Goal: Information Seeking & Learning: Learn about a topic

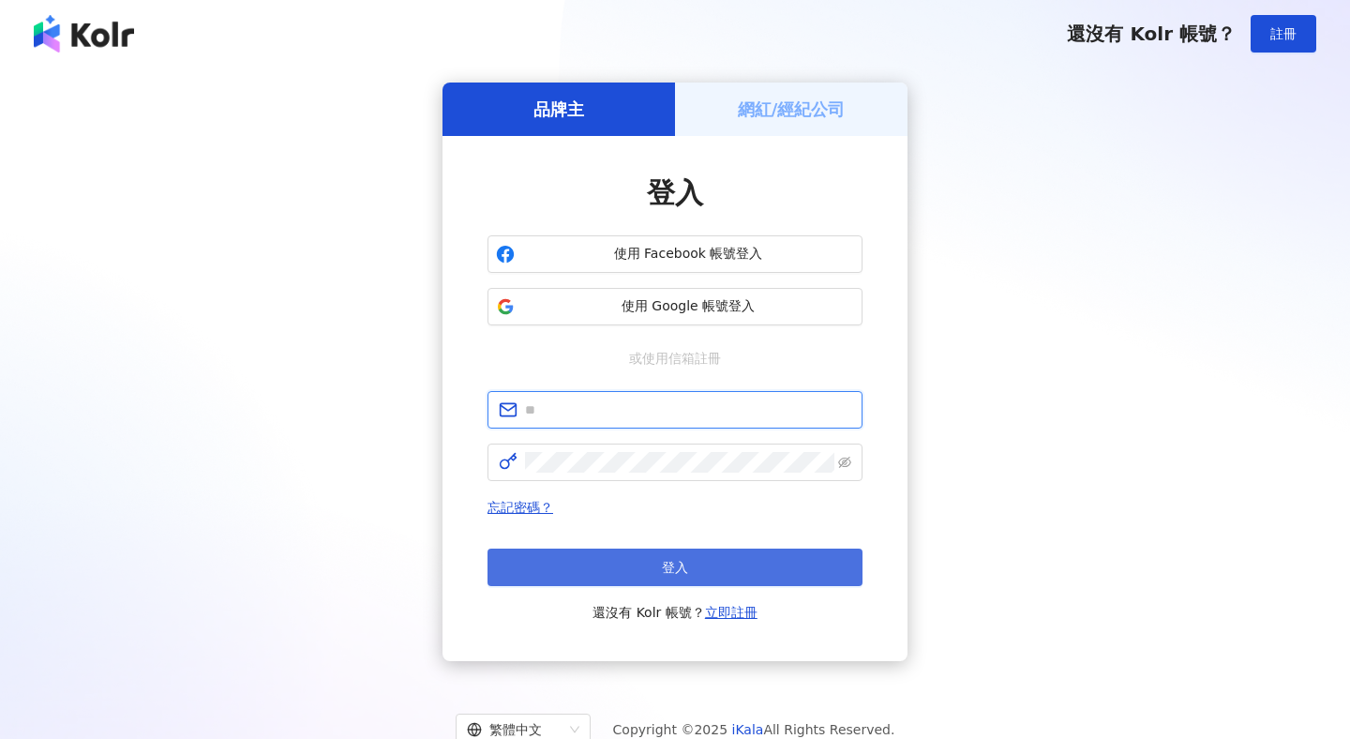
type input "**********"
click at [696, 563] on button "登入" at bounding box center [675, 568] width 375 height 38
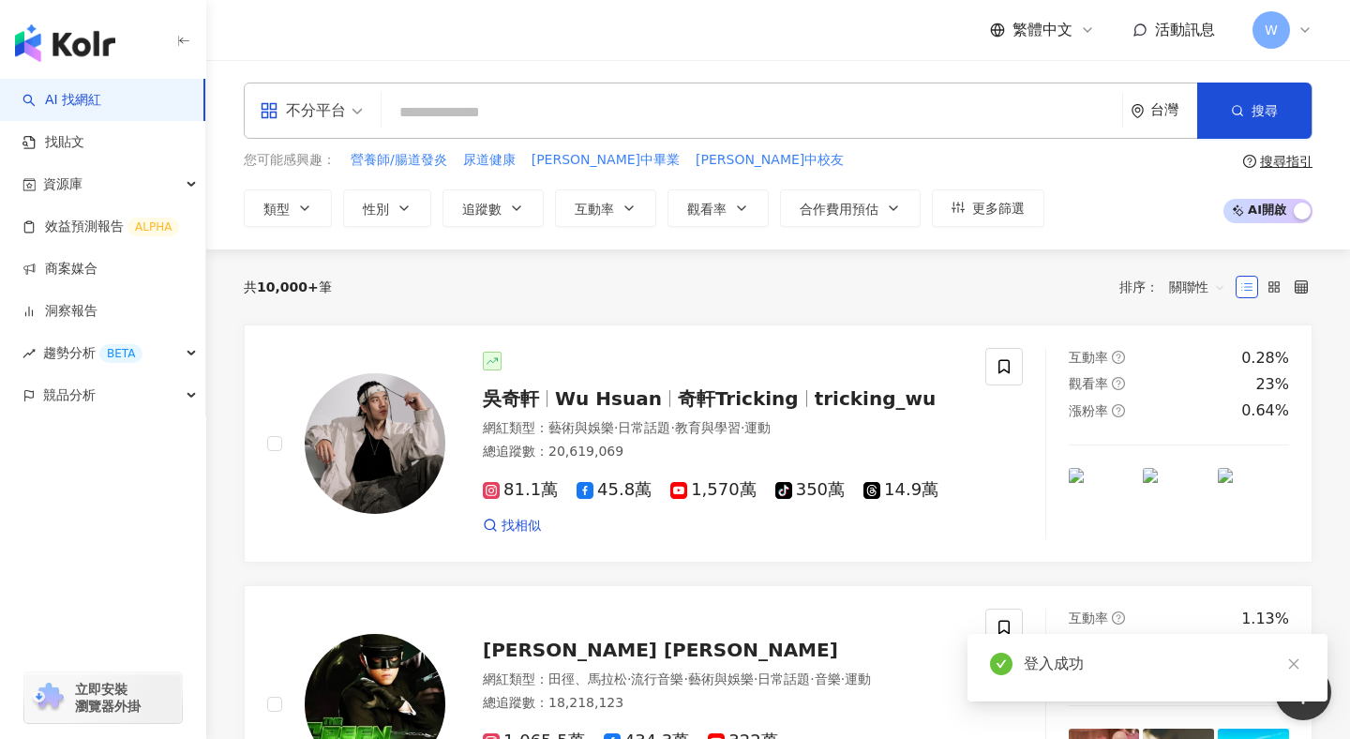
click at [530, 109] on input "search" at bounding box center [752, 113] width 726 height 36
type input "***"
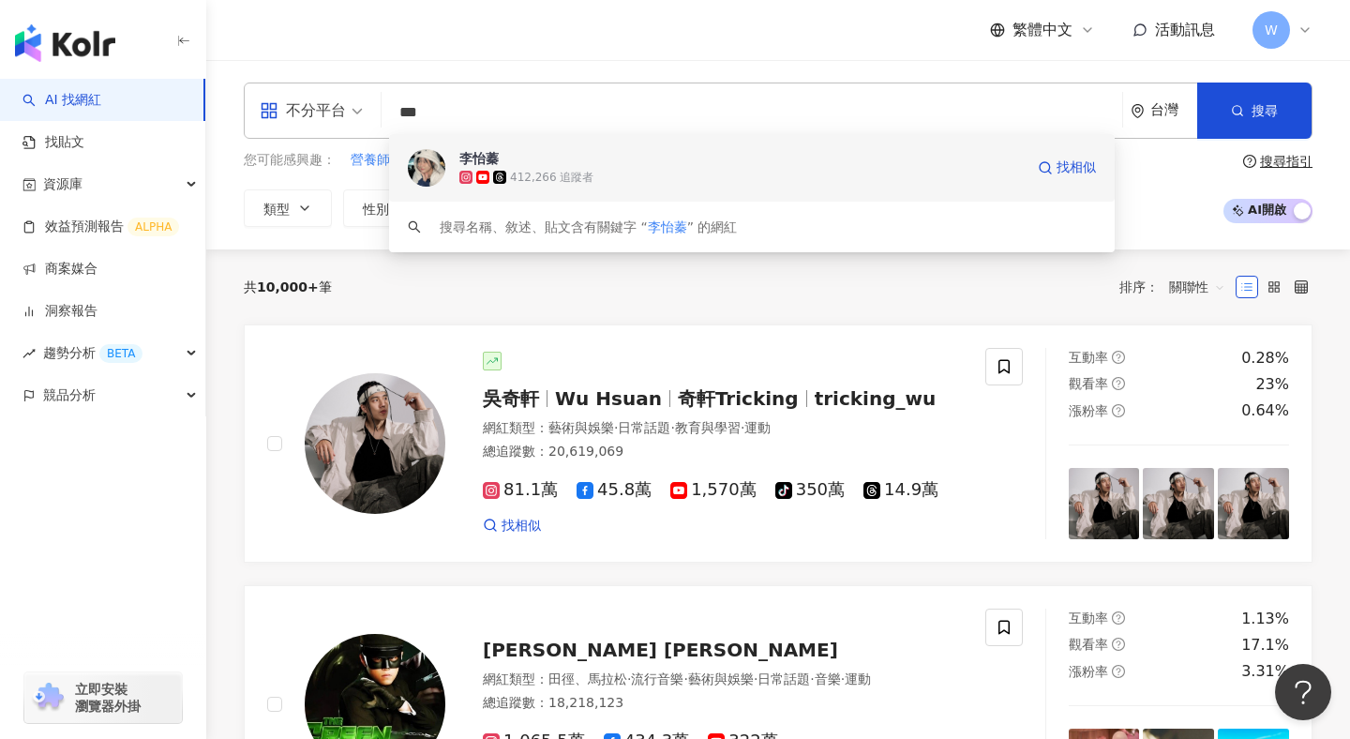
click at [617, 166] on span "李怡蓁" at bounding box center [742, 158] width 565 height 19
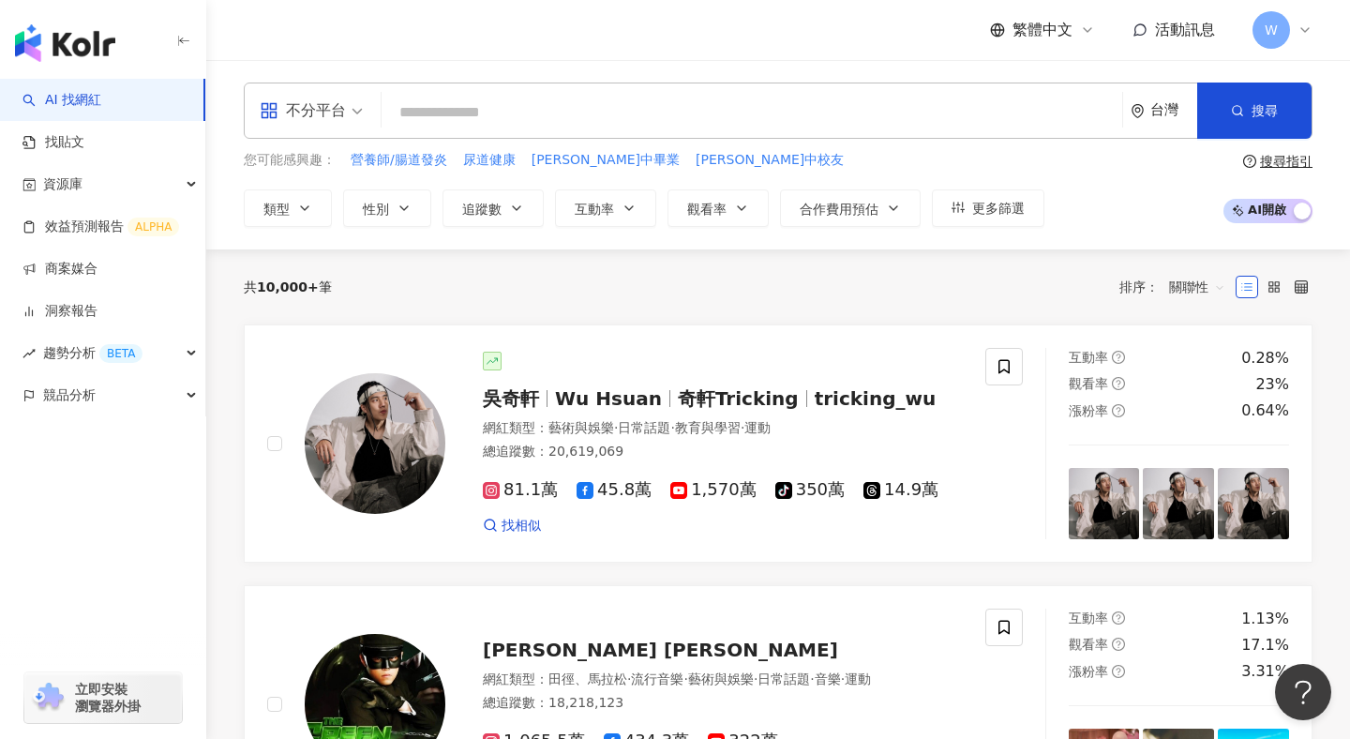
click at [1303, 207] on div "button" at bounding box center [1302, 213] width 17 height 24
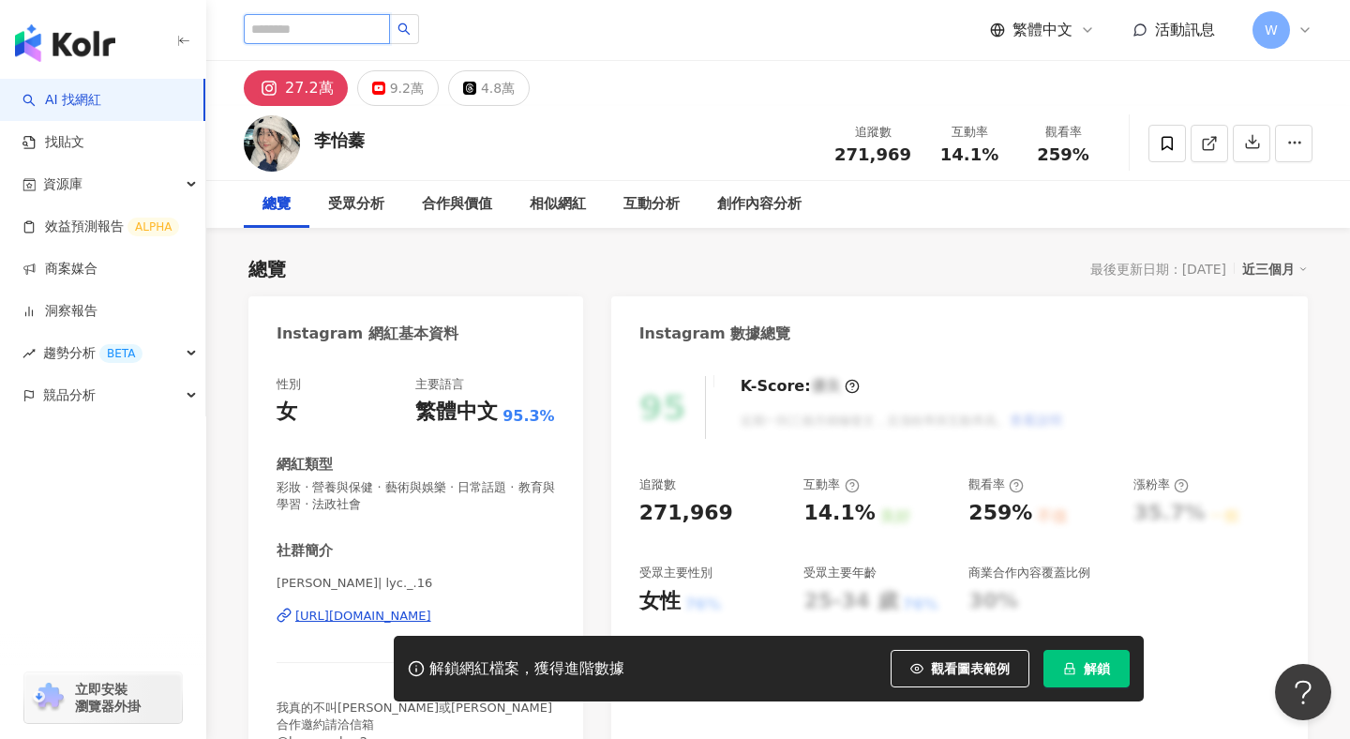
click at [321, 33] on input "search" at bounding box center [317, 29] width 146 height 30
paste input "***"
type input "***"
click at [412, 32] on button "button" at bounding box center [404, 29] width 30 height 30
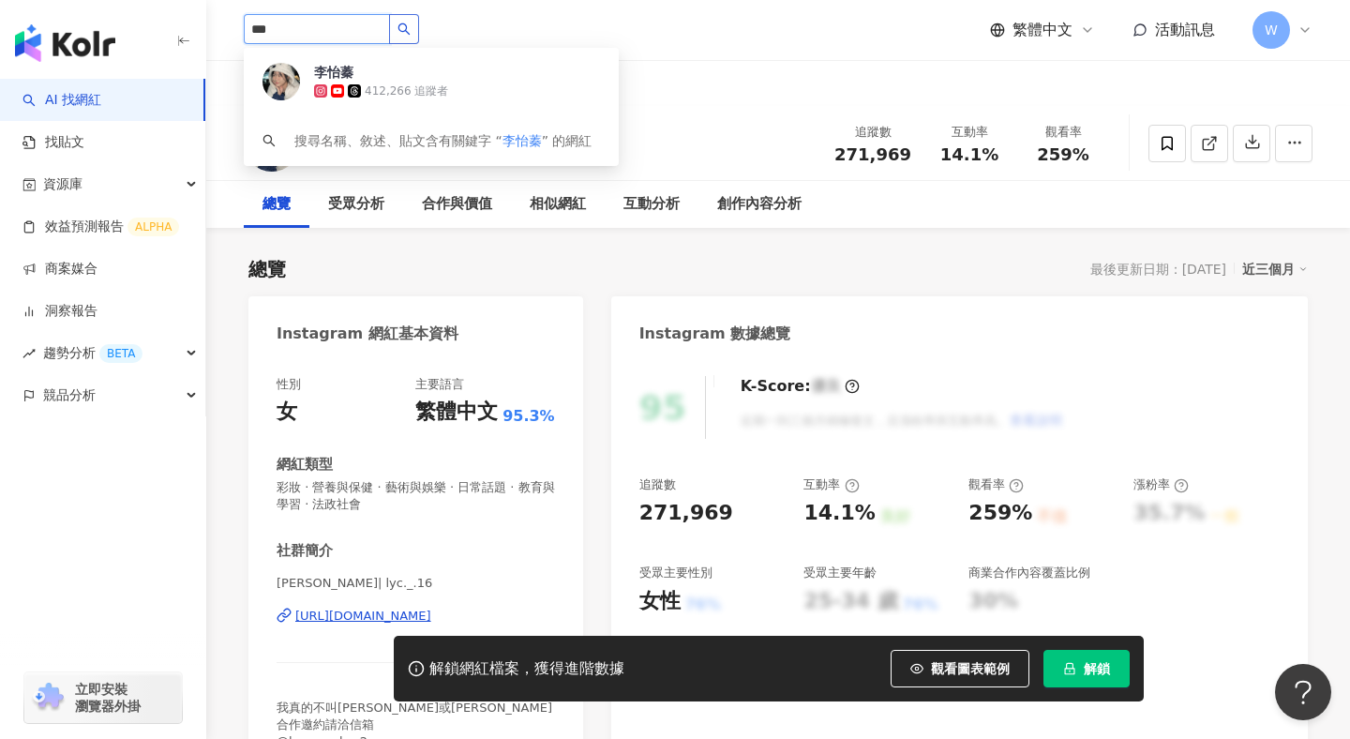
click at [419, 32] on button "button" at bounding box center [404, 29] width 30 height 30
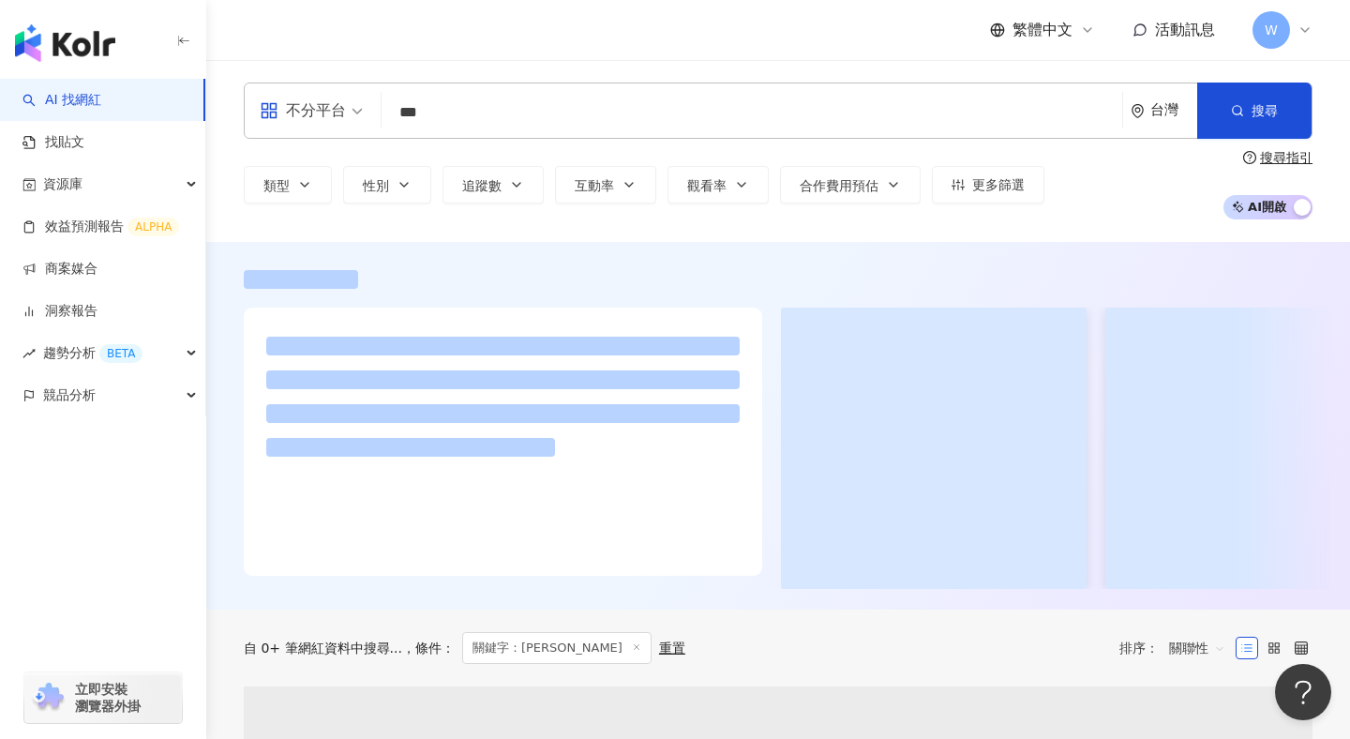
click at [431, 32] on div "繁體中文 活動訊息 W" at bounding box center [778, 30] width 1069 height 60
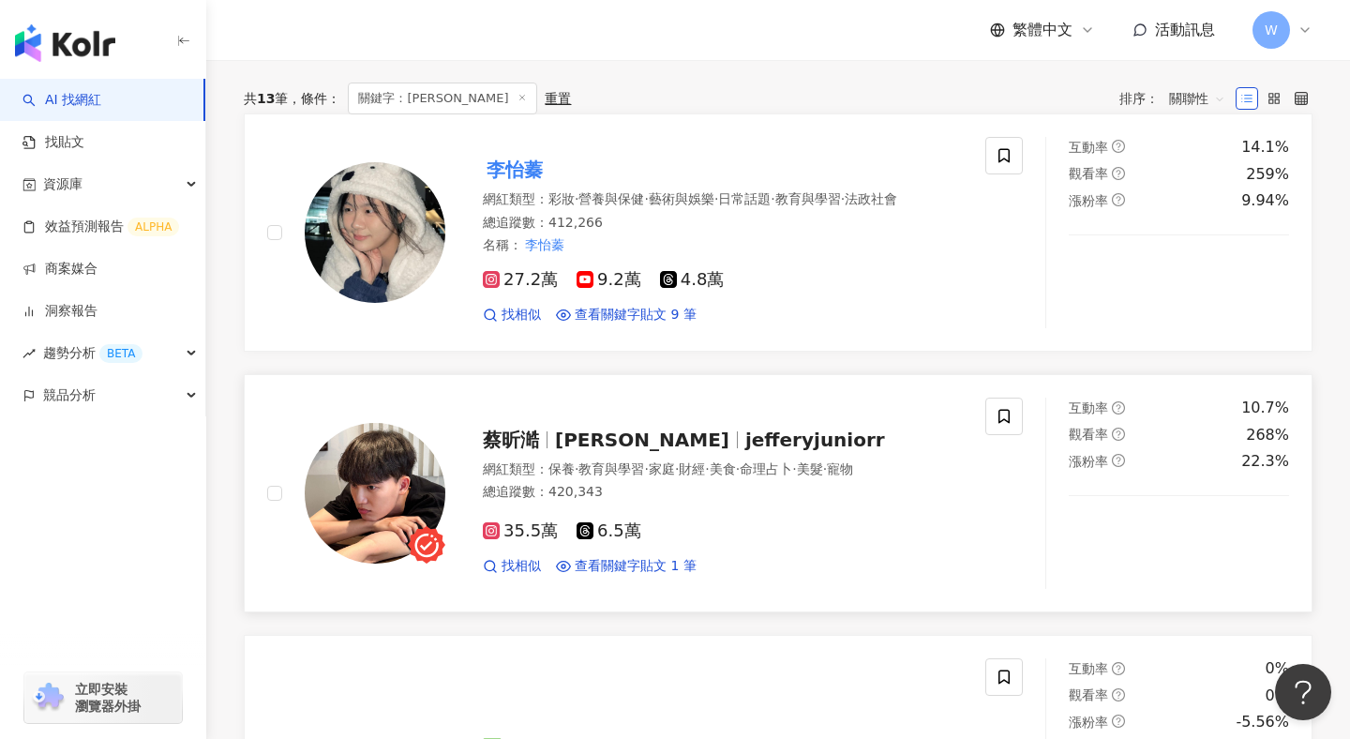
scroll to position [158, 0]
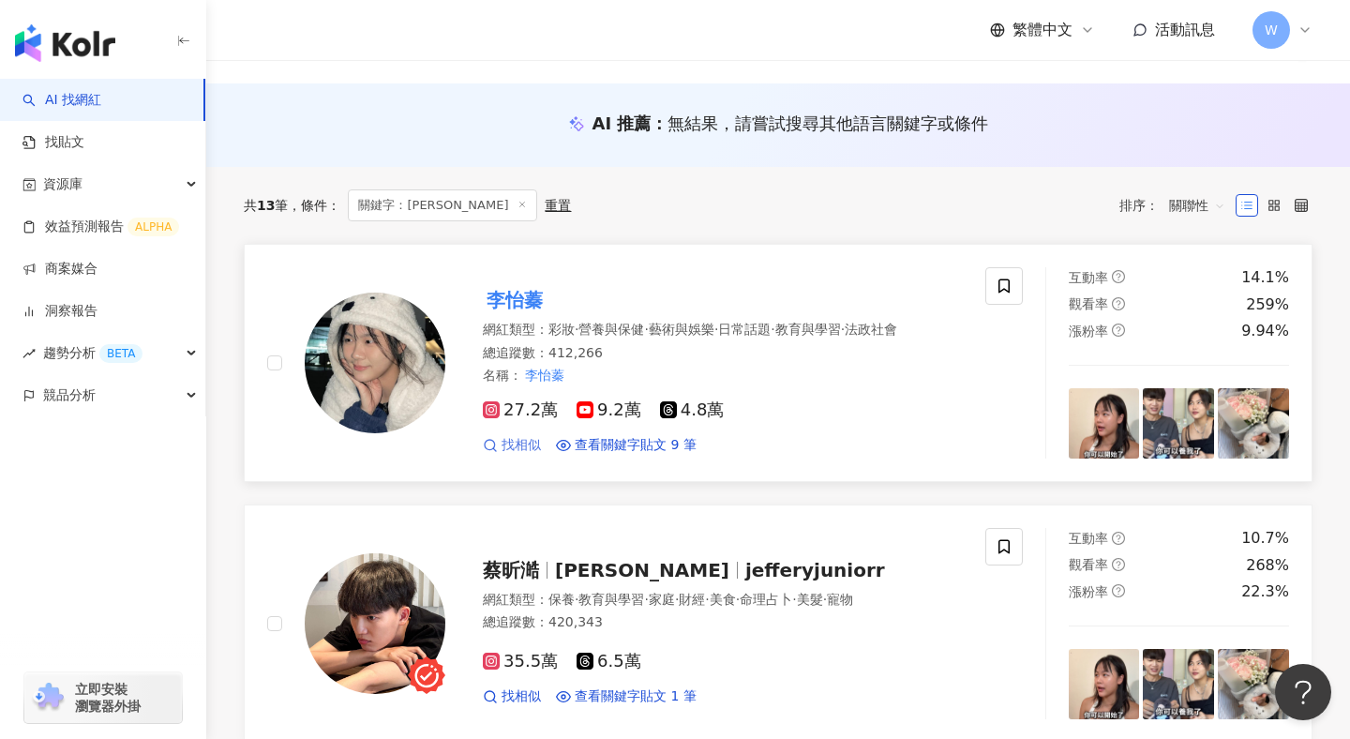
click at [530, 450] on span "找相似" at bounding box center [521, 445] width 39 height 19
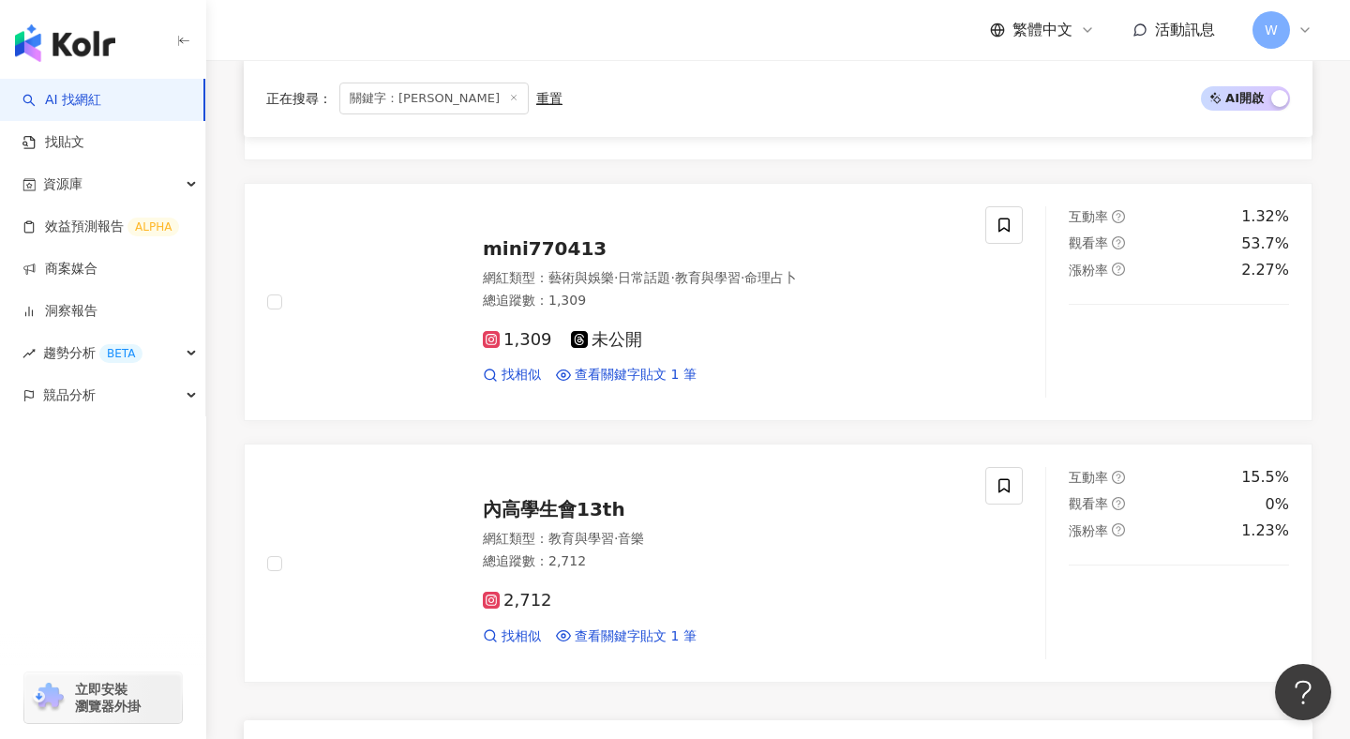
scroll to position [3272, 0]
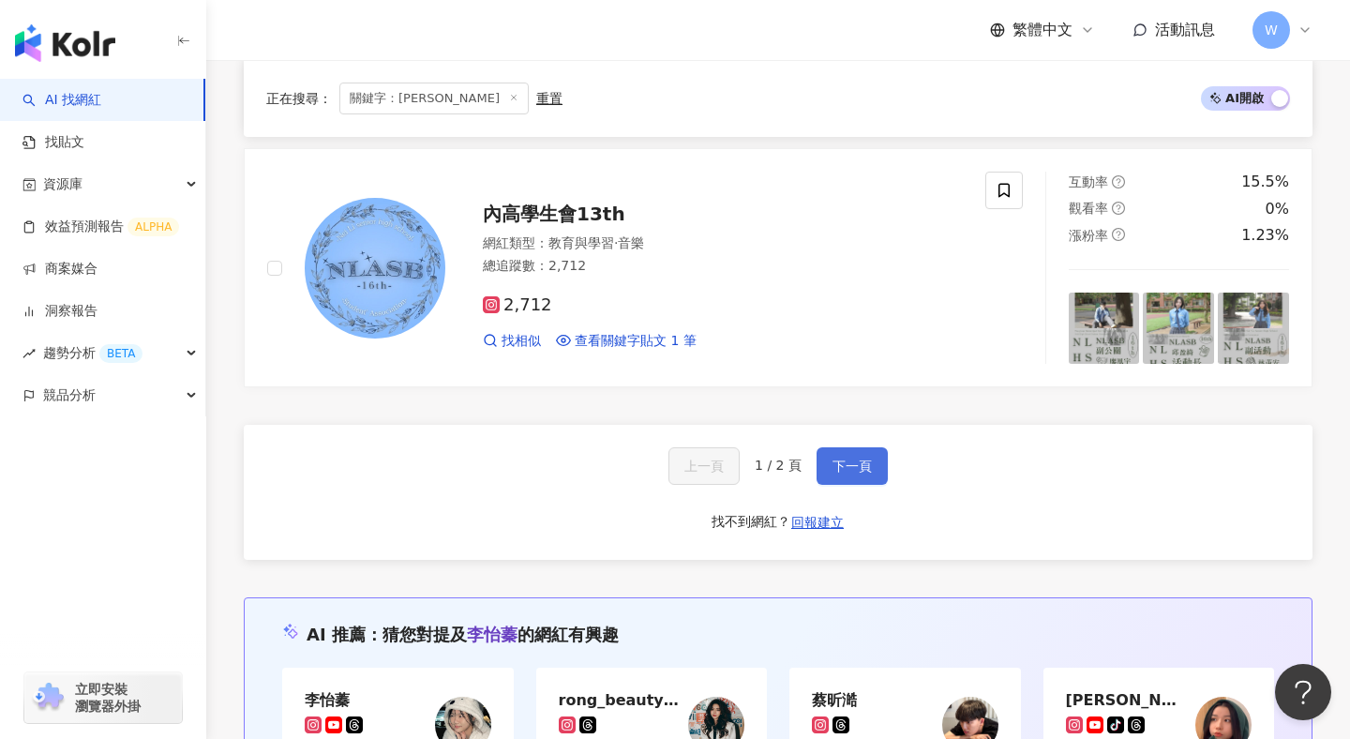
click at [860, 447] on button "下一頁" at bounding box center [852, 466] width 71 height 38
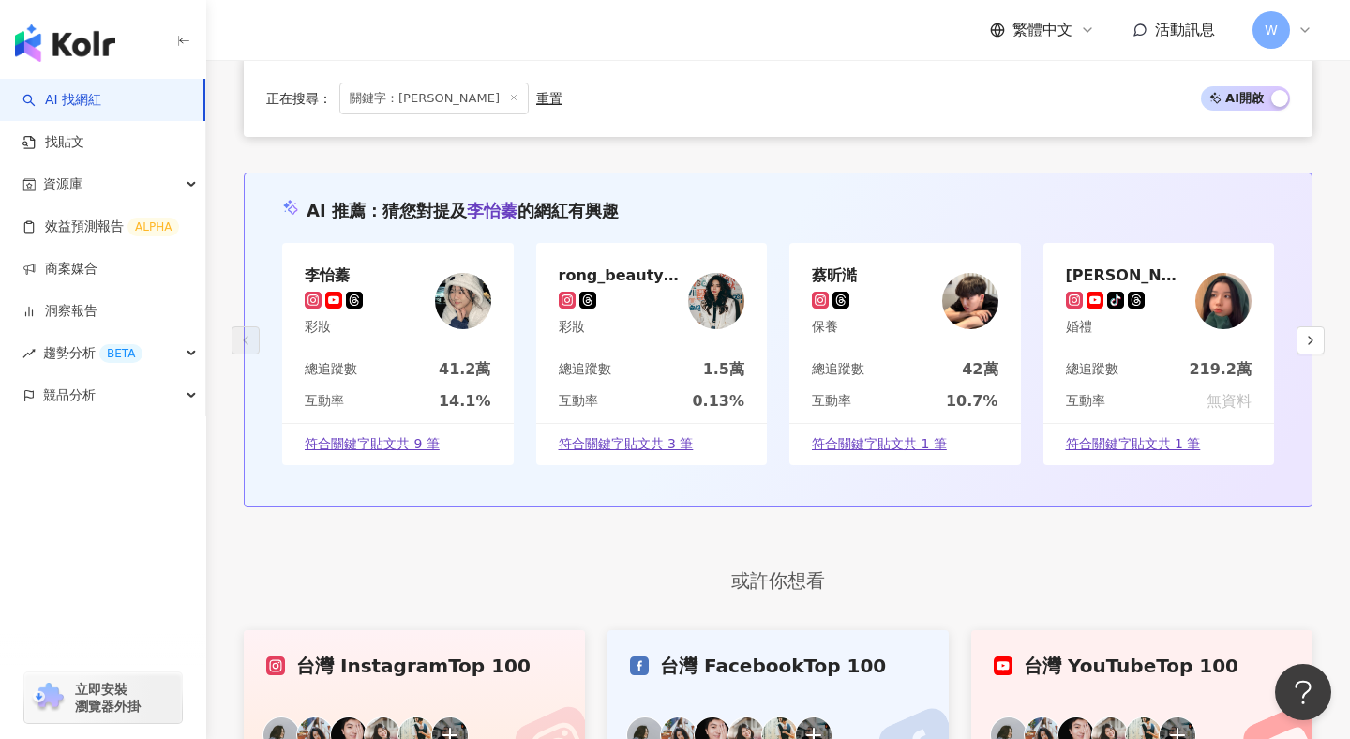
scroll to position [635, 0]
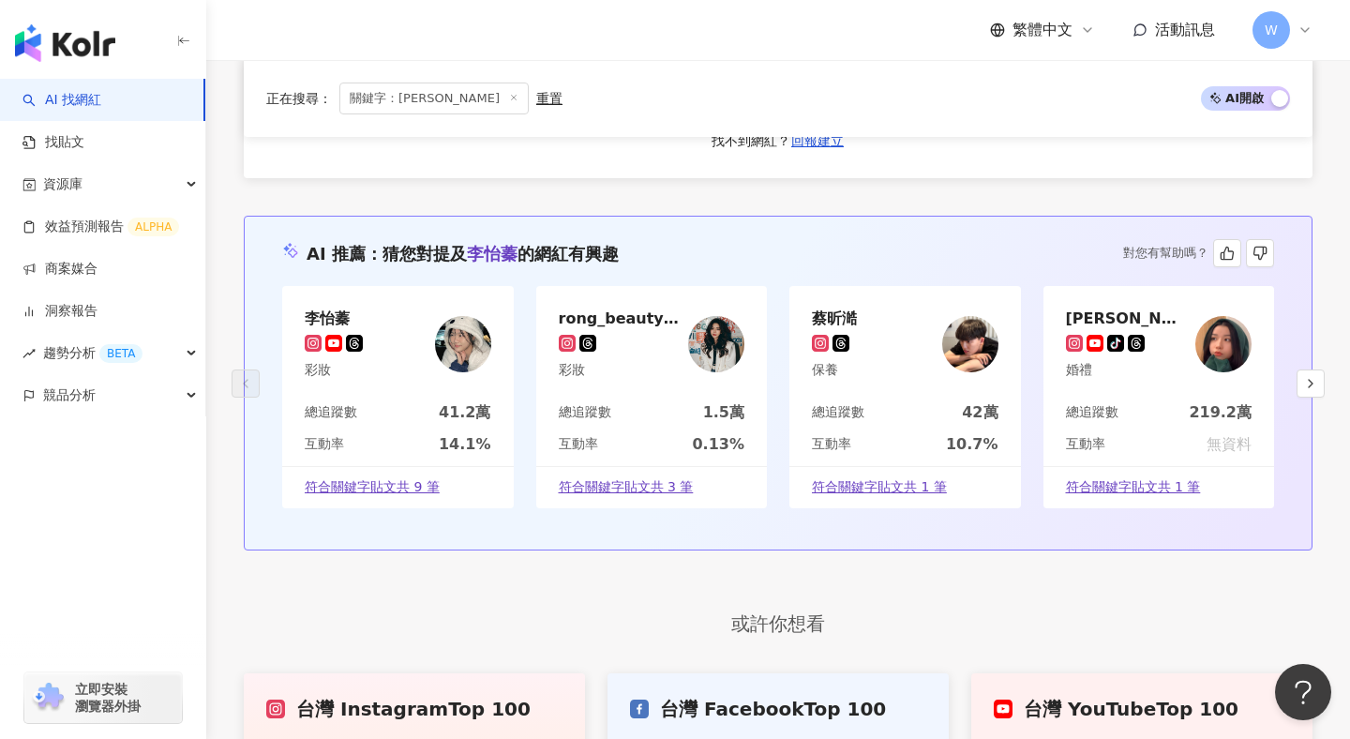
click at [1306, 384] on icon "button" at bounding box center [1311, 383] width 15 height 15
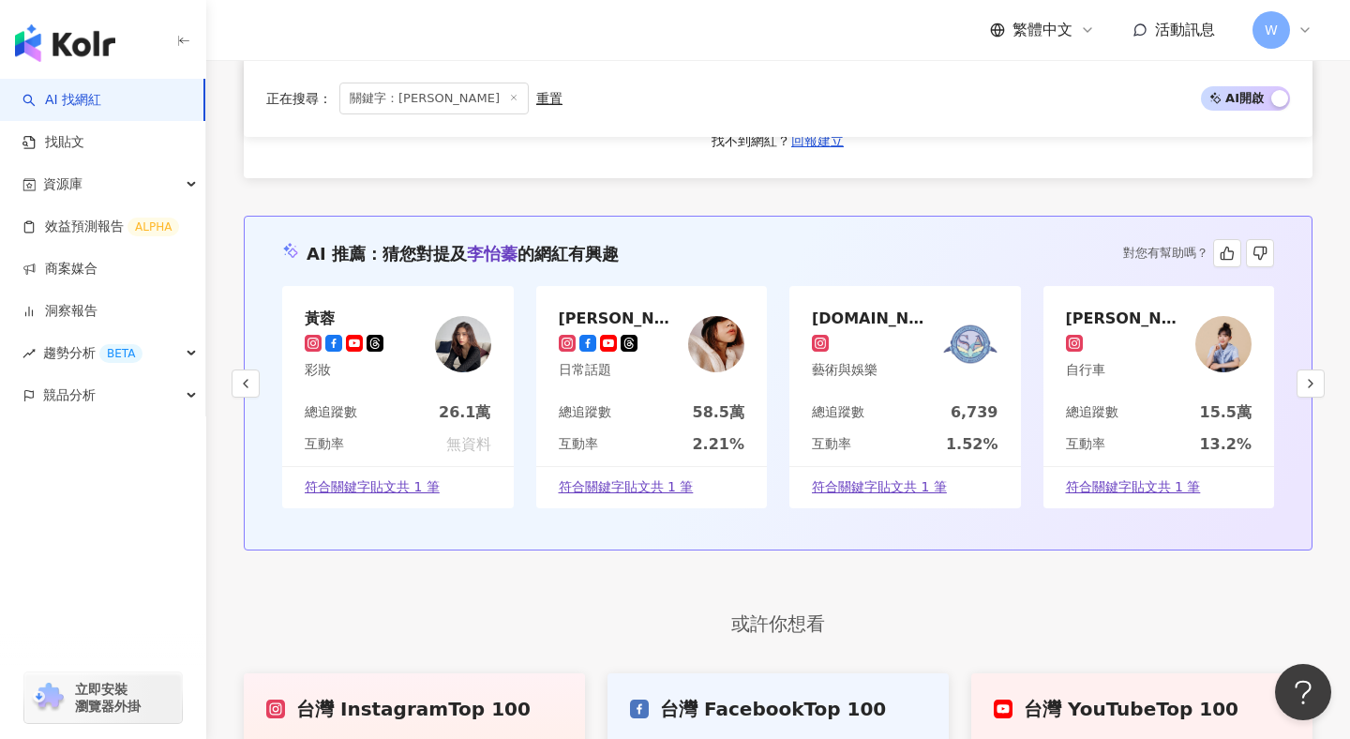
click at [1306, 384] on icon "button" at bounding box center [1311, 383] width 15 height 15
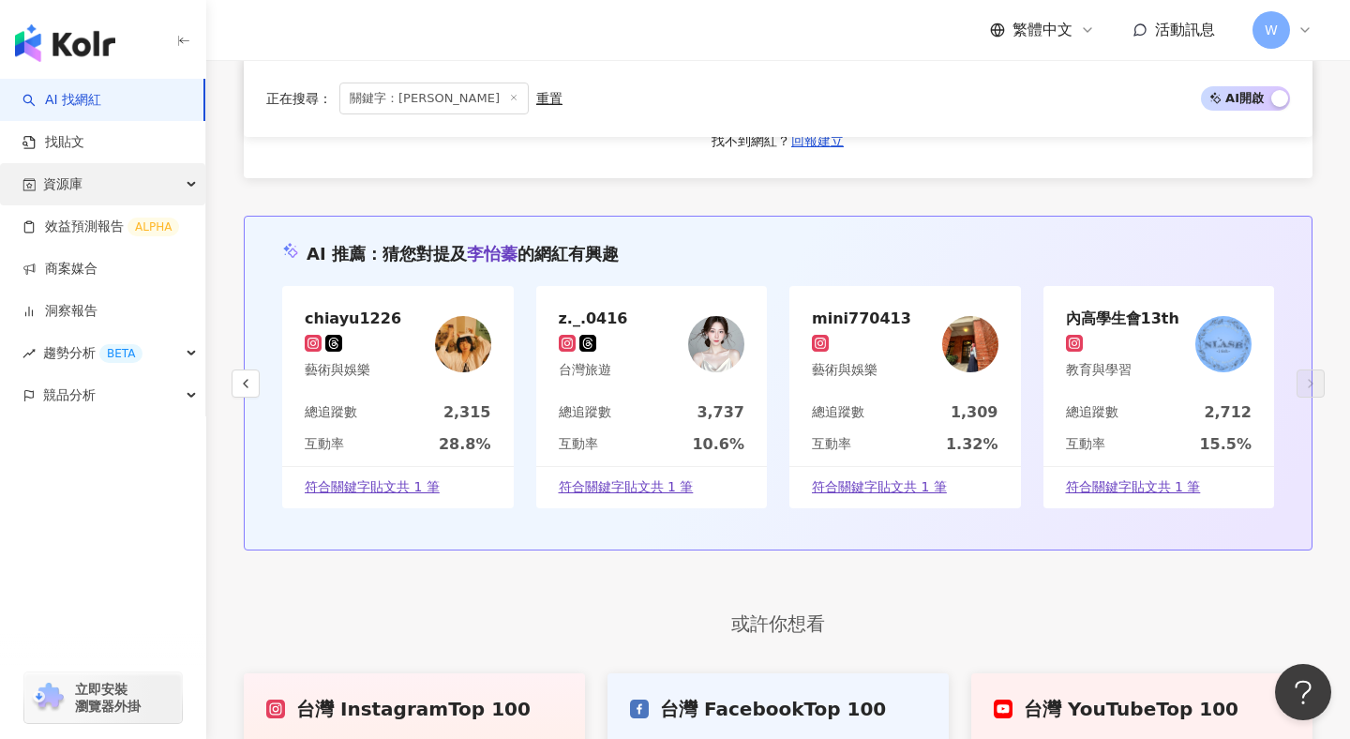
click at [147, 173] on div "資源庫" at bounding box center [102, 184] width 205 height 42
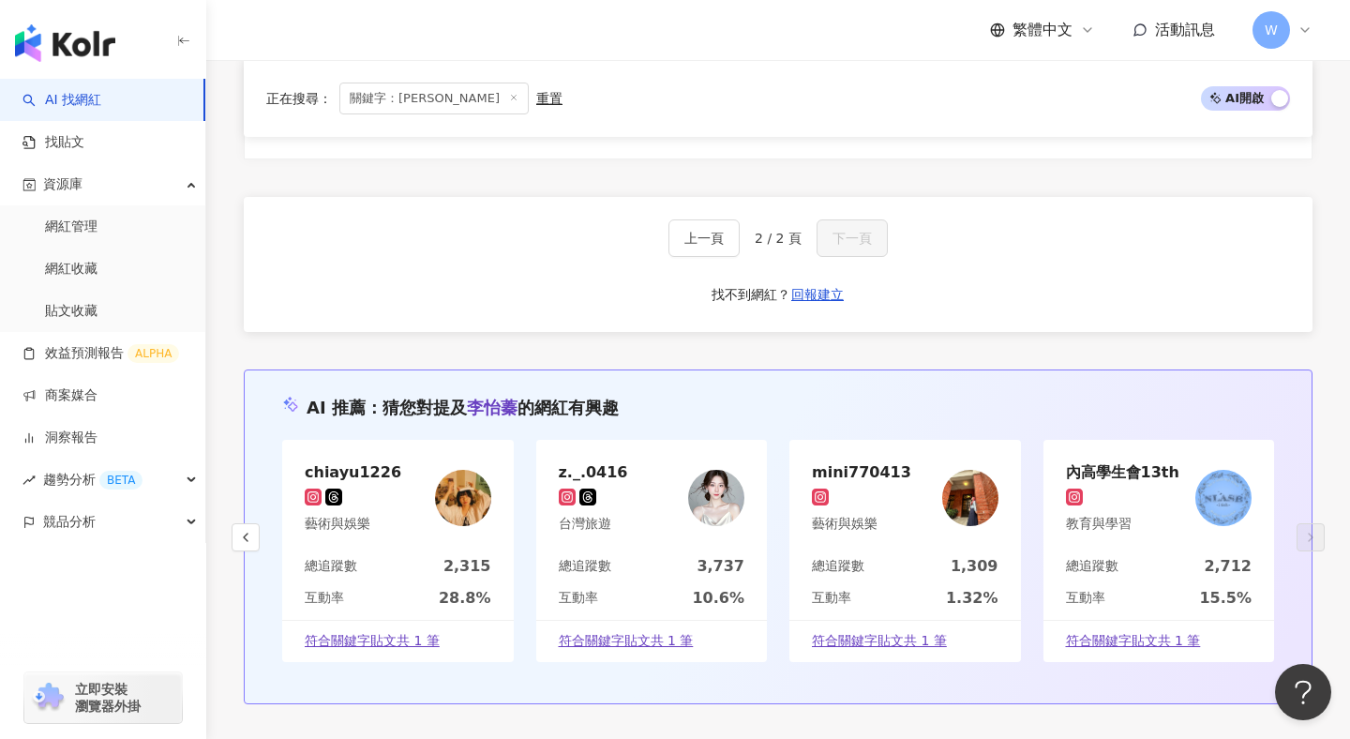
scroll to position [0, 0]
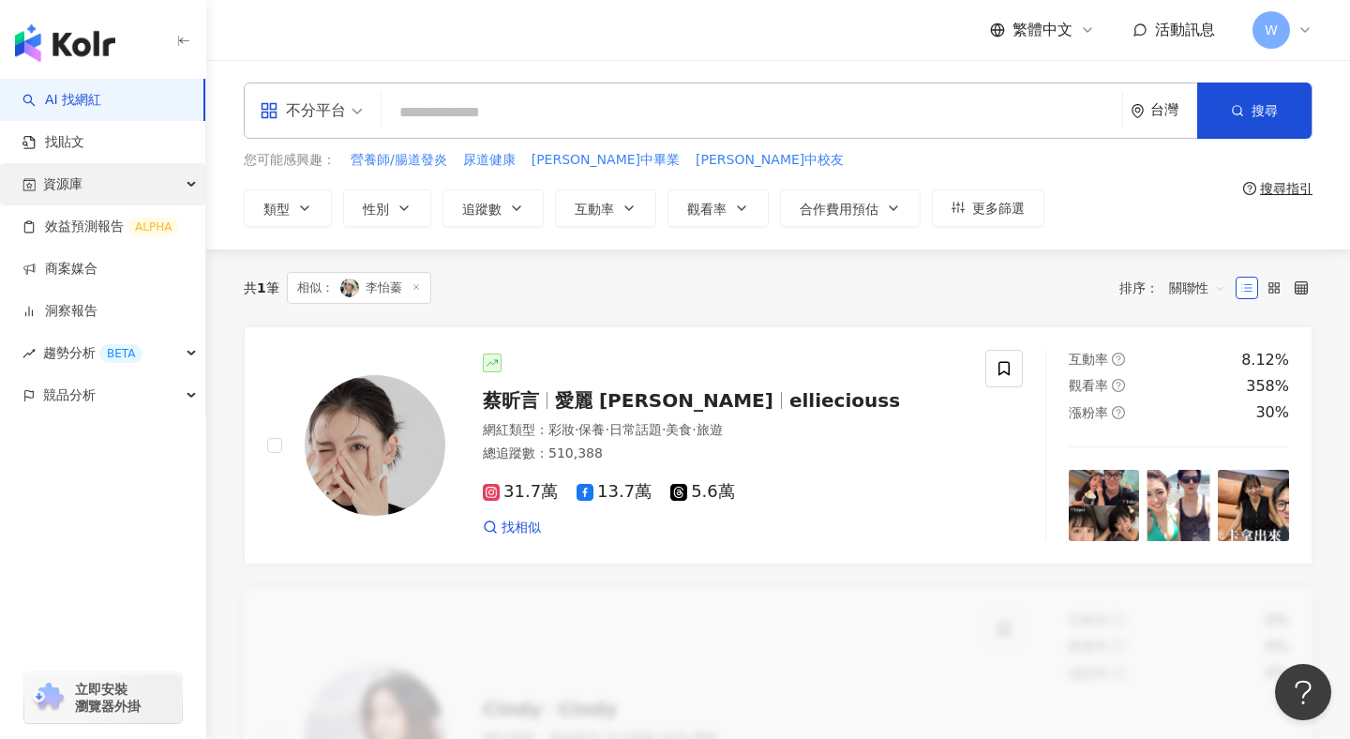
click at [94, 181] on div "資源庫" at bounding box center [102, 184] width 205 height 42
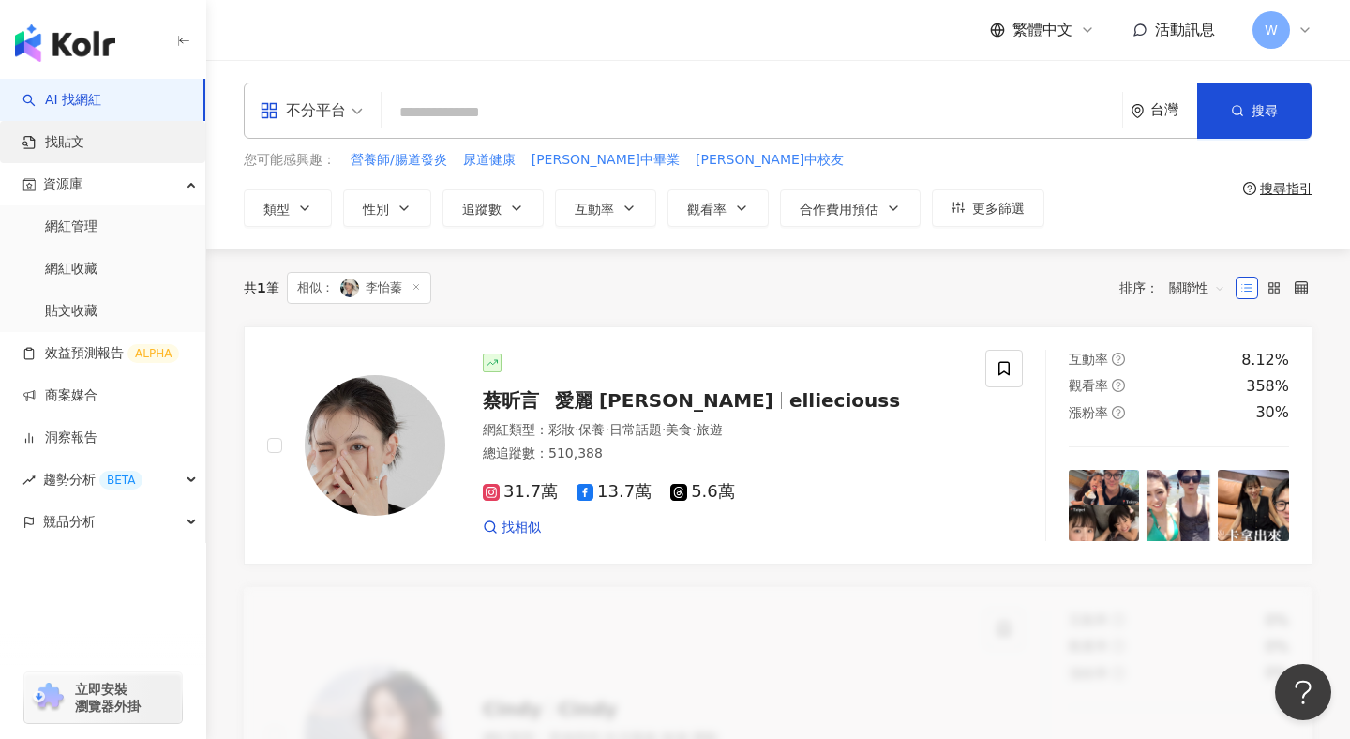
click at [84, 145] on link "找貼文" at bounding box center [54, 142] width 62 height 19
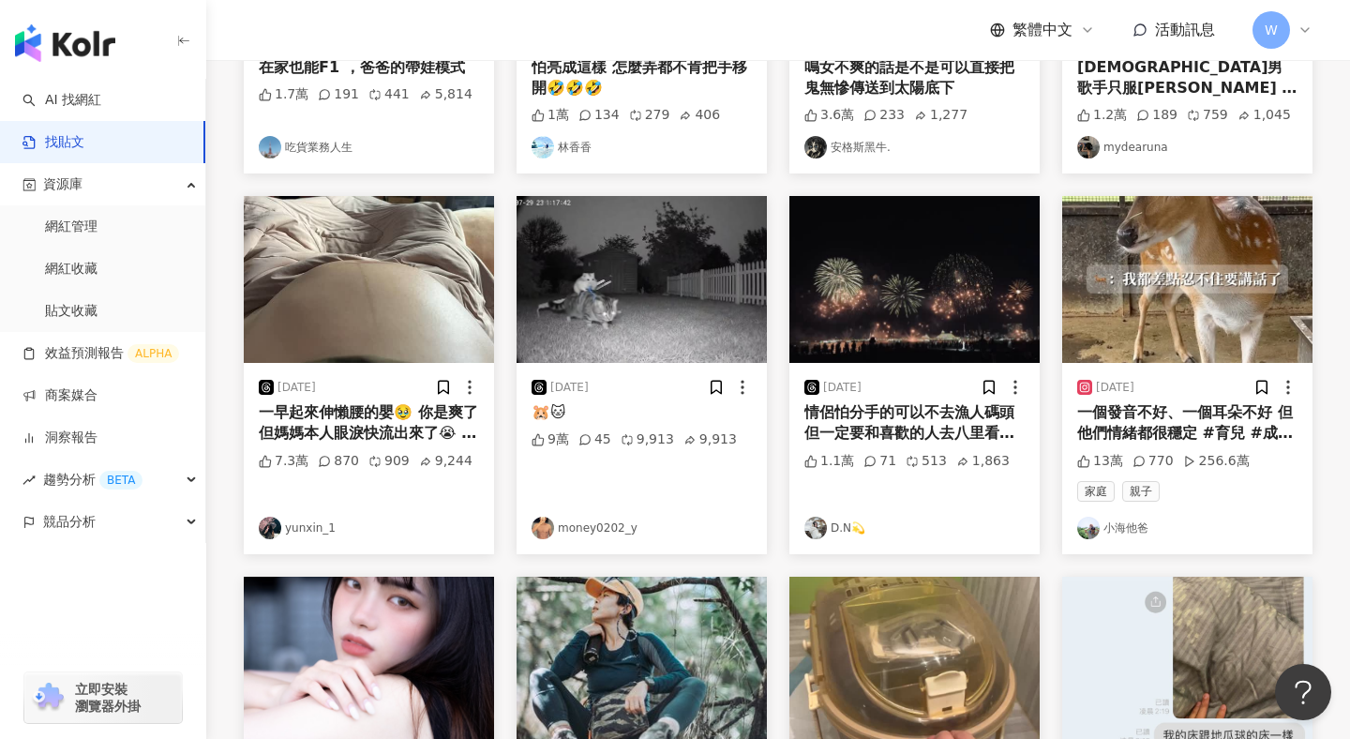
scroll to position [516, 0]
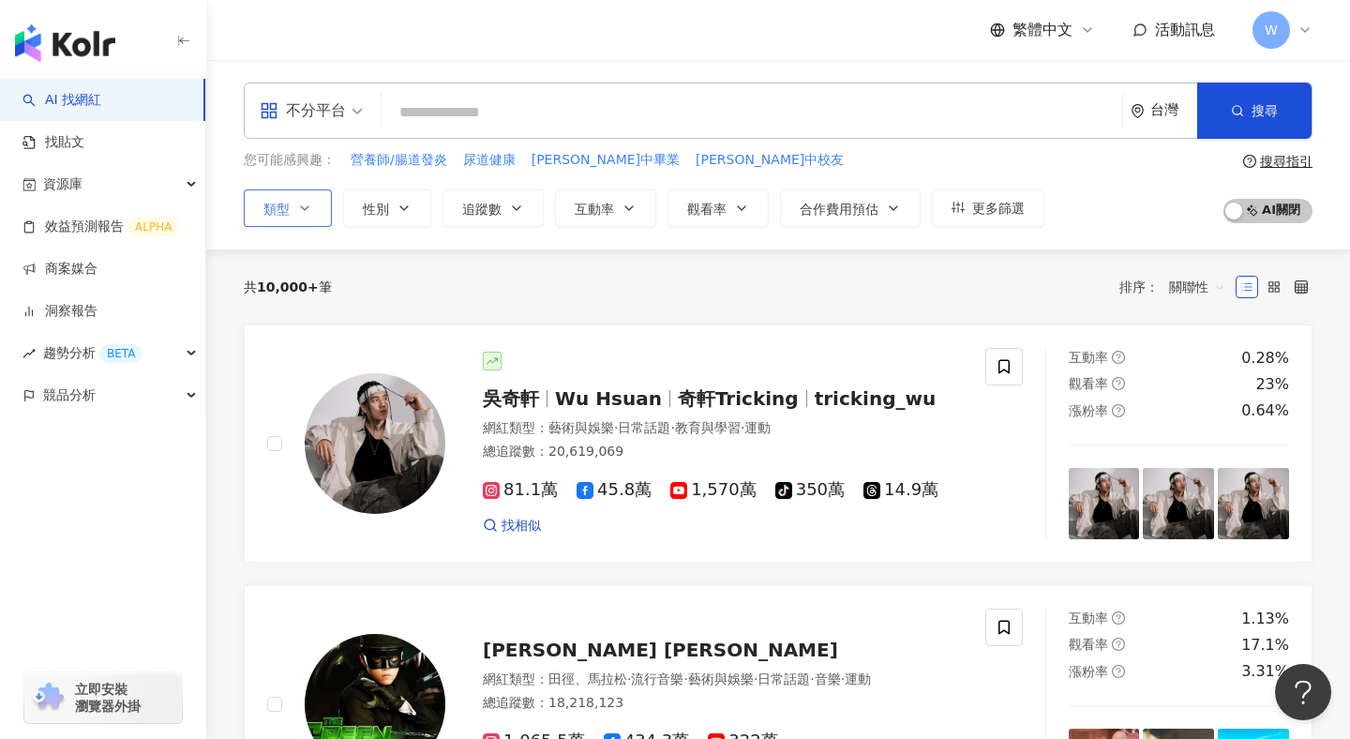
click at [310, 209] on icon "button" at bounding box center [304, 208] width 15 height 15
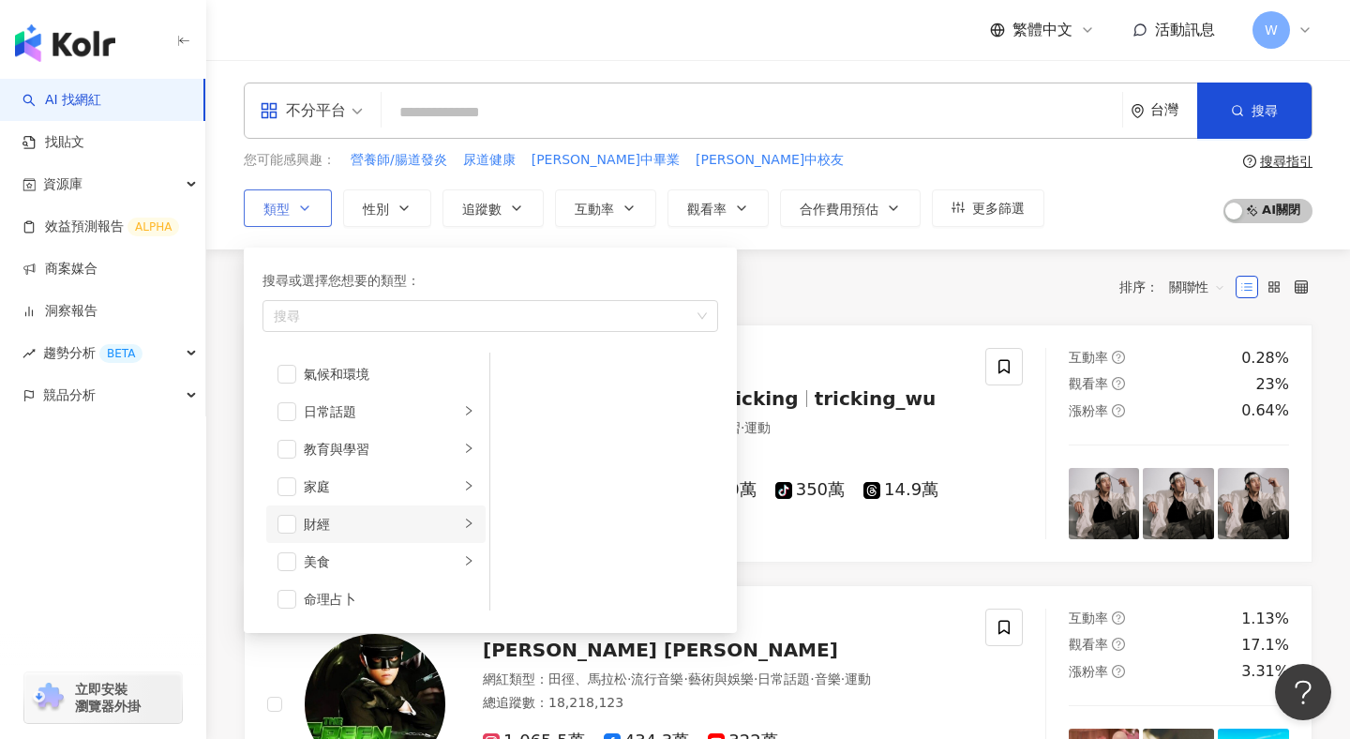
scroll to position [78, 0]
click at [470, 487] on icon "right" at bounding box center [468, 483] width 11 height 11
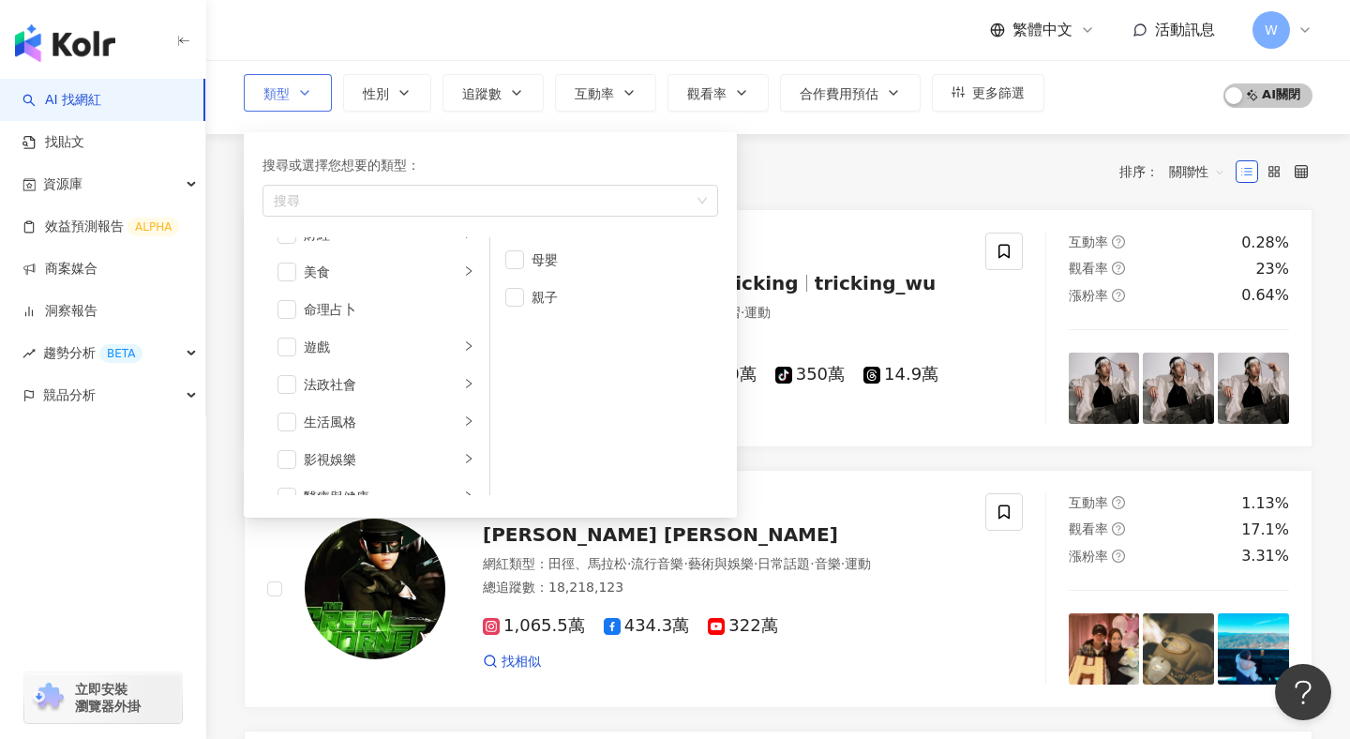
scroll to position [251, 0]
click at [473, 407] on li "生活風格" at bounding box center [375, 421] width 219 height 38
click at [462, 452] on li "影視娛樂" at bounding box center [375, 459] width 219 height 38
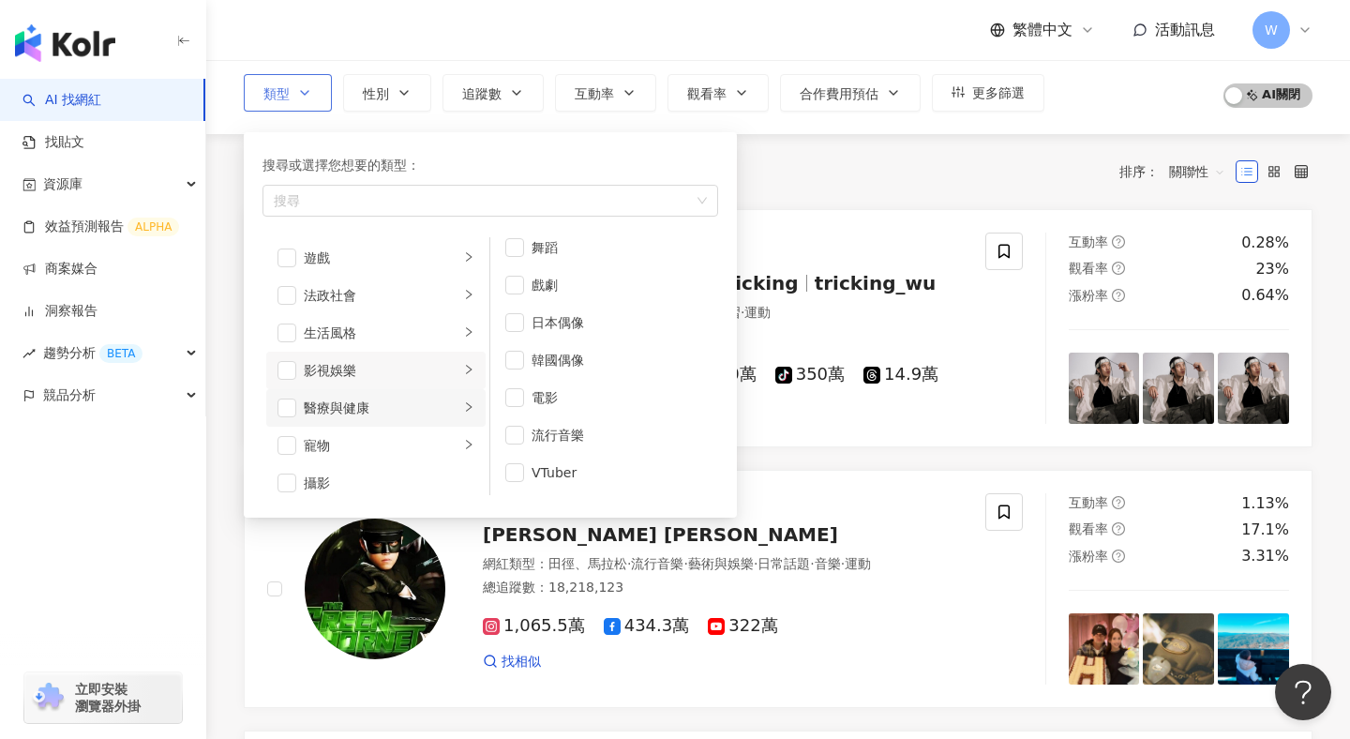
scroll to position [299, 0]
click at [464, 386] on li "生活風格" at bounding box center [375, 373] width 219 height 38
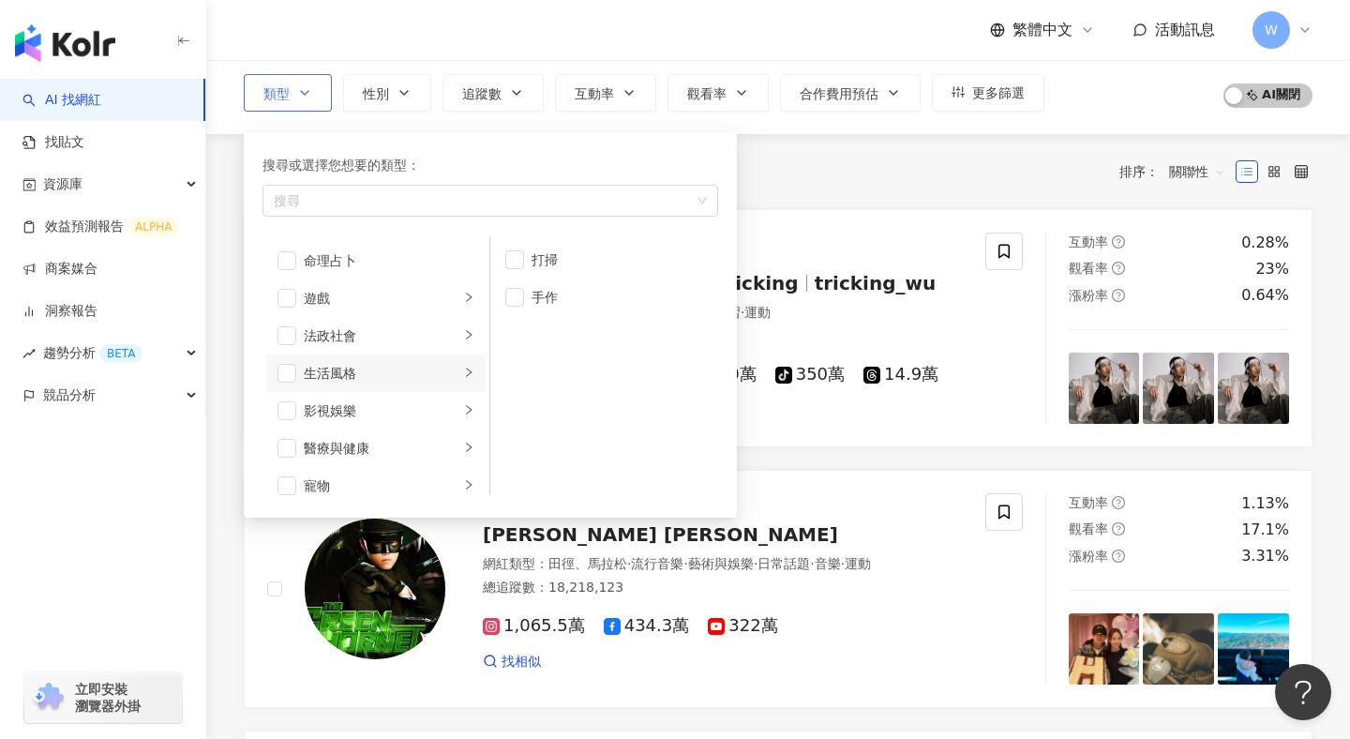
scroll to position [0, 0]
click at [452, 335] on div "法政社會" at bounding box center [382, 335] width 156 height 21
click at [452, 335] on div "遊戲" at bounding box center [382, 341] width 156 height 21
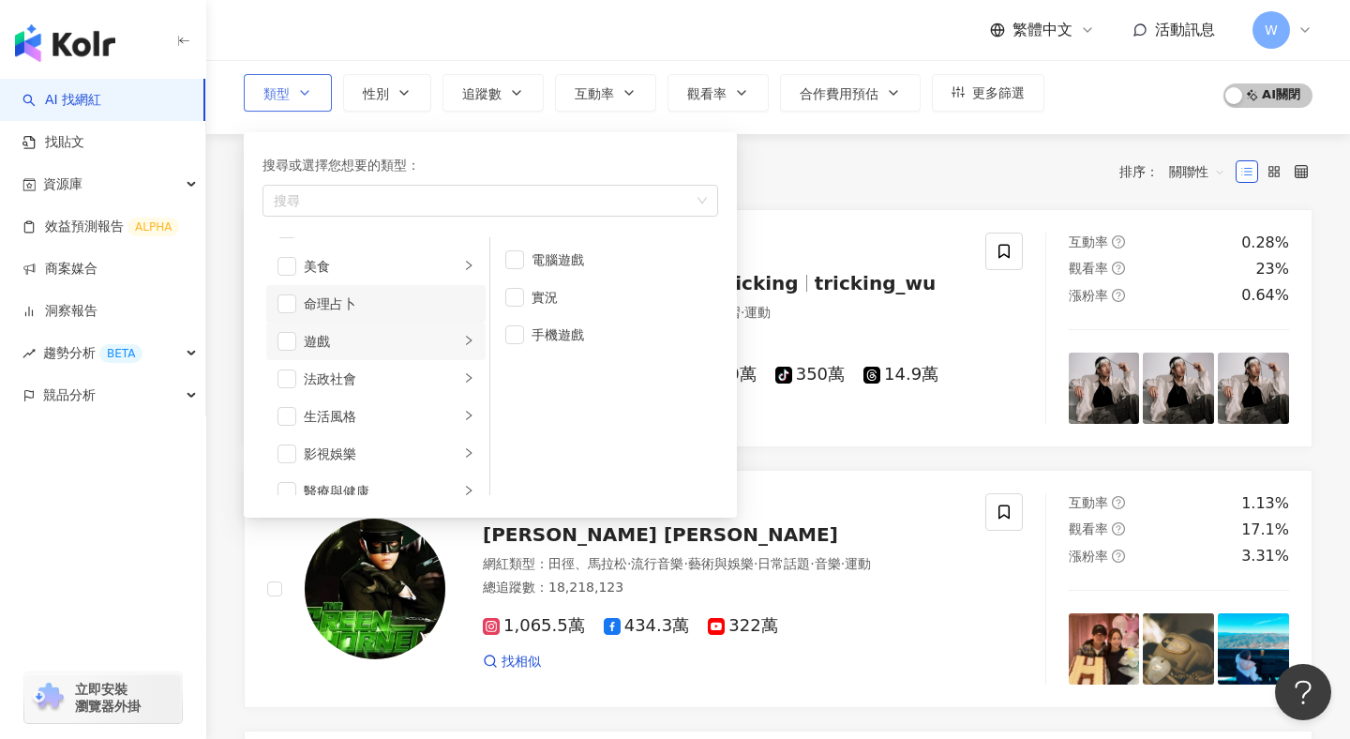
click at [436, 292] on li "命理占卜" at bounding box center [375, 304] width 219 height 38
click at [461, 266] on li "美食" at bounding box center [375, 267] width 219 height 38
click at [293, 336] on span "button" at bounding box center [287, 336] width 19 height 19
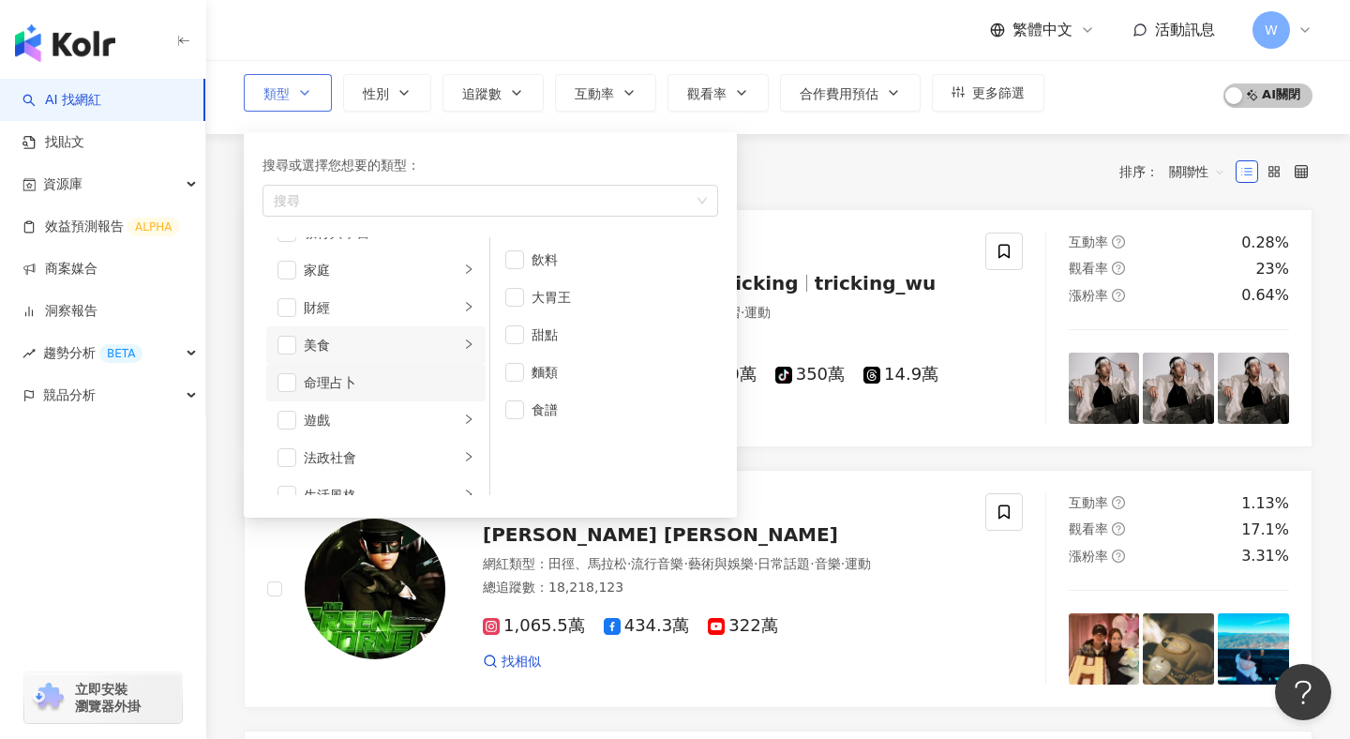
scroll to position [163, 0]
click at [453, 281] on div "家庭" at bounding box center [382, 284] width 156 height 21
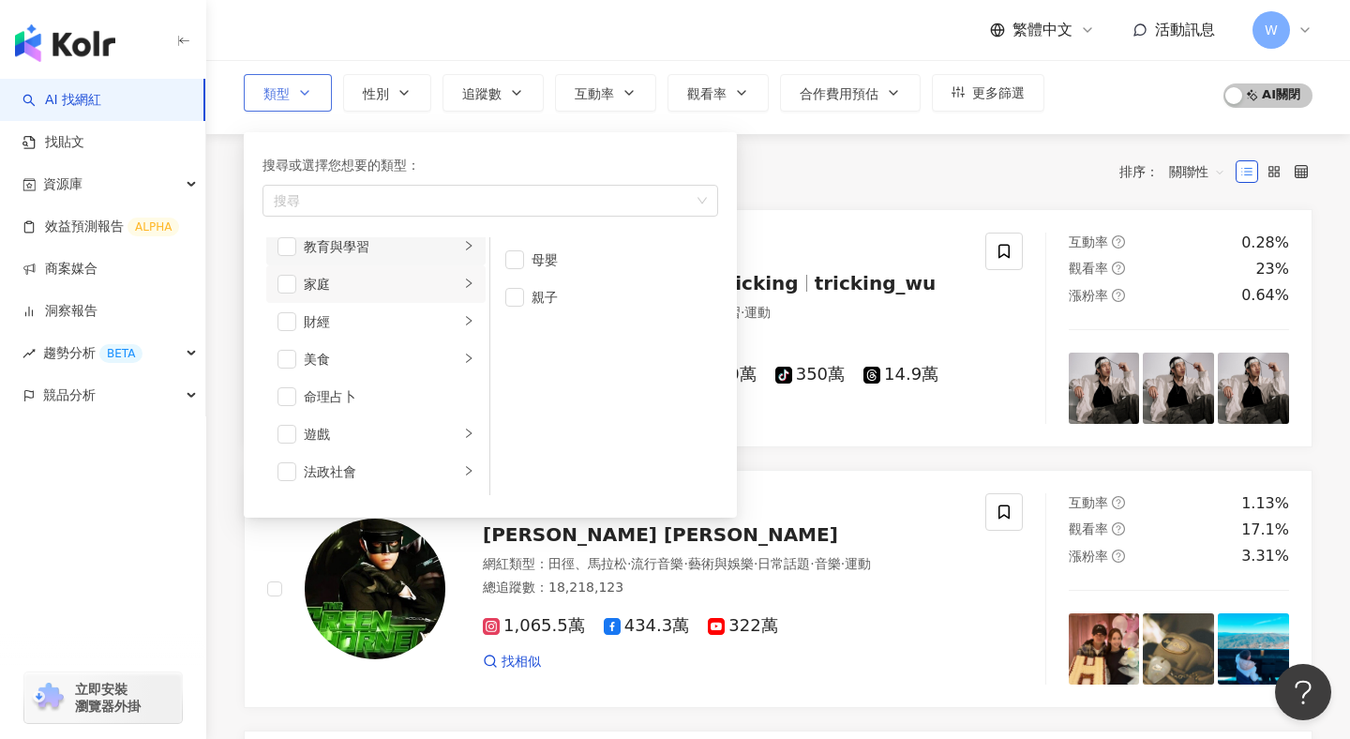
click at [468, 248] on icon "right" at bounding box center [469, 245] width 6 height 9
click at [460, 252] on li "日常話題" at bounding box center [375, 244] width 219 height 38
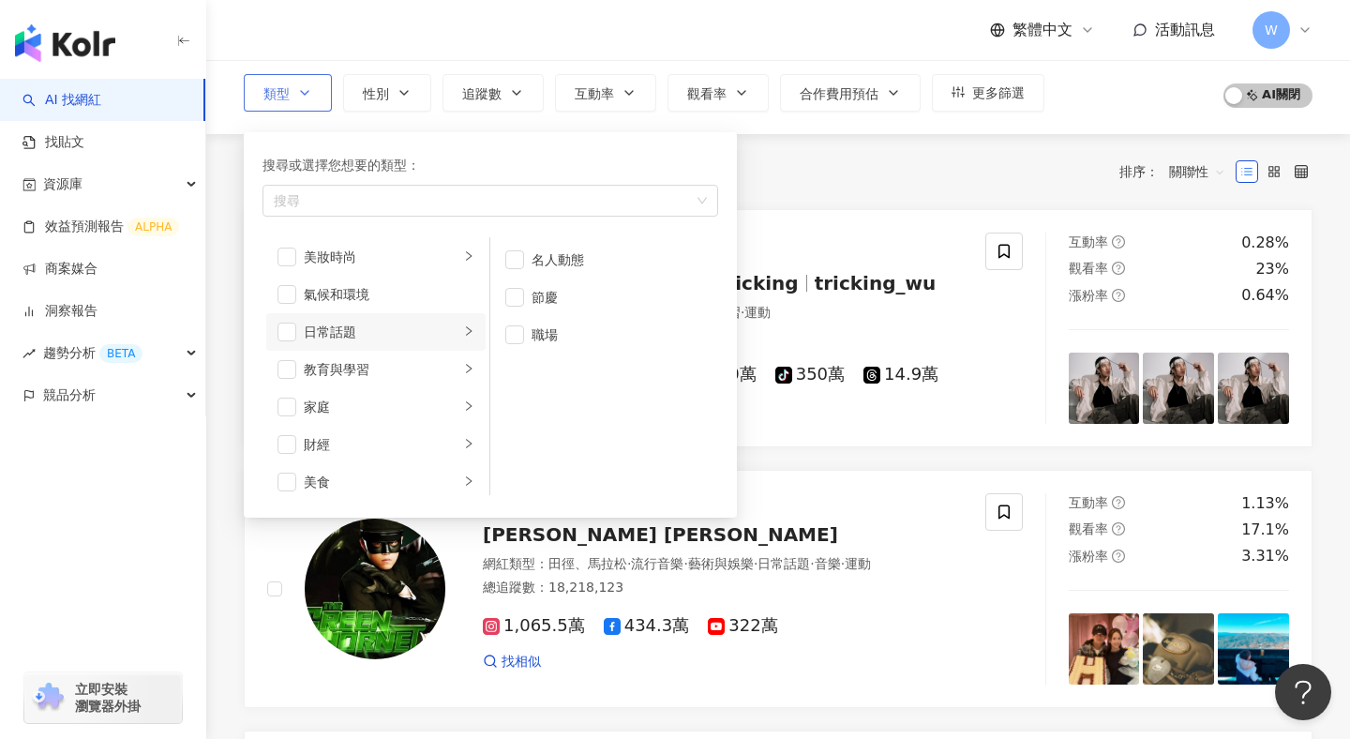
scroll to position [38, 0]
click at [439, 291] on div "氣候和環境" at bounding box center [389, 296] width 171 height 21
click at [461, 258] on li "美妝時尚" at bounding box center [375, 259] width 219 height 38
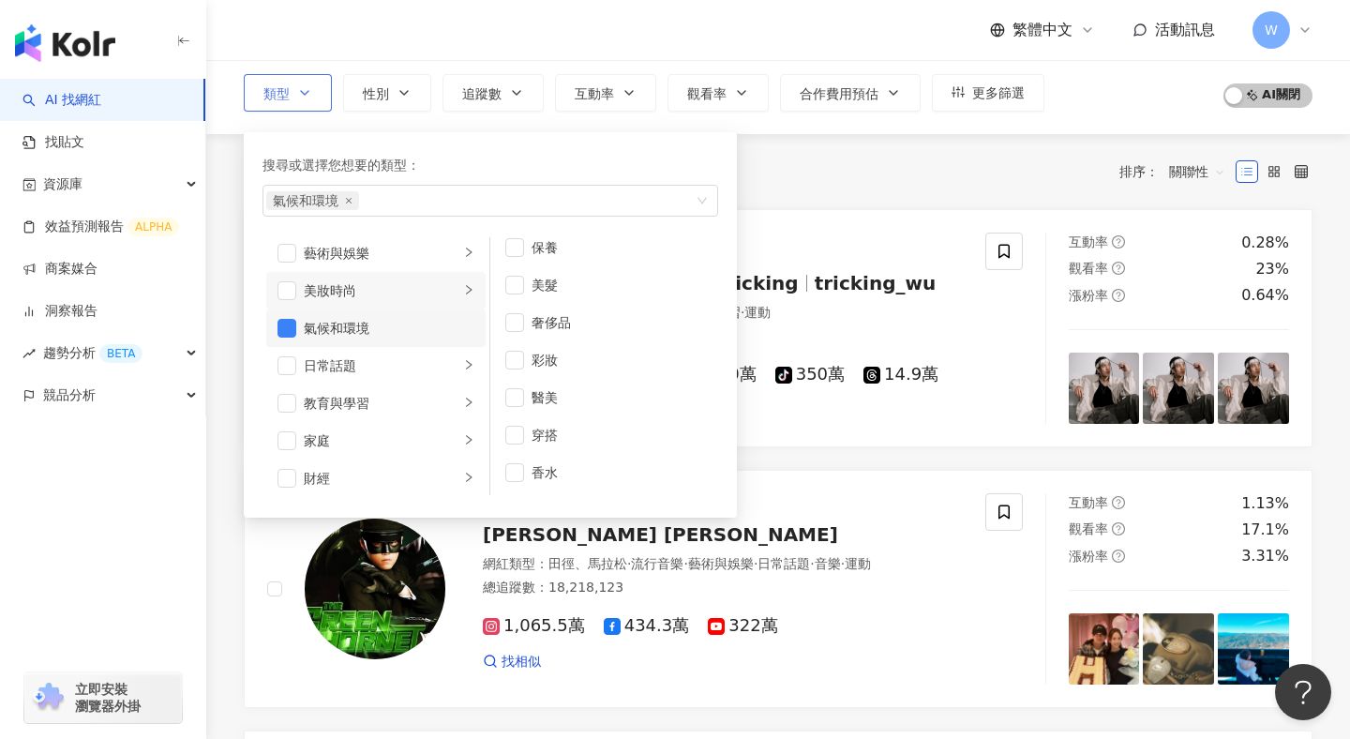
scroll to position [0, 0]
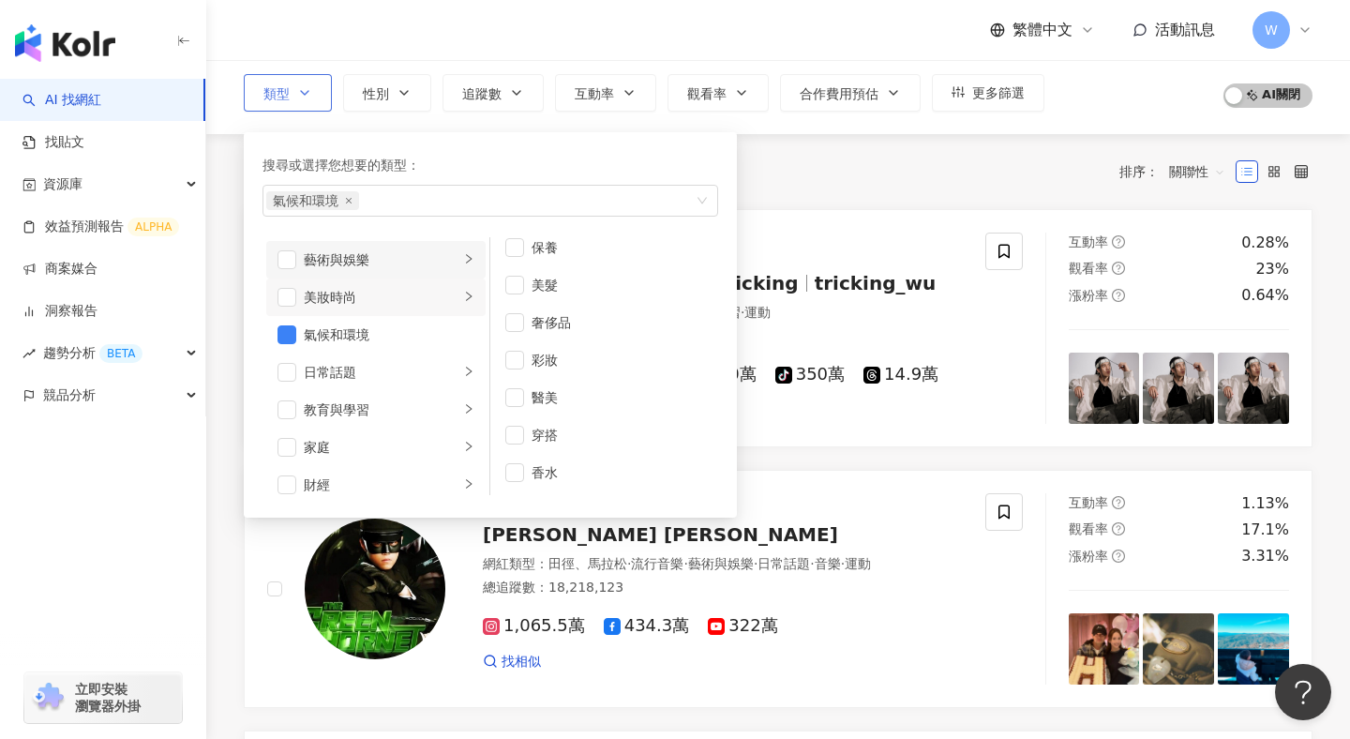
click at [447, 262] on div "藝術與娛樂" at bounding box center [382, 259] width 156 height 21
click at [277, 334] on li "氣候和環境" at bounding box center [375, 335] width 219 height 38
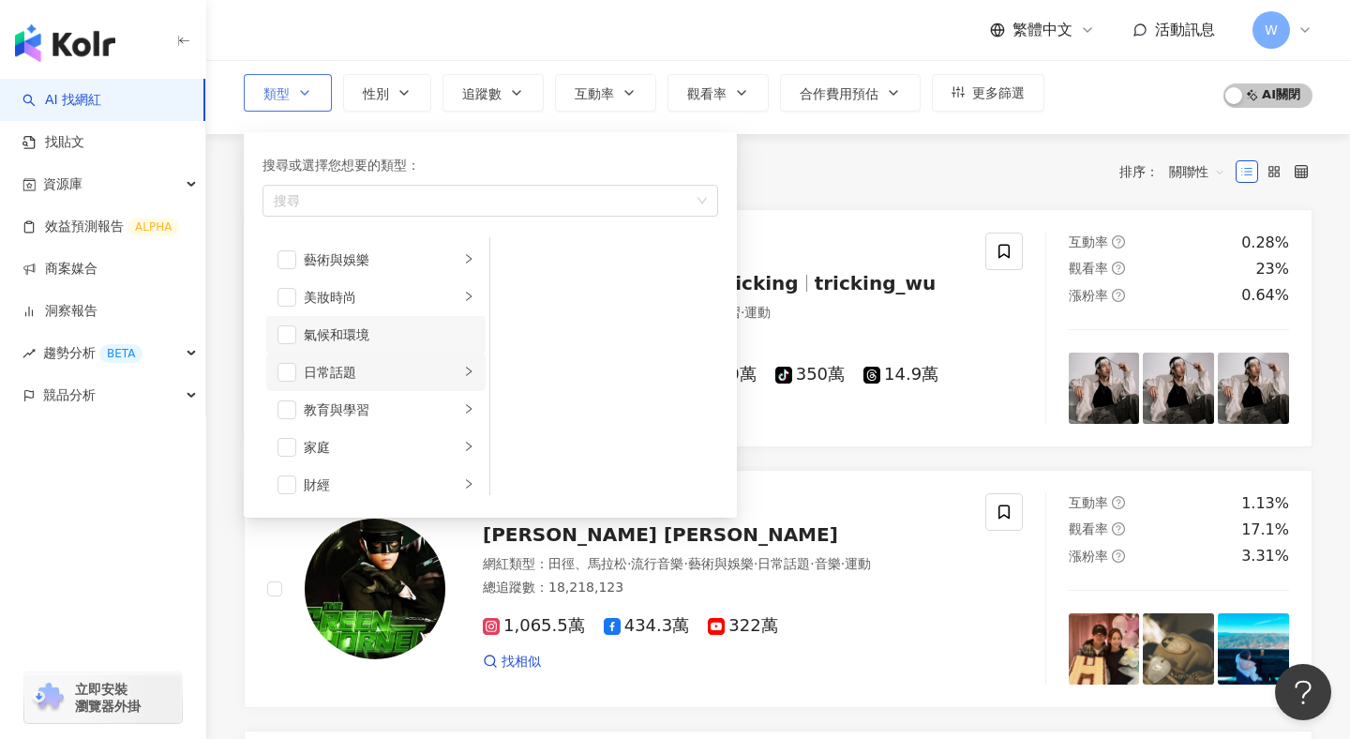
click at [428, 387] on li "日常話題" at bounding box center [375, 373] width 219 height 38
click at [431, 439] on div "家庭" at bounding box center [382, 447] width 156 height 21
click at [436, 407] on div "教育與學習" at bounding box center [382, 409] width 156 height 21
click at [433, 425] on li "財經" at bounding box center [375, 444] width 219 height 38
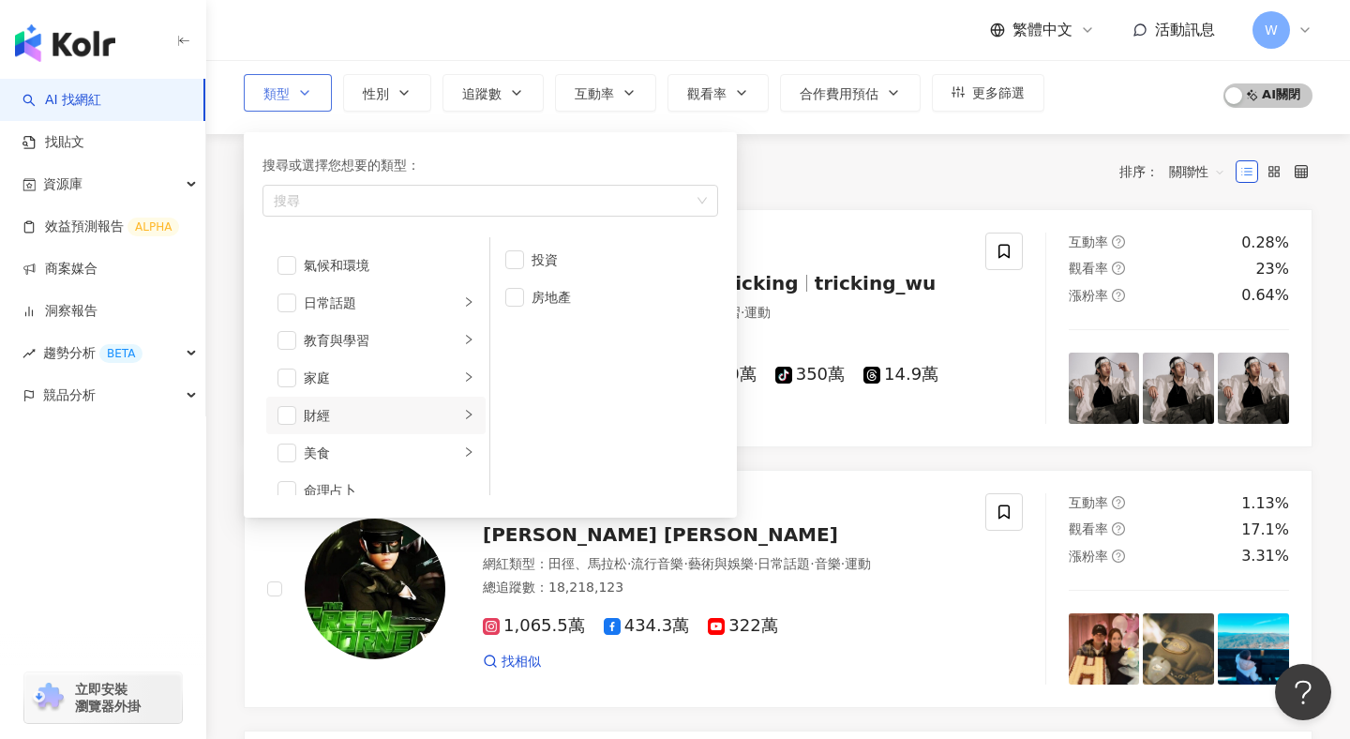
scroll to position [72, 0]
click at [435, 431] on li "美食" at bounding box center [375, 450] width 219 height 38
click at [403, 90] on icon "button" at bounding box center [404, 92] width 15 height 15
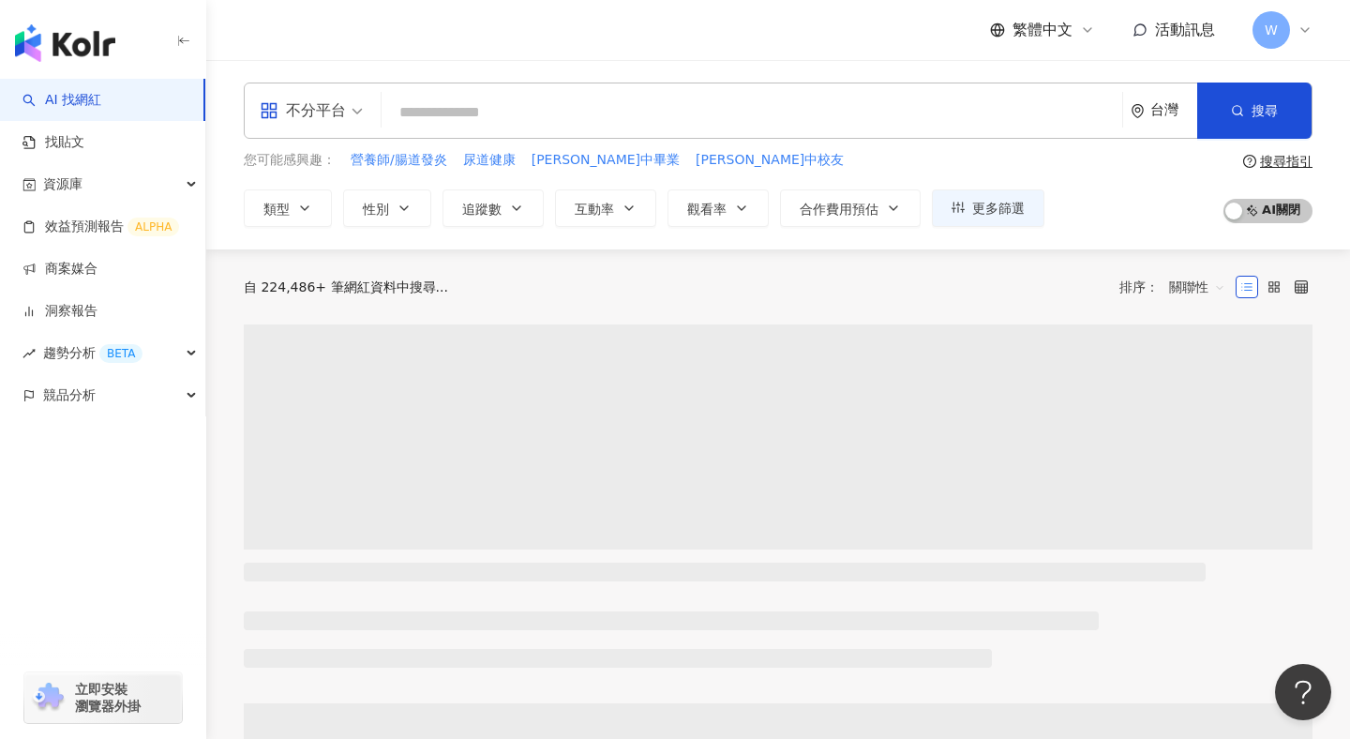
click at [495, 227] on div "不分平台 台灣 搜尋 您可能感興趣： 營養師/腸道發炎 尿道健康 劭中畢業 劭中校友 類型 性別 追蹤數 互動率 觀看率 合作費用預估 更多篩選 不限 女 男…" at bounding box center [778, 154] width 1144 height 189
click at [504, 213] on button "追蹤數" at bounding box center [493, 208] width 101 height 38
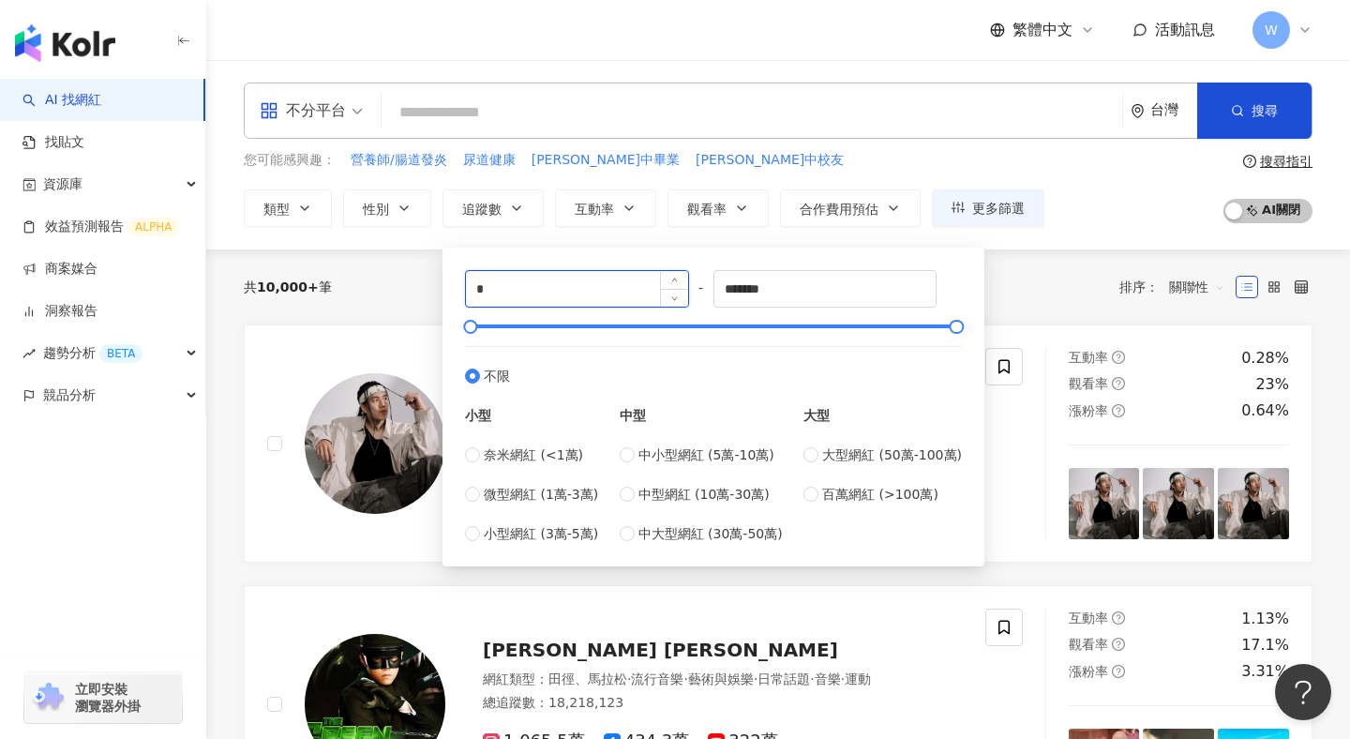
click at [487, 296] on input "*" at bounding box center [577, 289] width 222 height 36
type input "*****"
drag, startPoint x: 731, startPoint y: 294, endPoint x: 829, endPoint y: 294, distance: 98.5
click at [829, 294] on input "*******" at bounding box center [826, 289] width 222 height 36
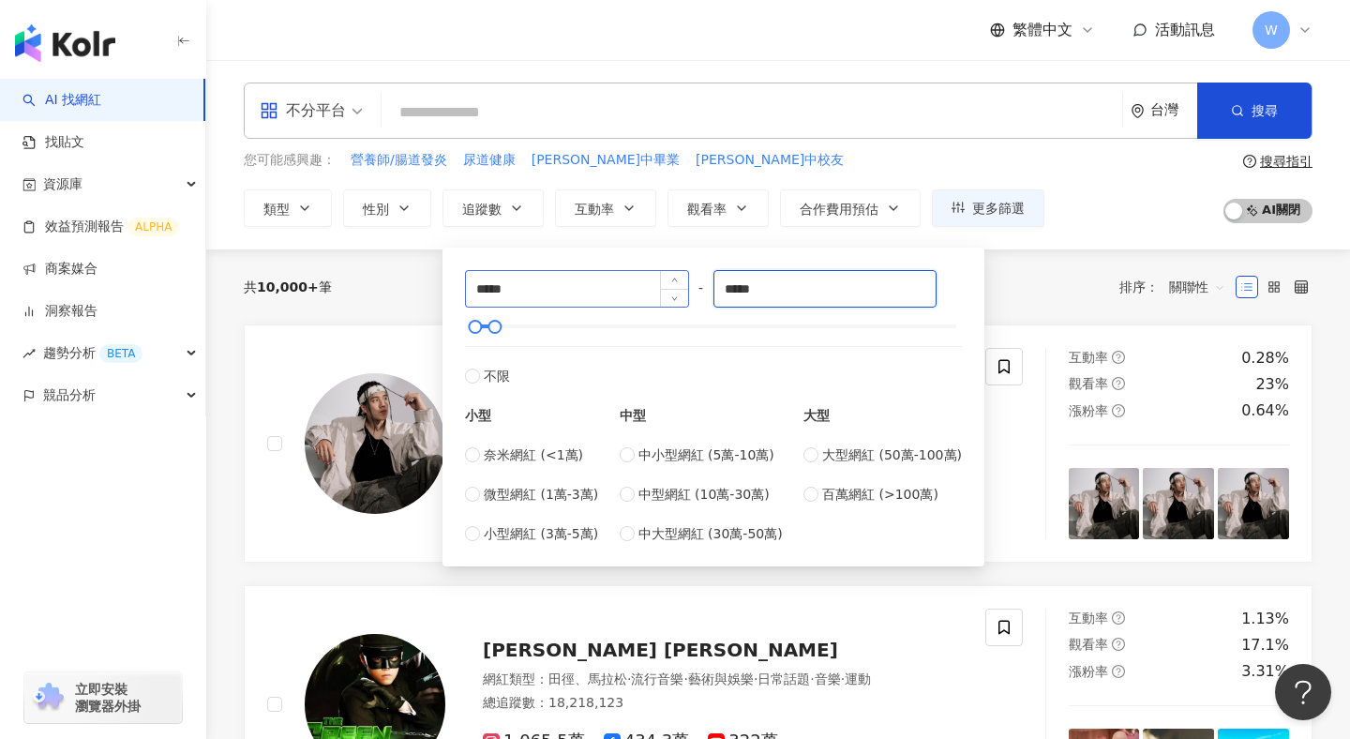
type input "*****"
drag, startPoint x: 528, startPoint y: 286, endPoint x: 356, endPoint y: 279, distance: 171.8
type input "****"
click at [614, 217] on button "互動率" at bounding box center [605, 208] width 101 height 38
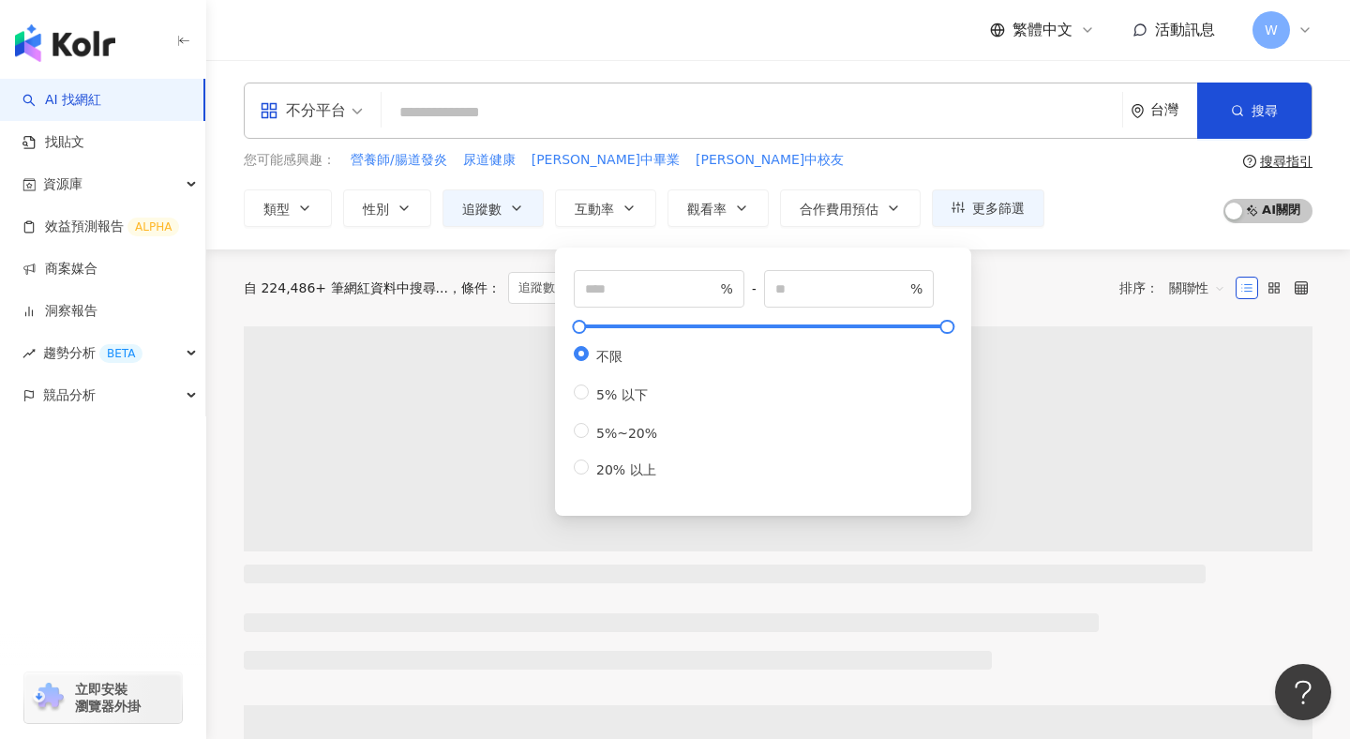
click at [637, 444] on div "不限 5% 以下 5%~20% 20% 以上" at bounding box center [623, 412] width 98 height 133
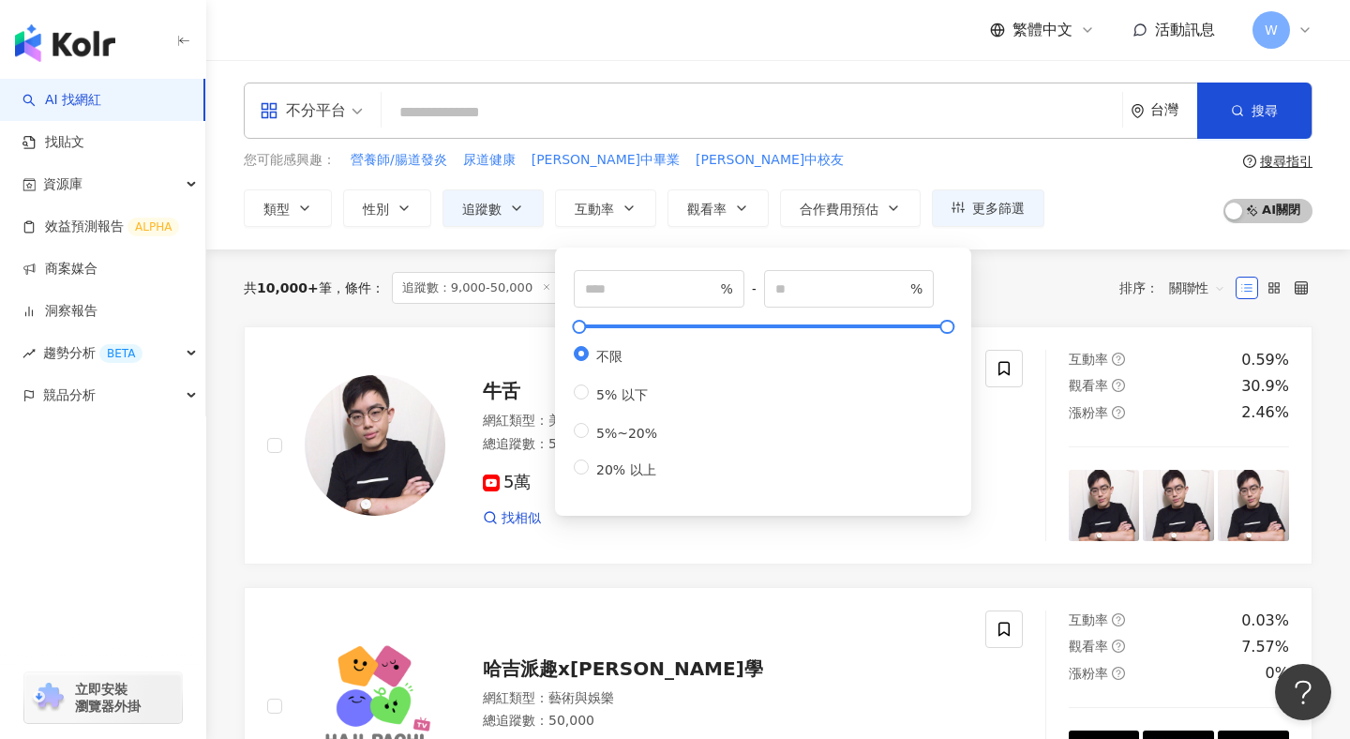
click at [591, 421] on div "不限 5% 以下 5%~20% 20% 以上" at bounding box center [623, 412] width 98 height 133
type input "*"
type input "**"
click at [722, 214] on span "觀看率" at bounding box center [706, 209] width 39 height 15
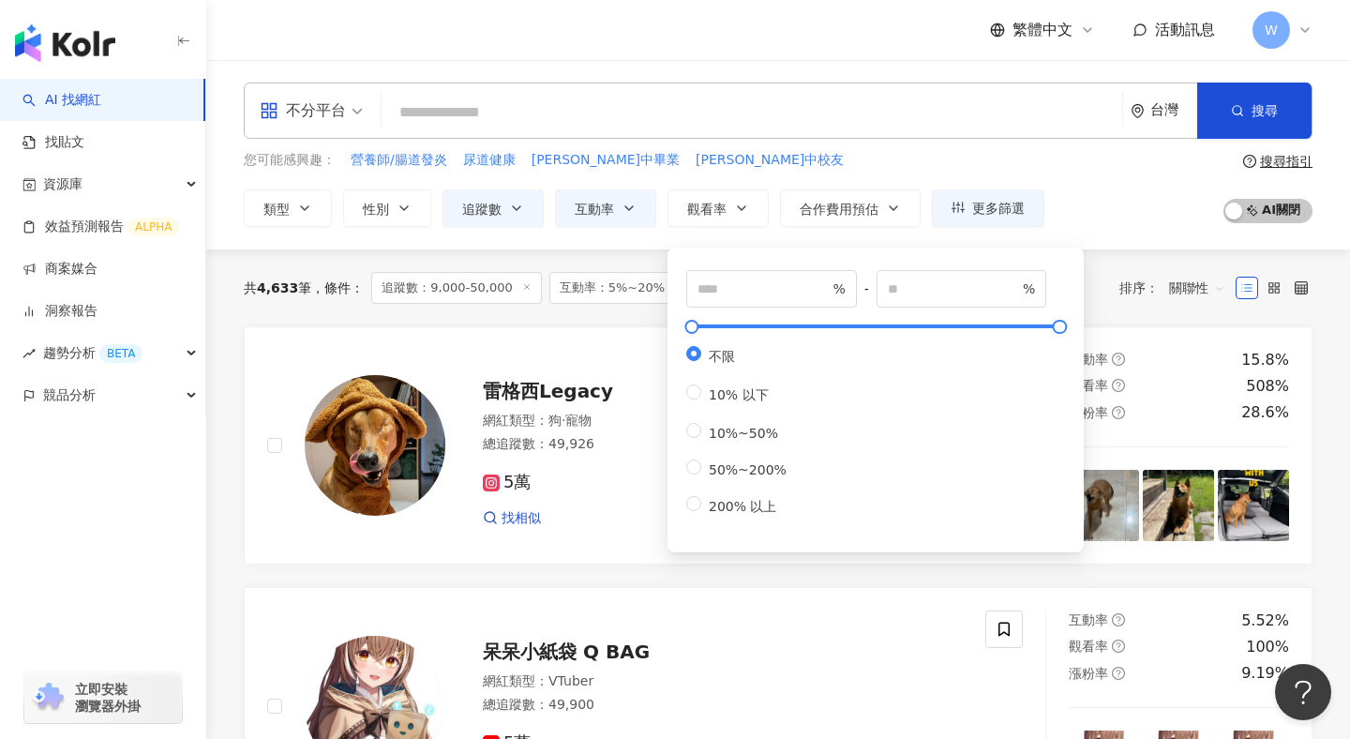
click at [335, 123] on div "不分平台" at bounding box center [303, 111] width 86 height 30
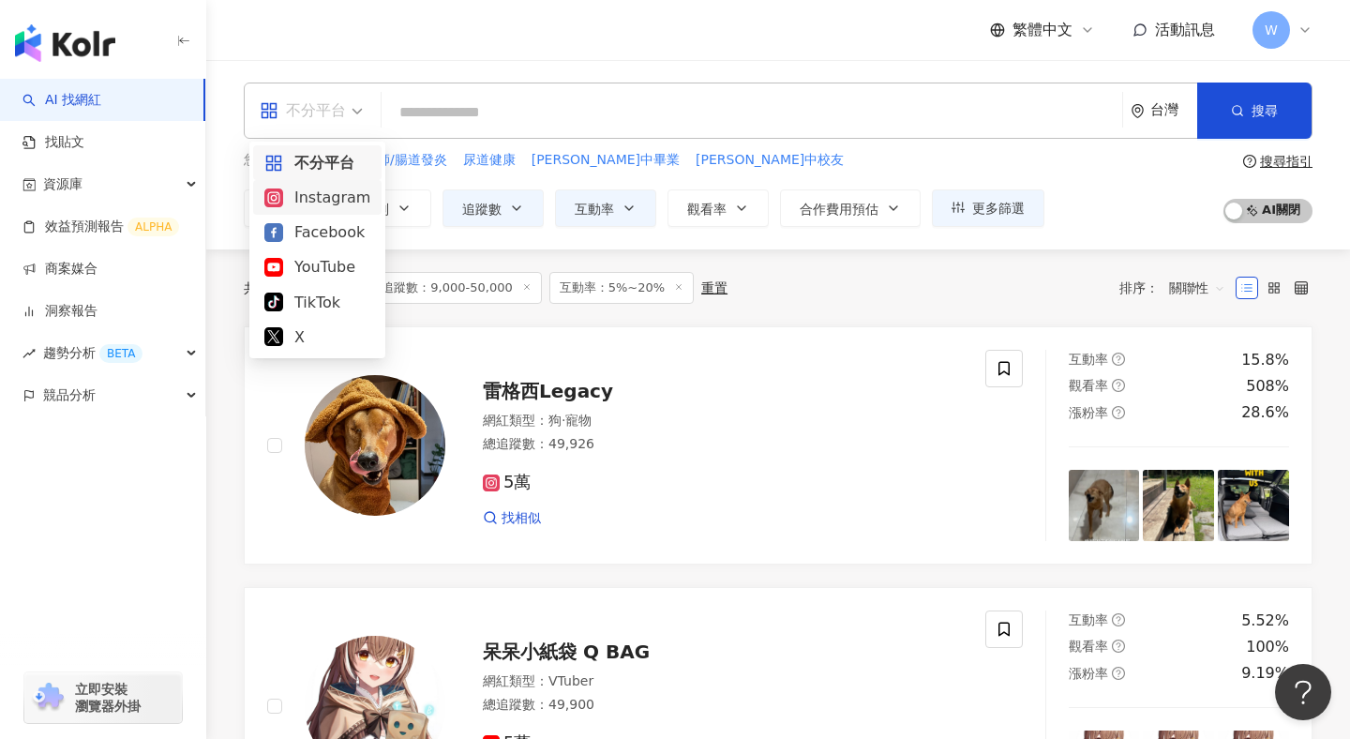
click at [328, 203] on div "Instagram" at bounding box center [317, 197] width 106 height 23
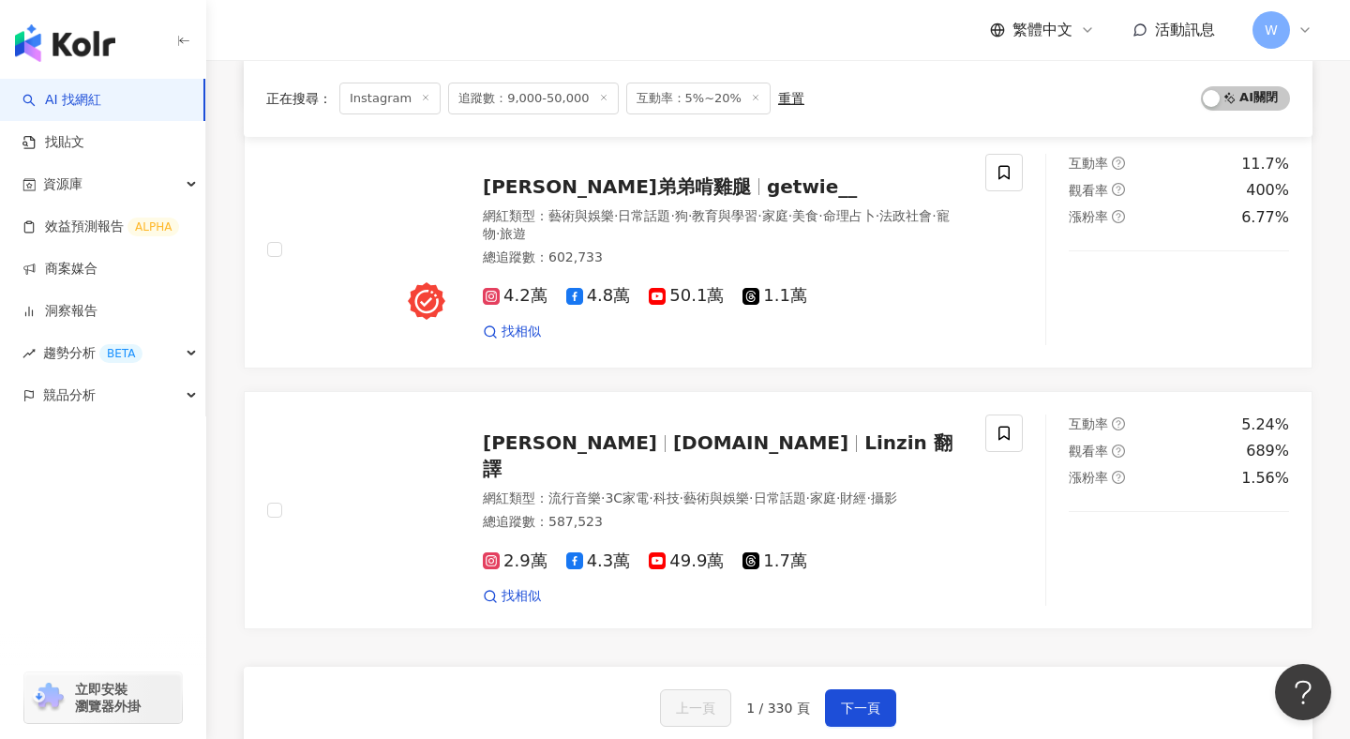
scroll to position [3220, 0]
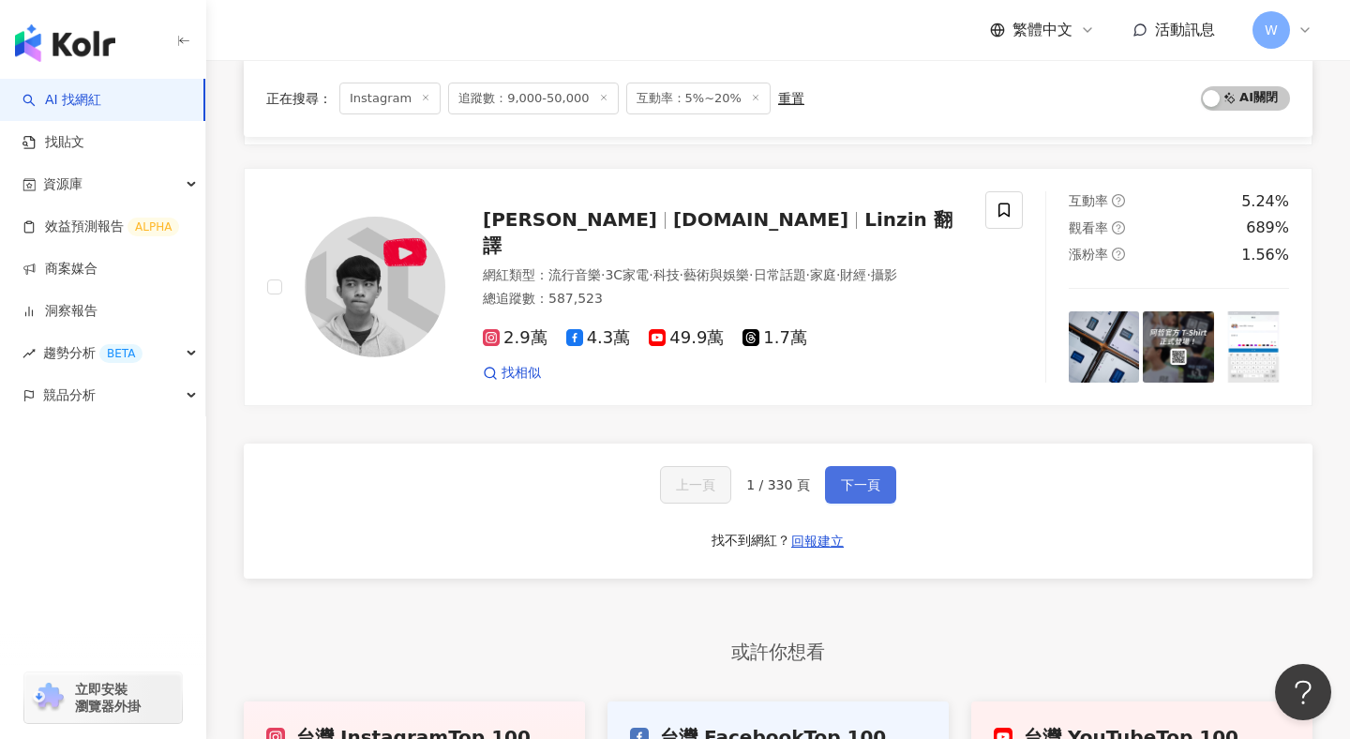
click at [827, 466] on button "下一頁" at bounding box center [860, 485] width 71 height 38
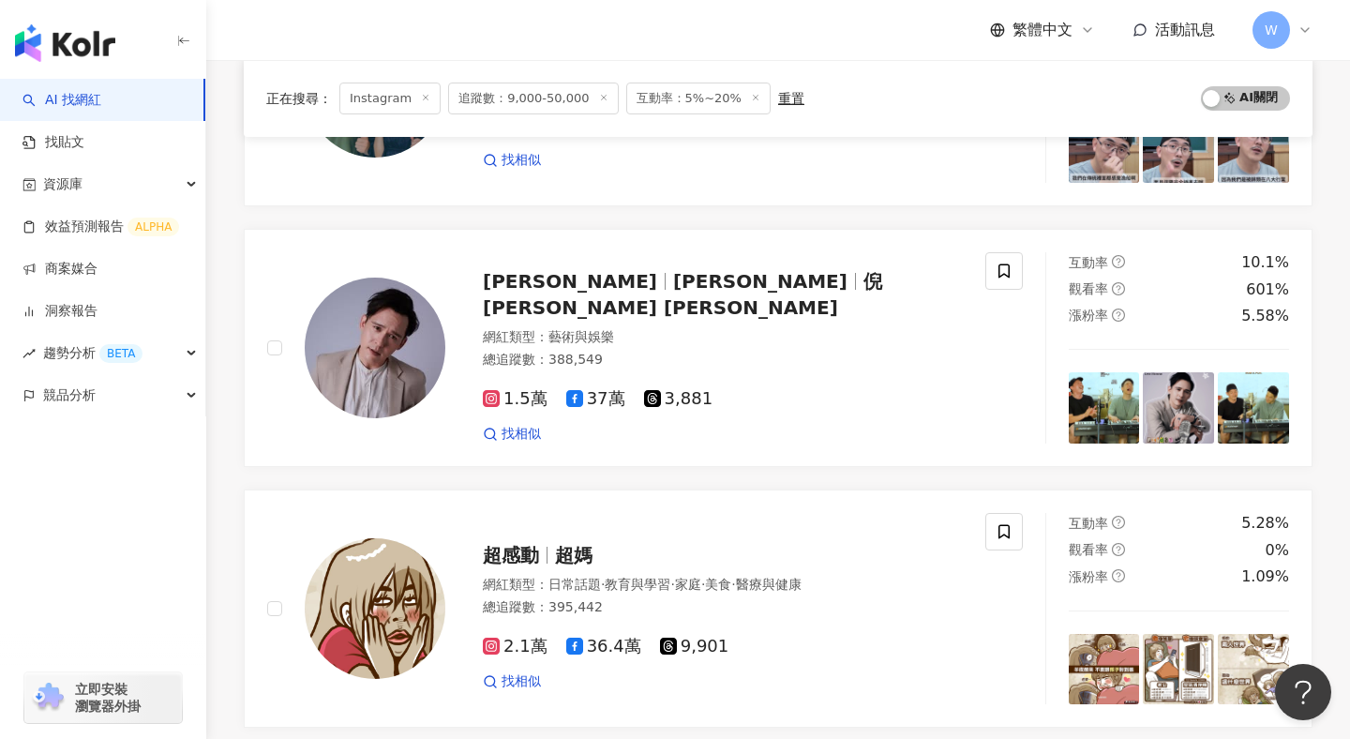
scroll to position [3413, 0]
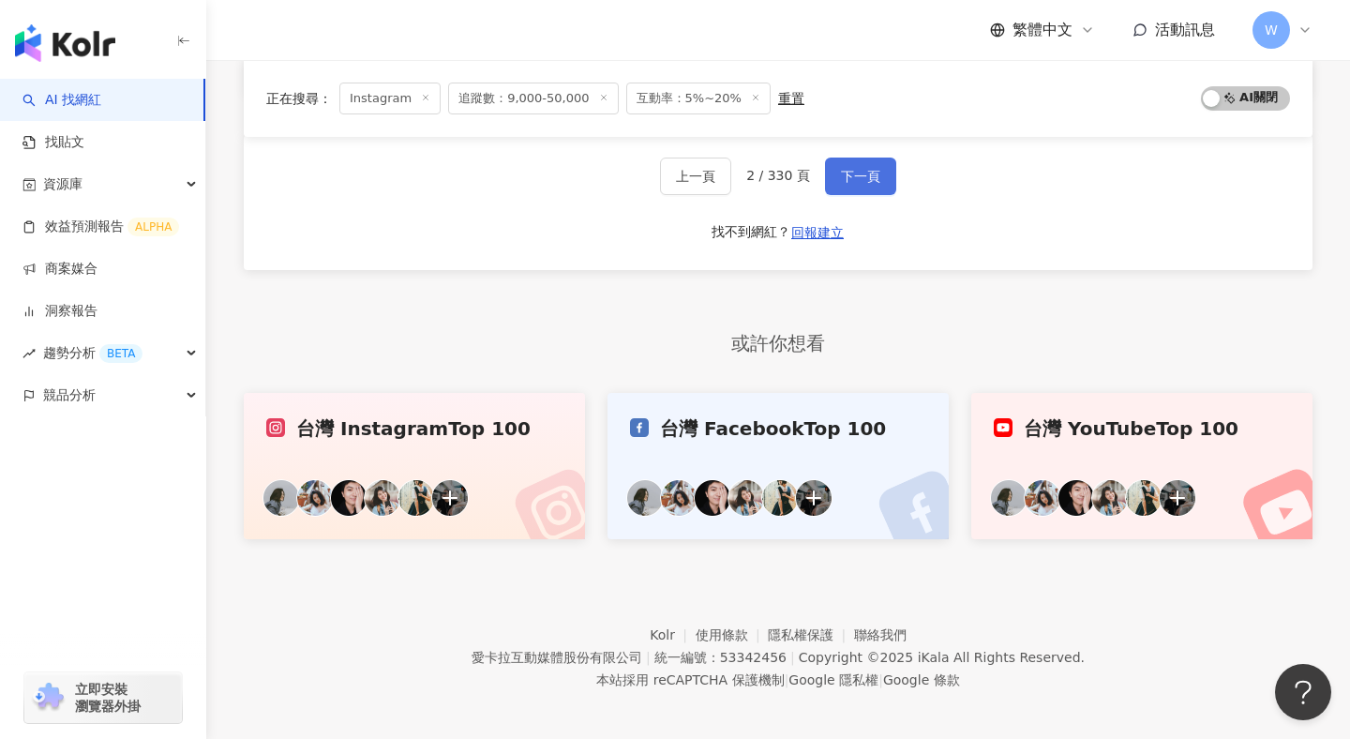
click at [874, 176] on button "下一頁" at bounding box center [860, 177] width 71 height 38
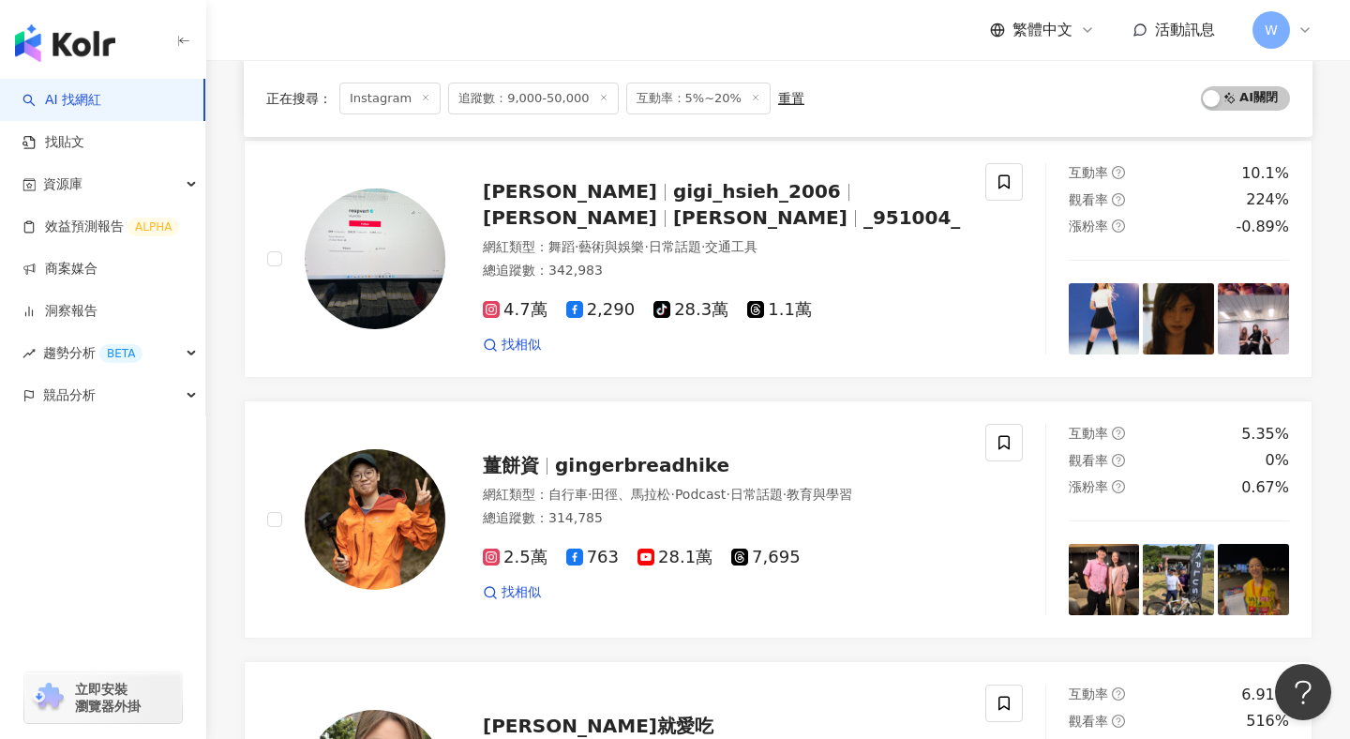
scroll to position [2437, 0]
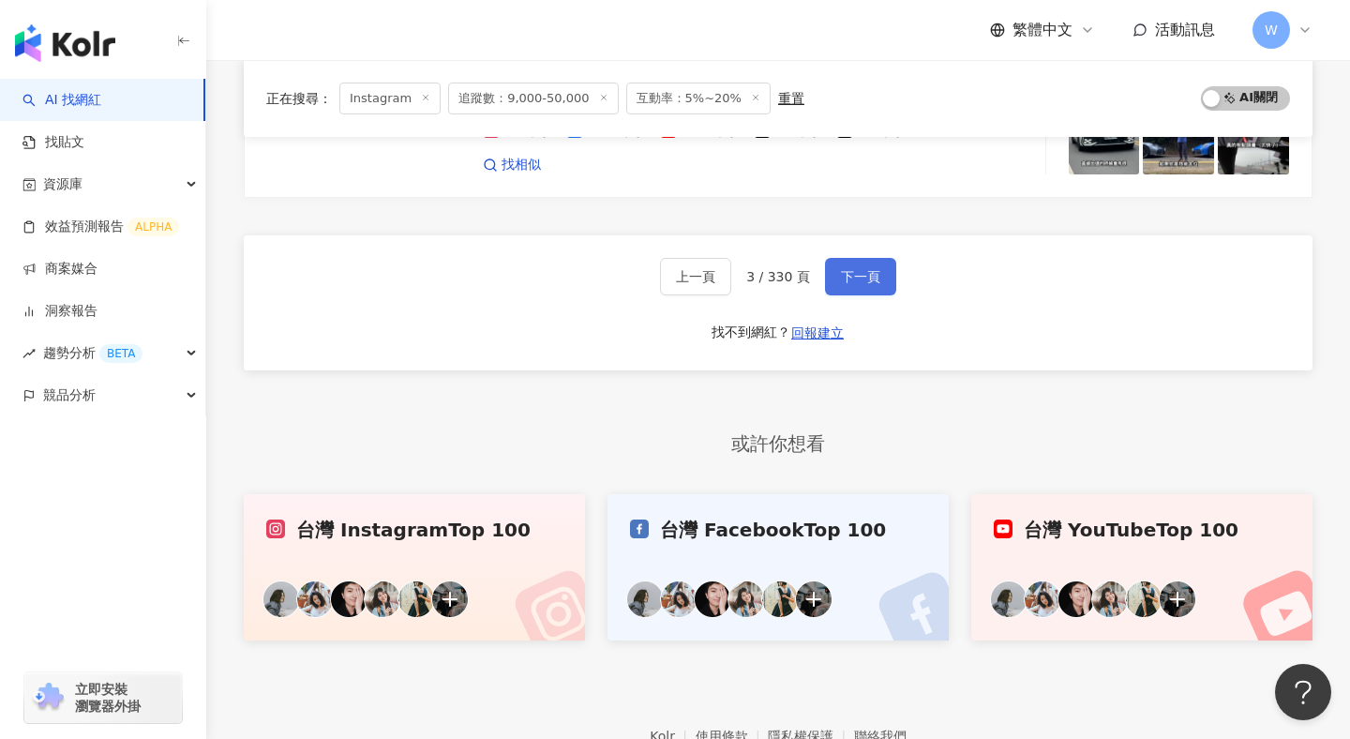
click at [864, 276] on span "下一頁" at bounding box center [860, 276] width 39 height 15
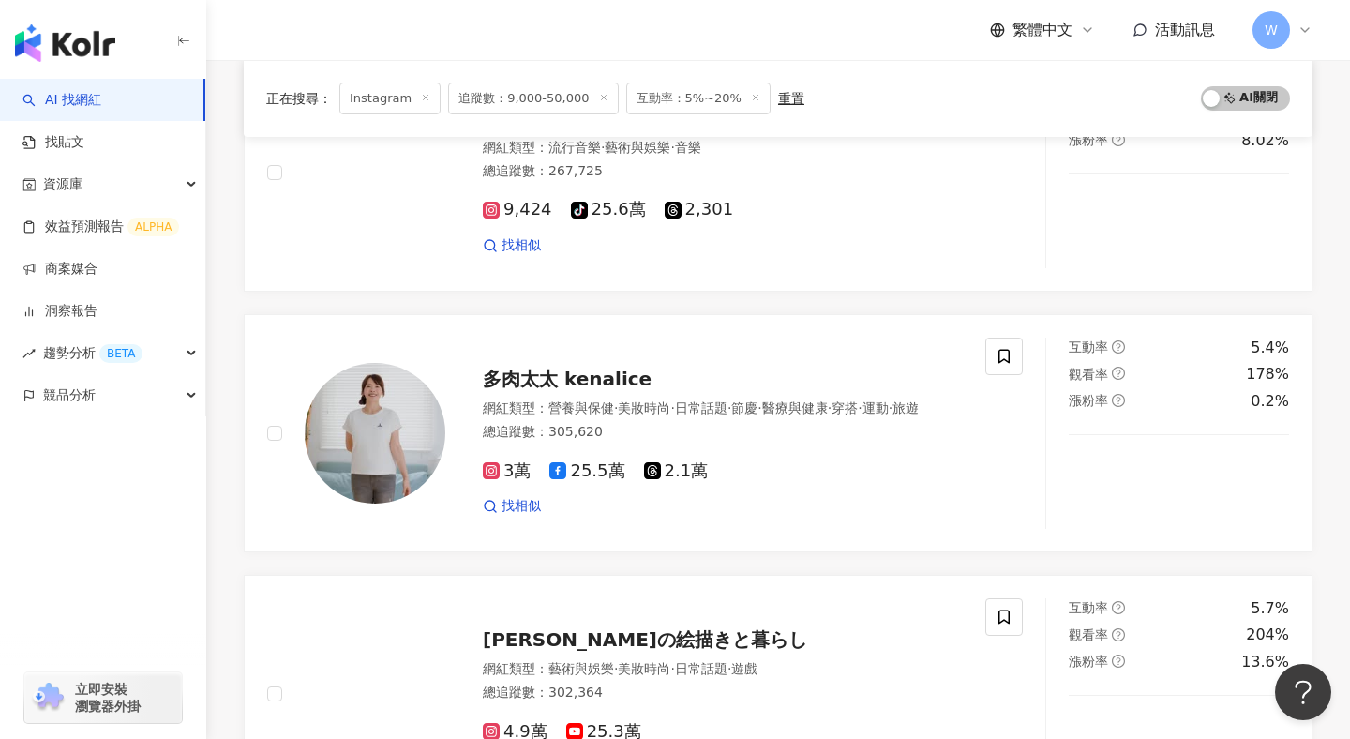
scroll to position [1911, 0]
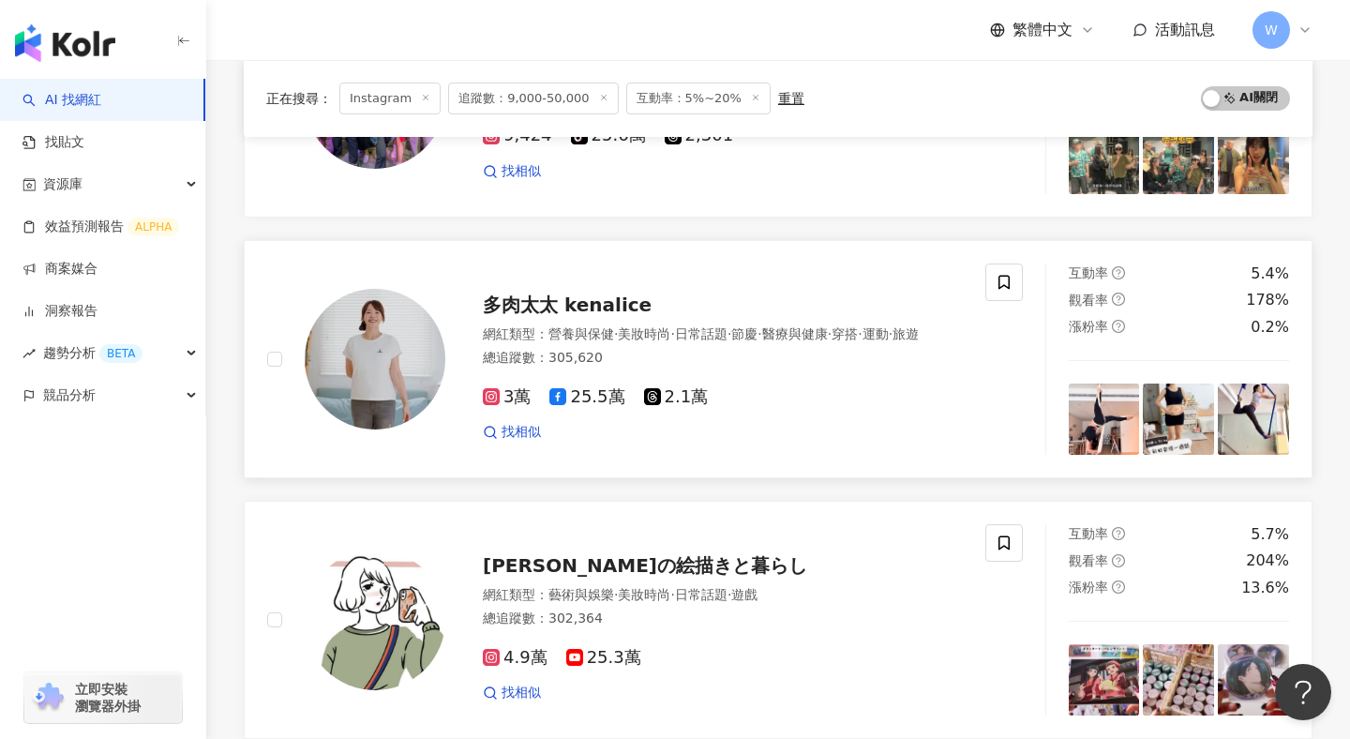
click at [576, 295] on span "多肉太太 kenalice" at bounding box center [567, 305] width 169 height 23
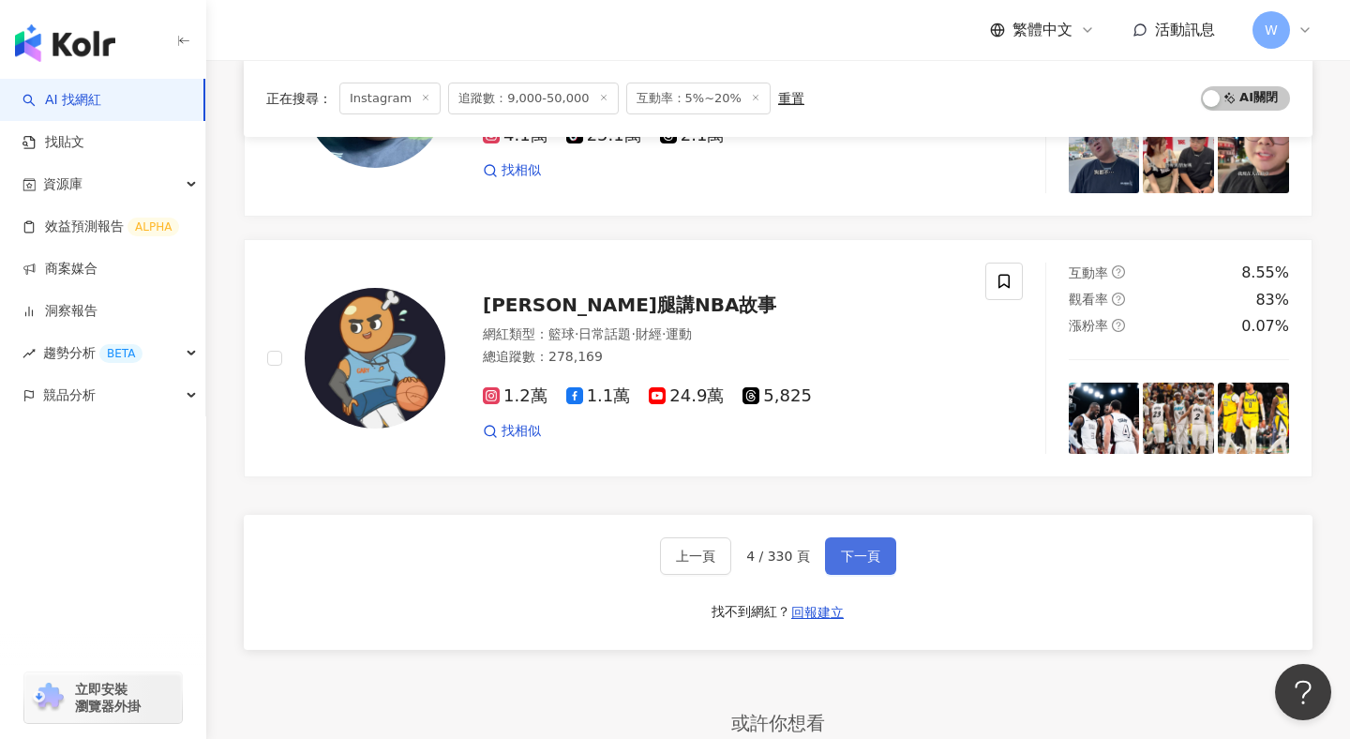
click at [852, 565] on button "下一頁" at bounding box center [860, 556] width 71 height 38
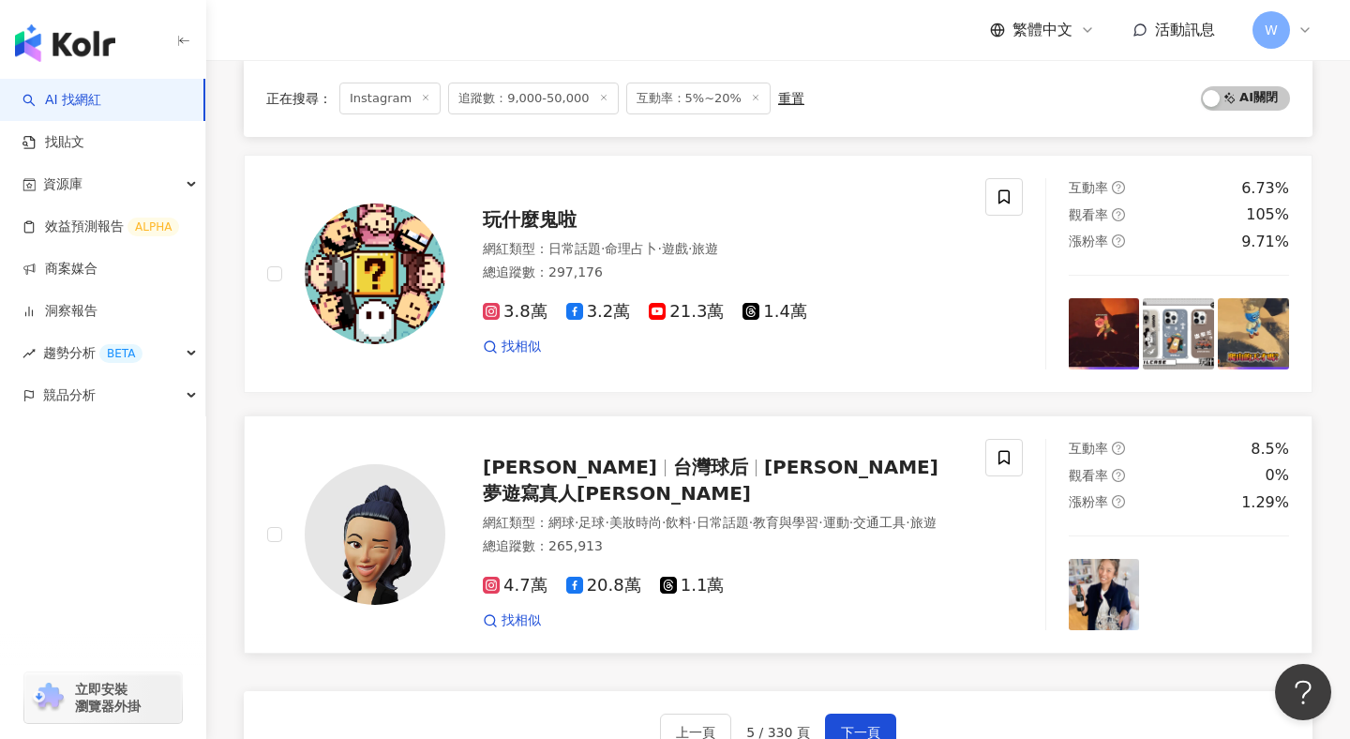
scroll to position [3031, 0]
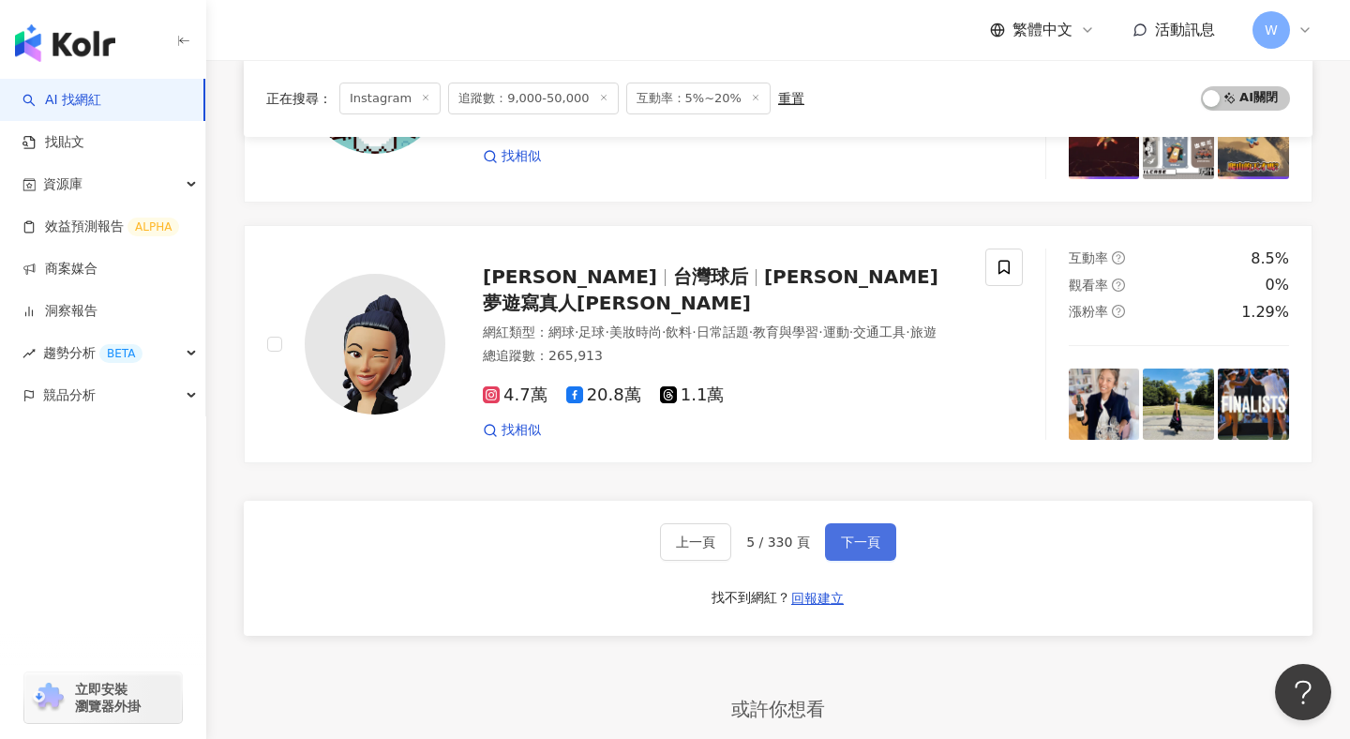
click at [858, 535] on span "下一頁" at bounding box center [860, 542] width 39 height 15
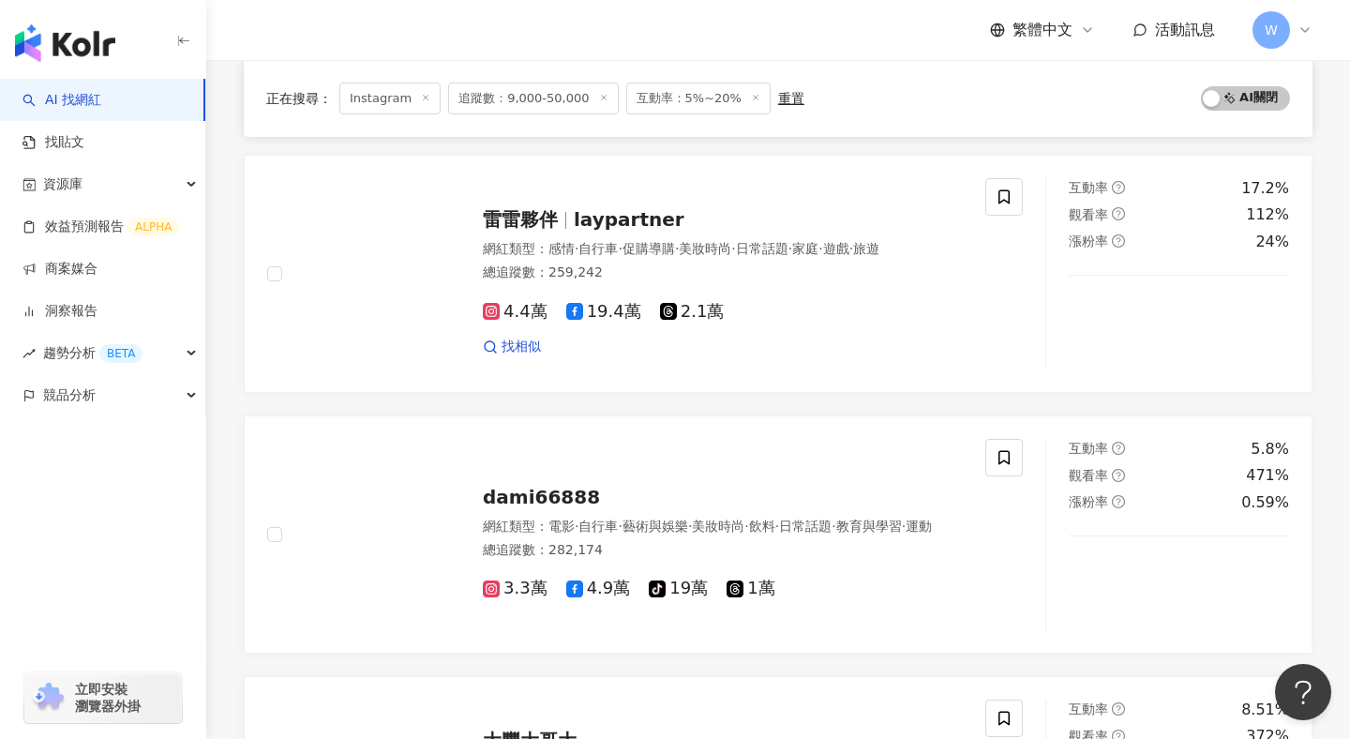
scroll to position [2097, 0]
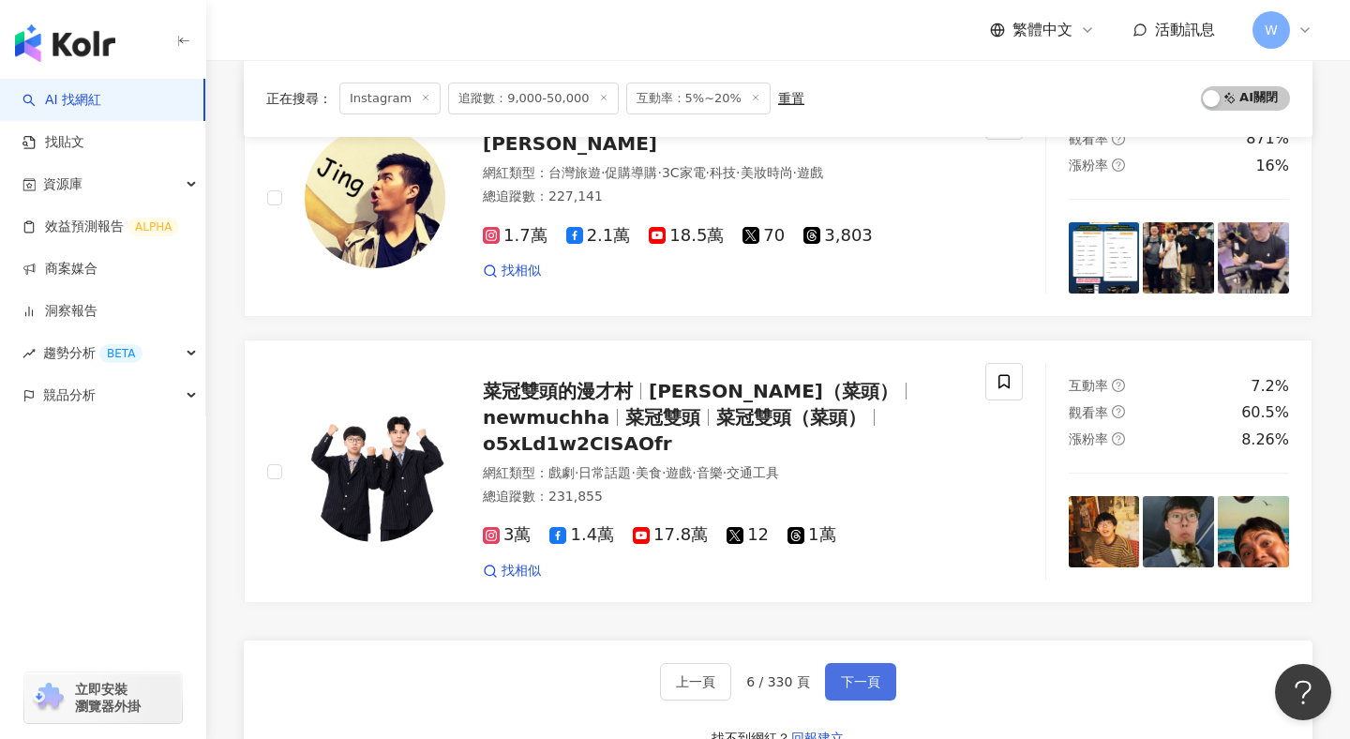
click at [859, 674] on span "下一頁" at bounding box center [860, 681] width 39 height 15
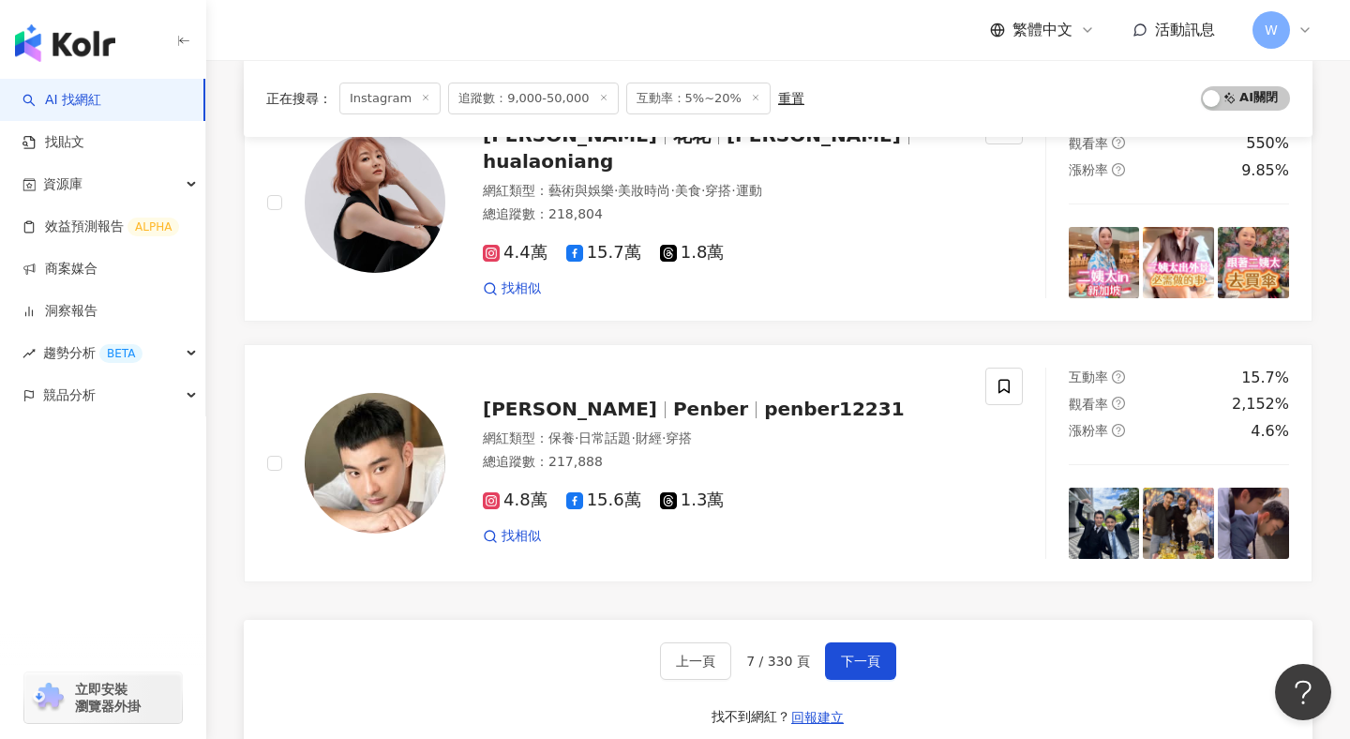
scroll to position [3361, 0]
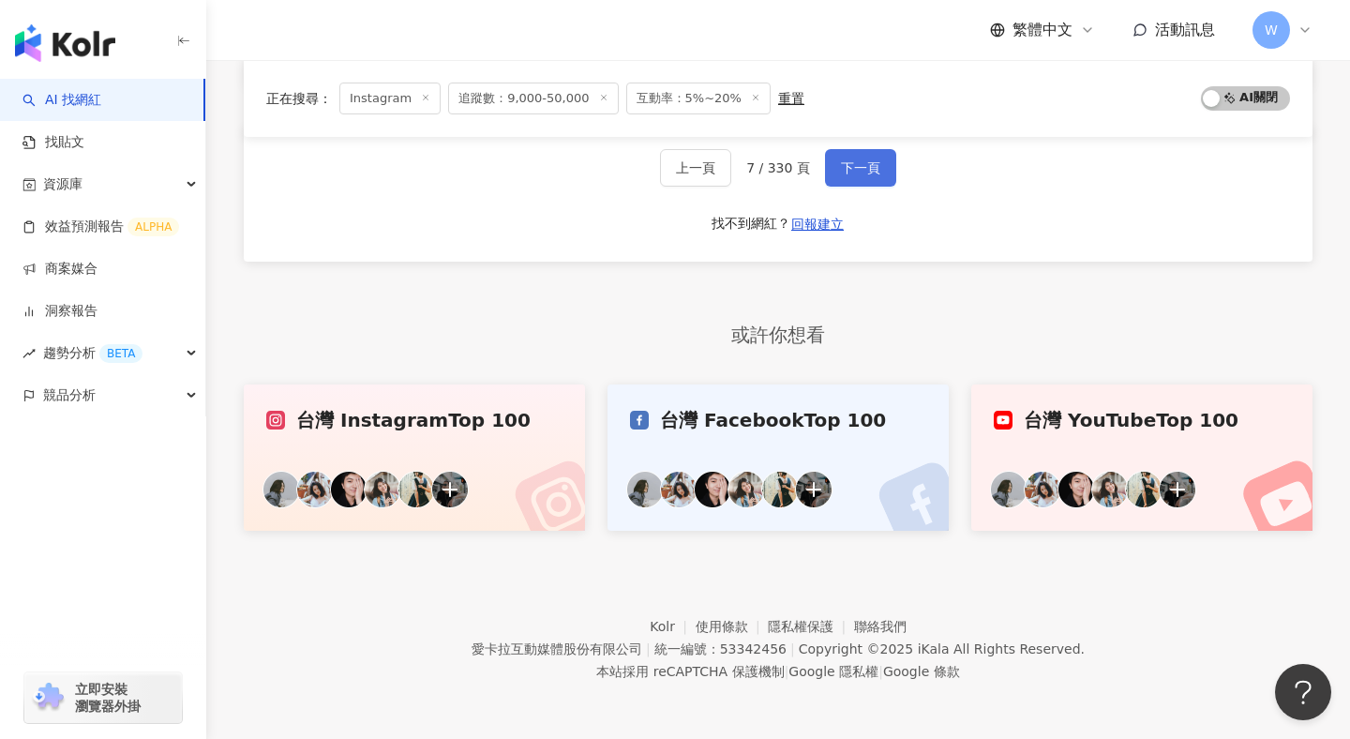
click at [856, 179] on button "下一頁" at bounding box center [860, 168] width 71 height 38
click at [862, 166] on span "下一頁" at bounding box center [860, 167] width 39 height 15
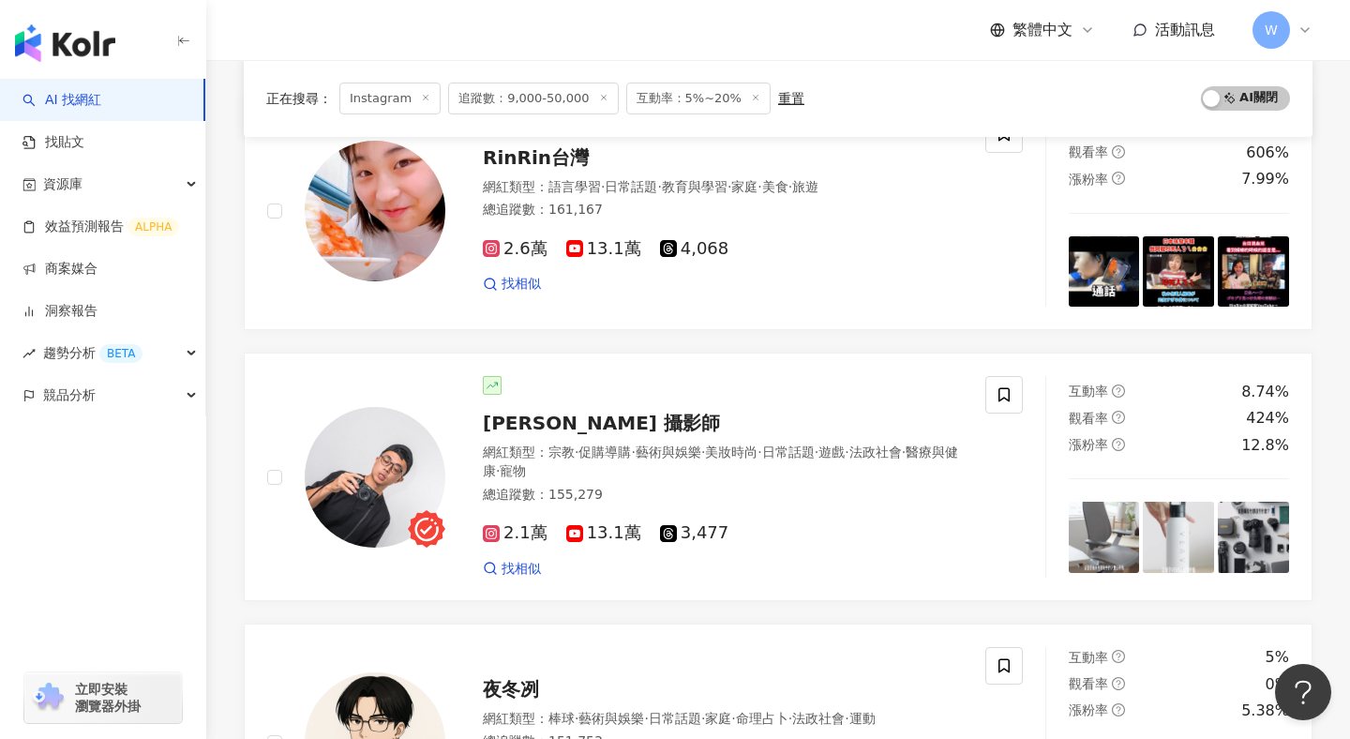
scroll to position [2837, 0]
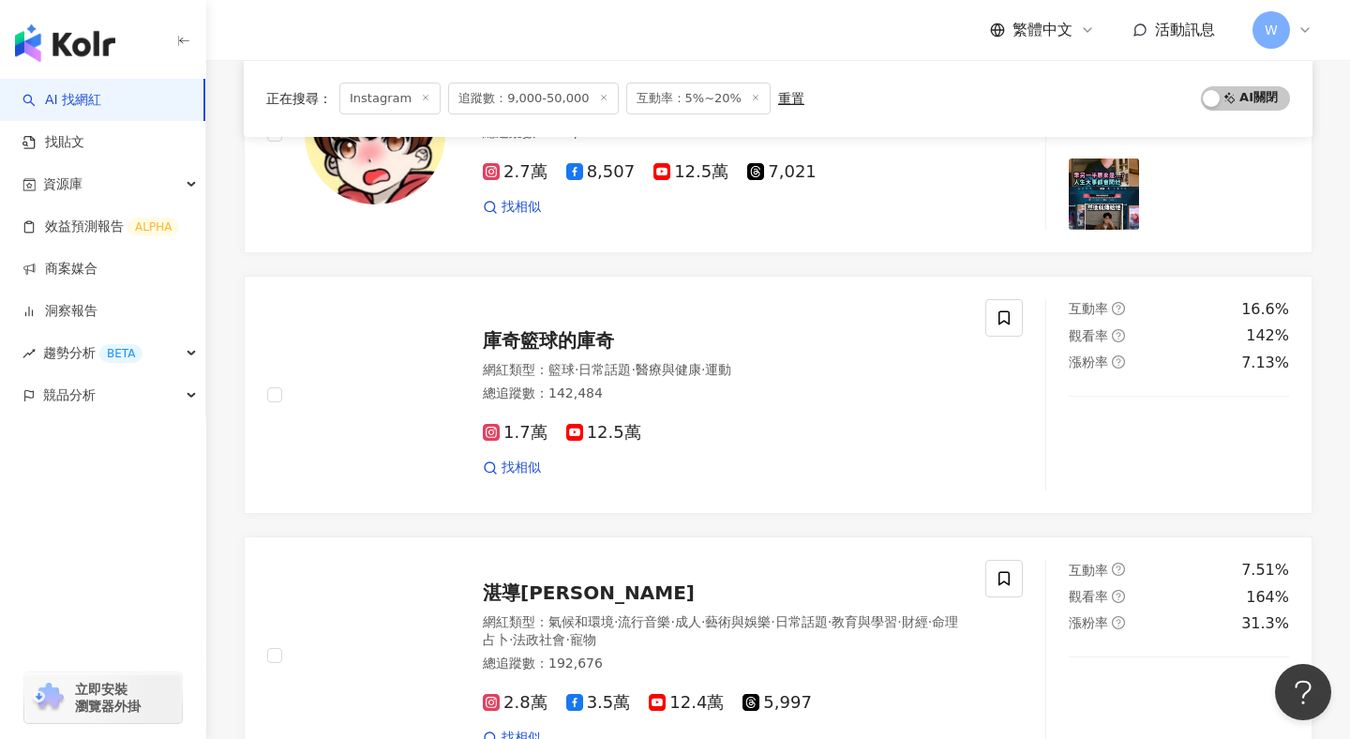
scroll to position [2970, 0]
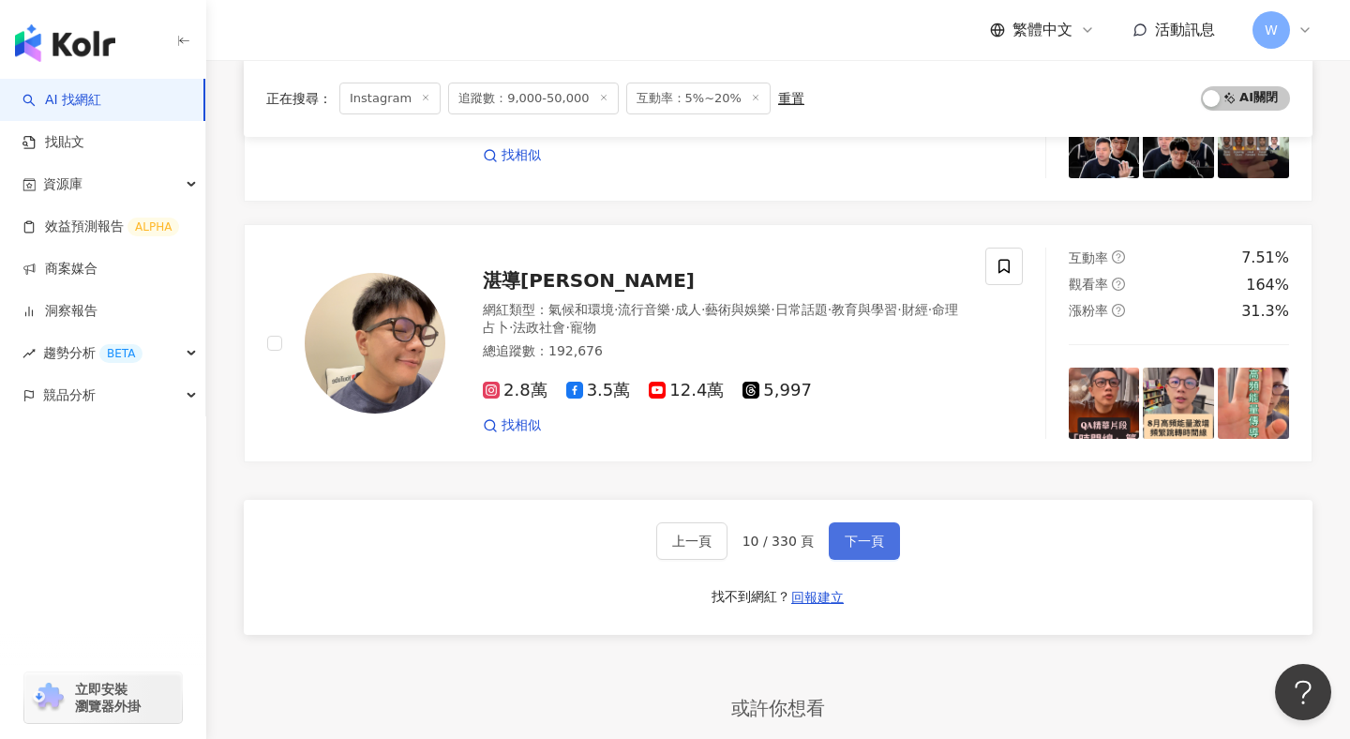
click at [864, 537] on span "下一頁" at bounding box center [864, 541] width 39 height 15
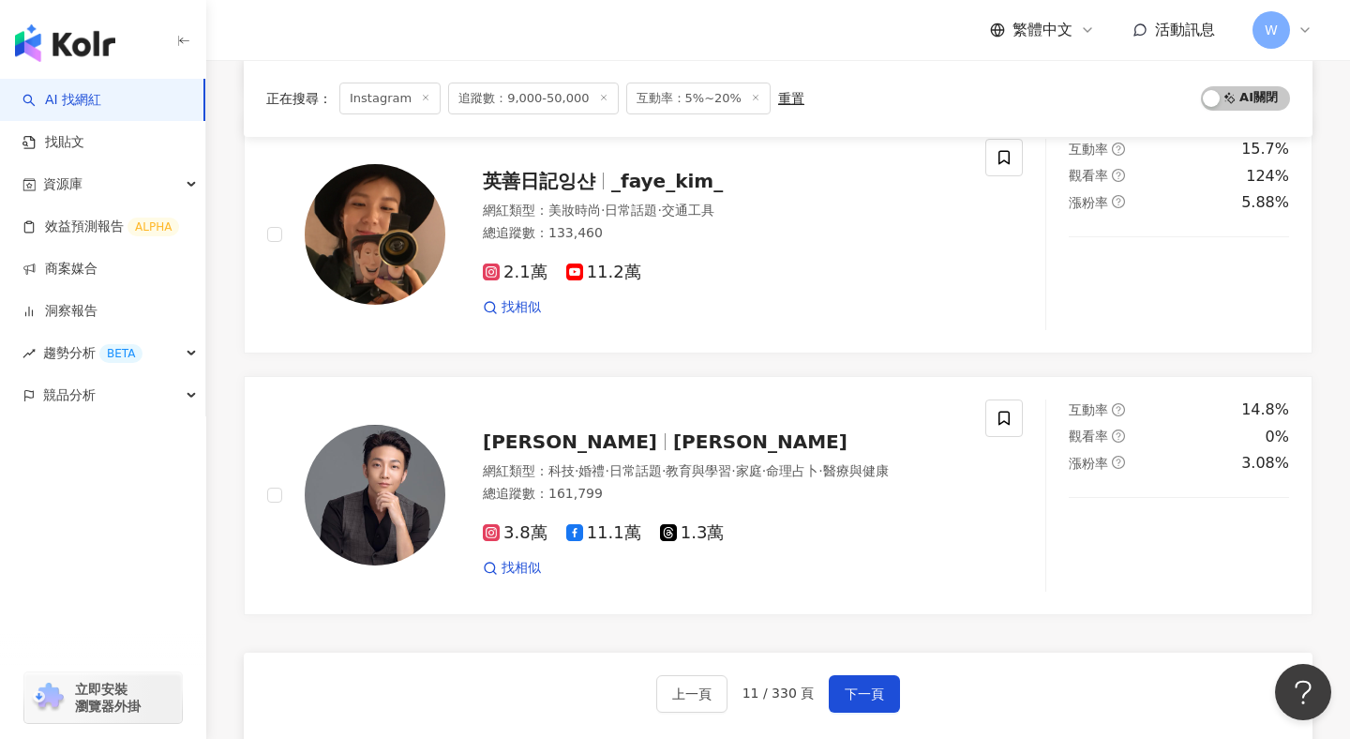
scroll to position [3001, 0]
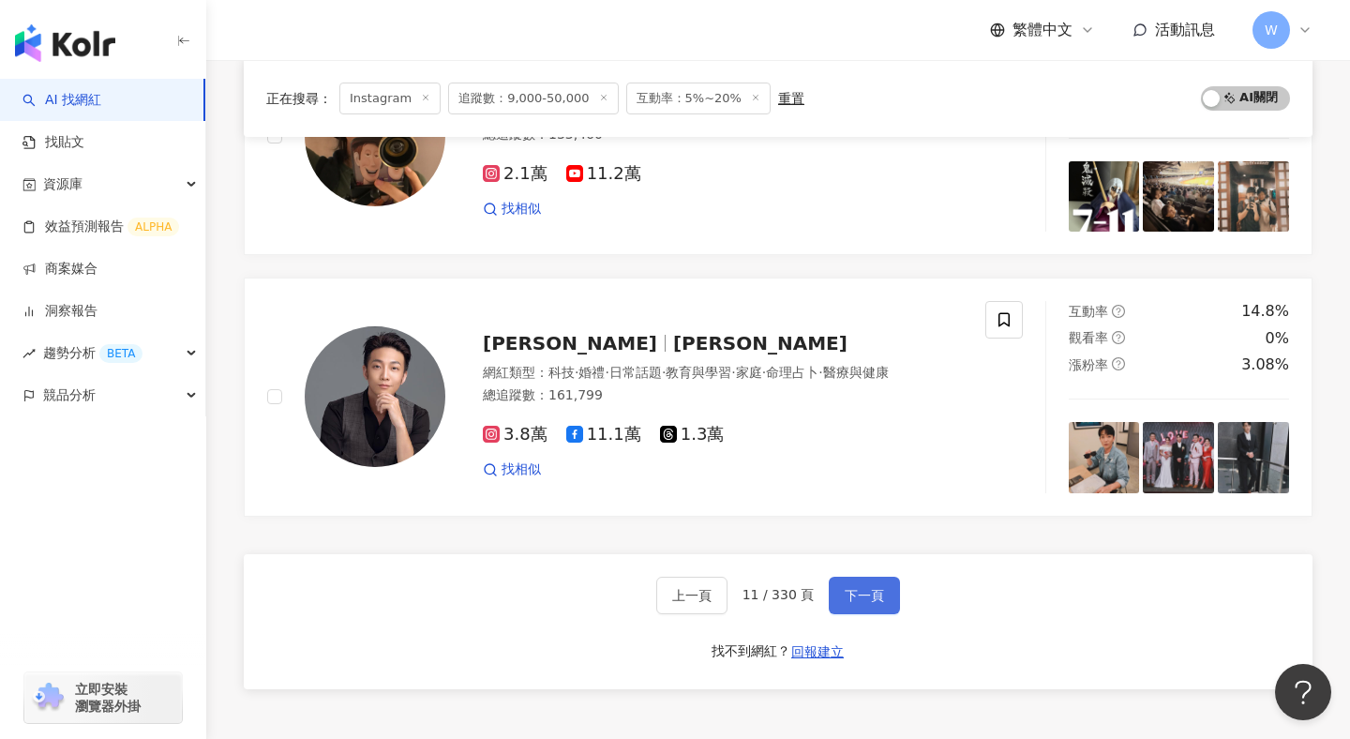
click at [878, 580] on button "下一頁" at bounding box center [864, 596] width 71 height 38
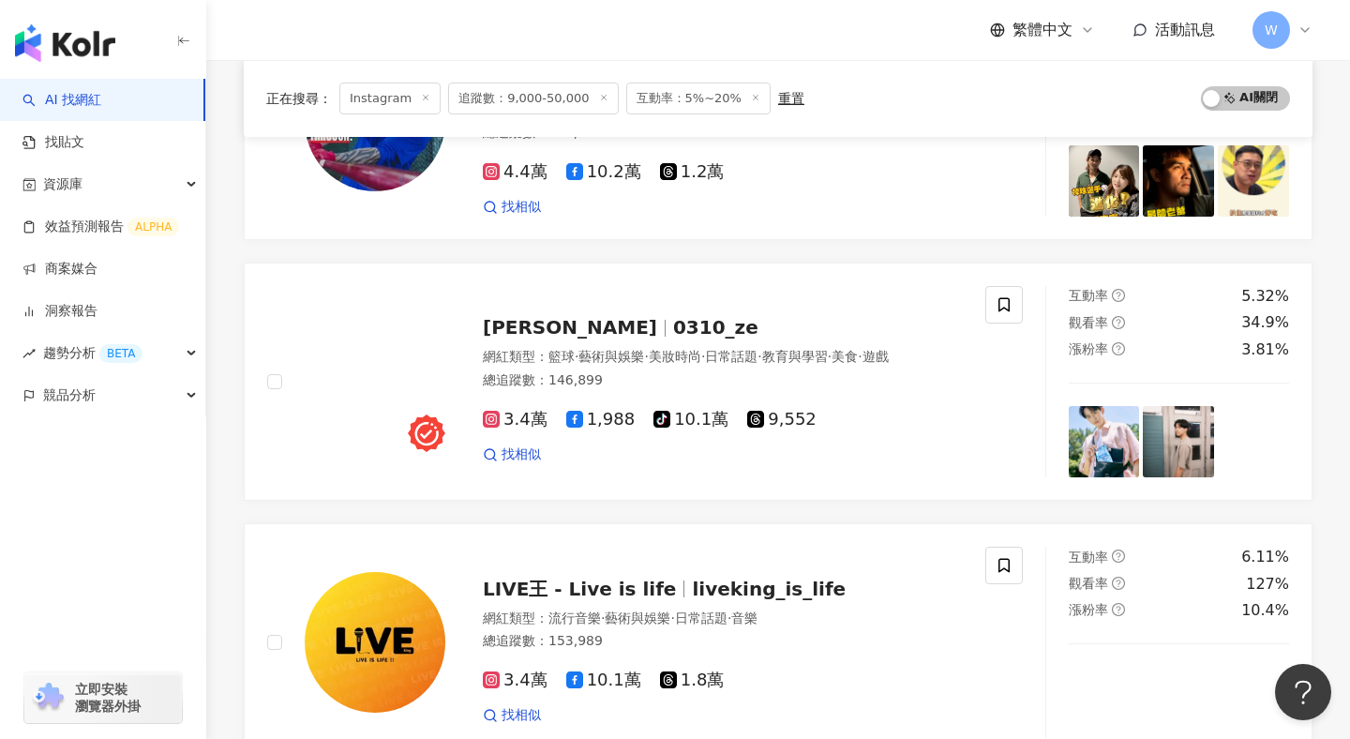
scroll to position [2856, 0]
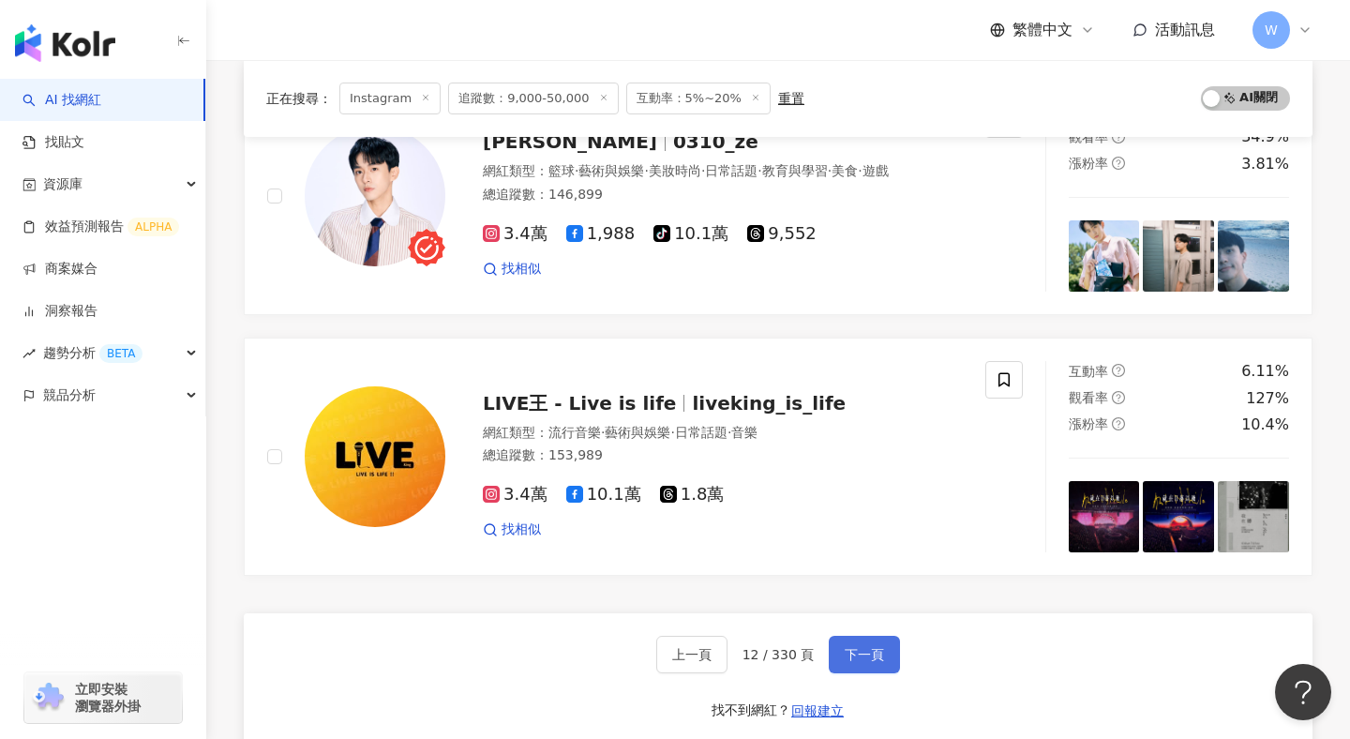
click at [863, 660] on span "下一頁" at bounding box center [864, 654] width 39 height 15
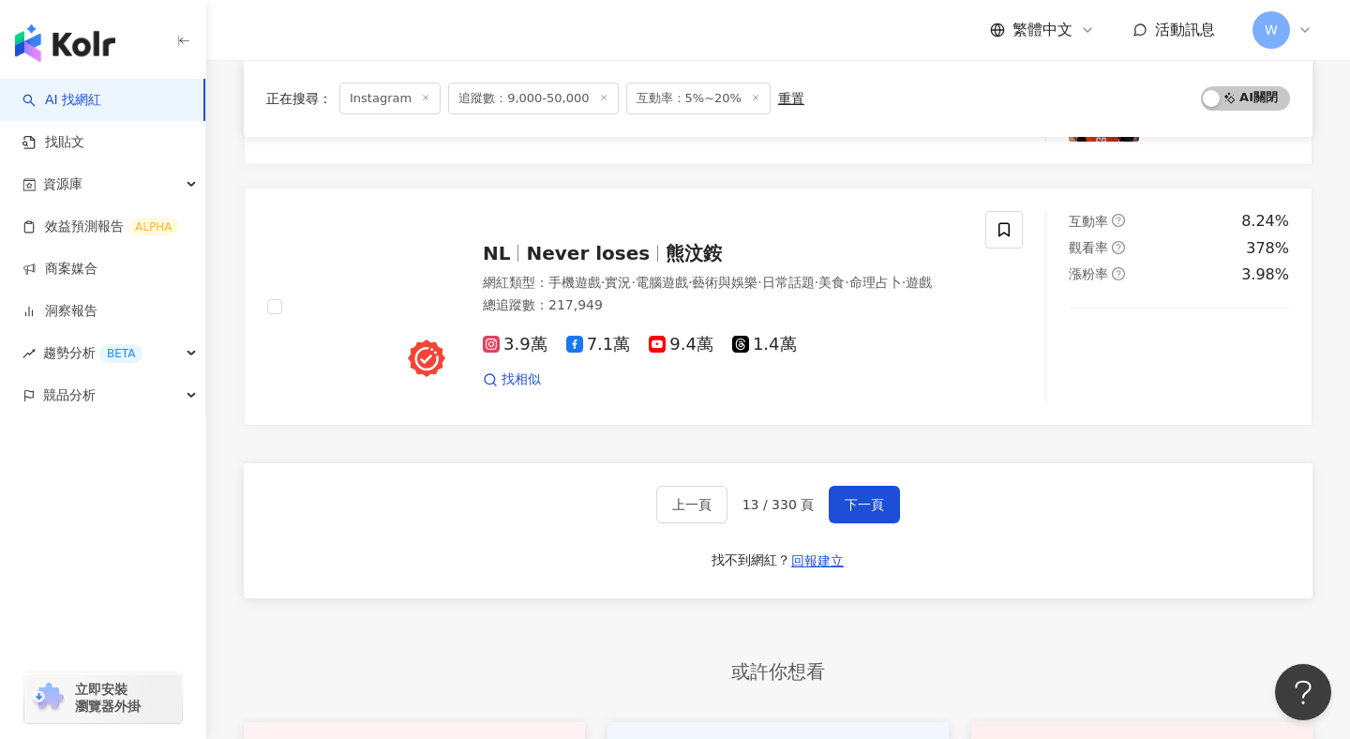
scroll to position [3152, 0]
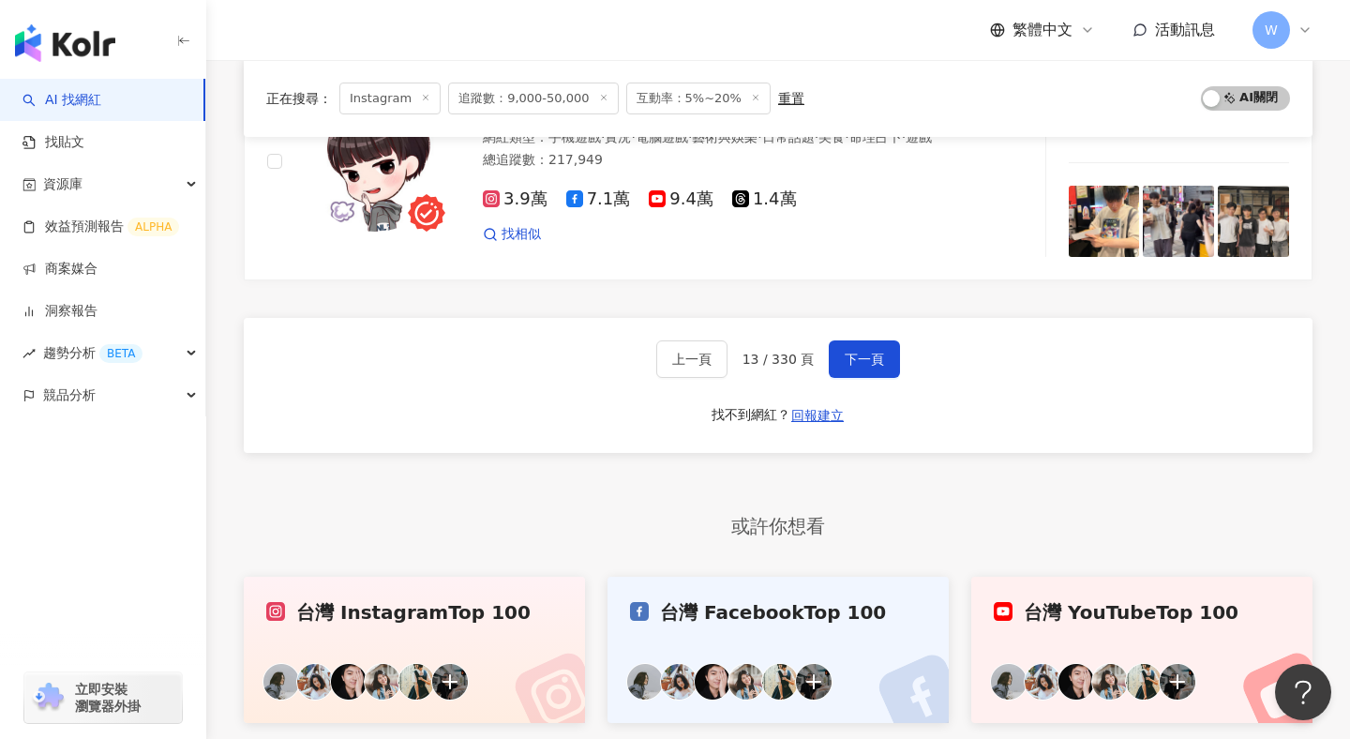
click at [867, 334] on div "上一頁 13 / 330 頁 下一頁 找不到網紅？ 回報建立" at bounding box center [778, 385] width 1069 height 135
click at [867, 362] on span "下一頁" at bounding box center [864, 359] width 39 height 15
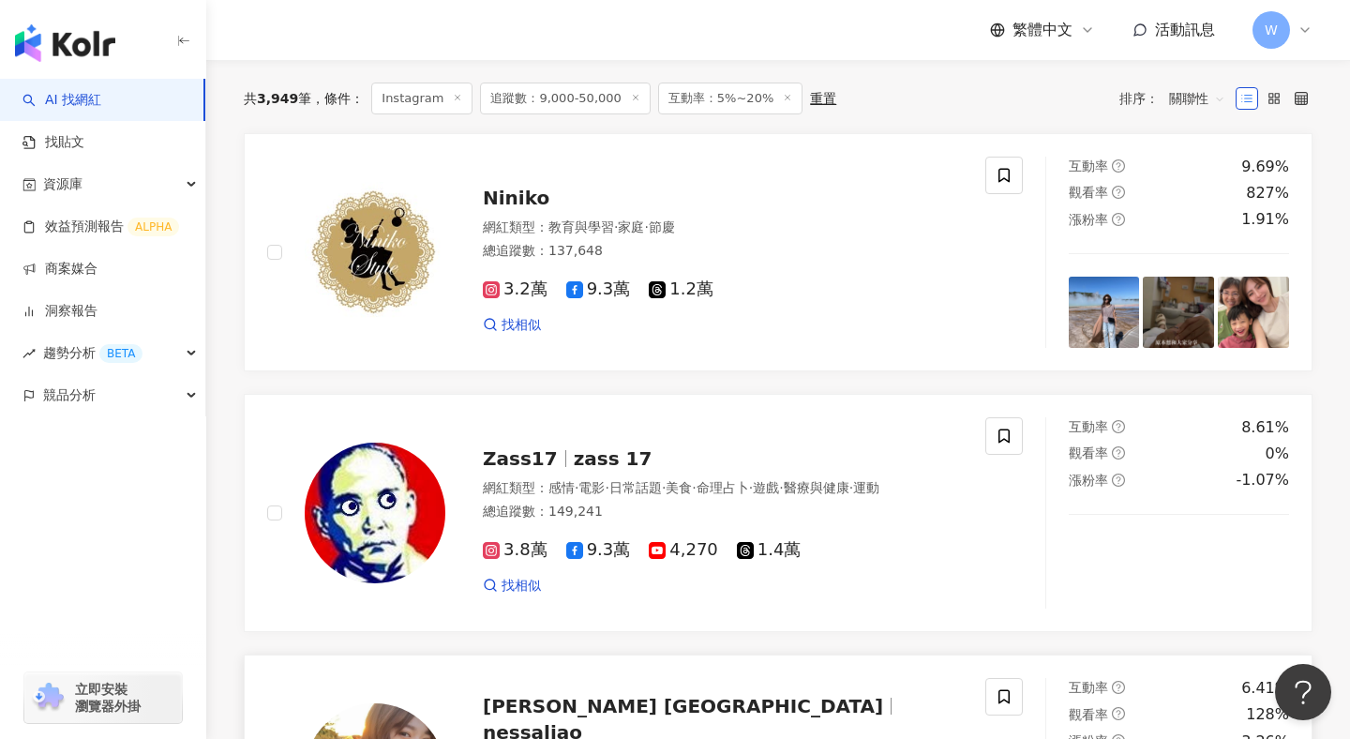
scroll to position [0, 0]
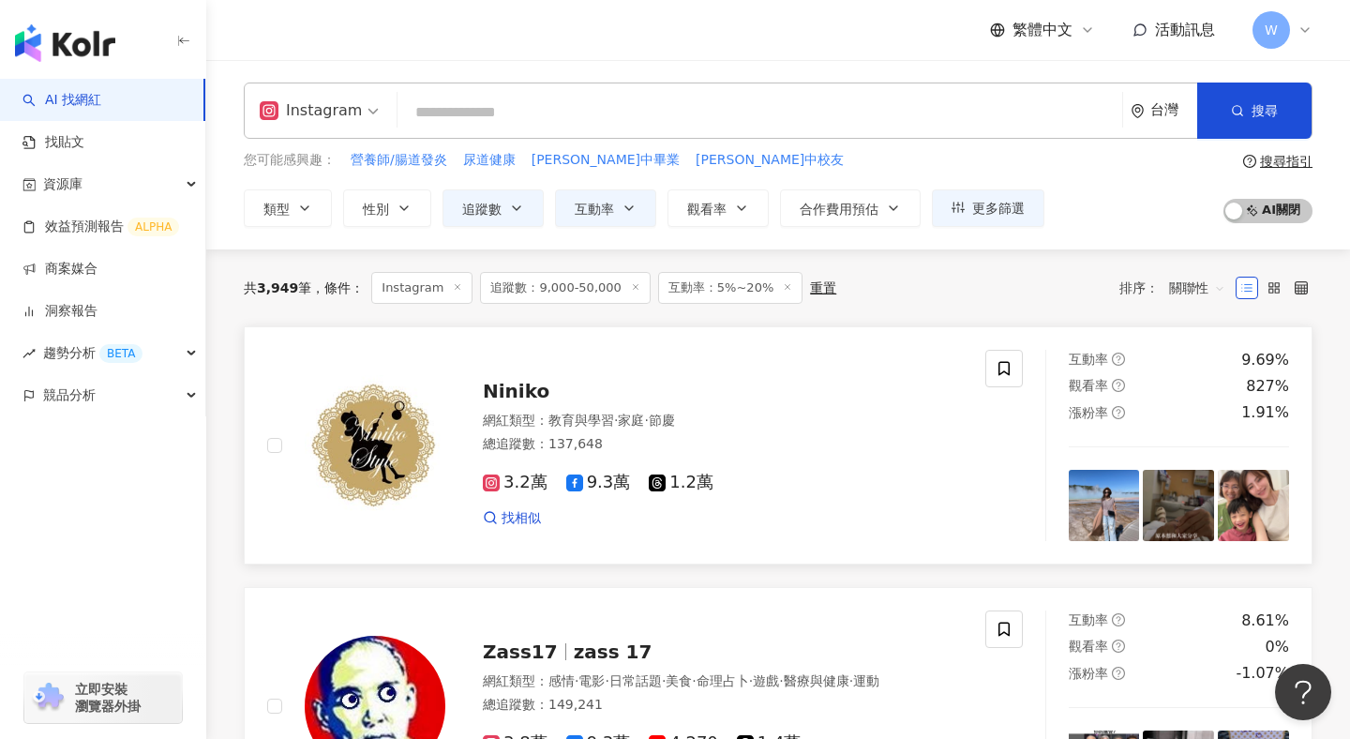
click at [519, 399] on span "Niniko" at bounding box center [516, 391] width 67 height 23
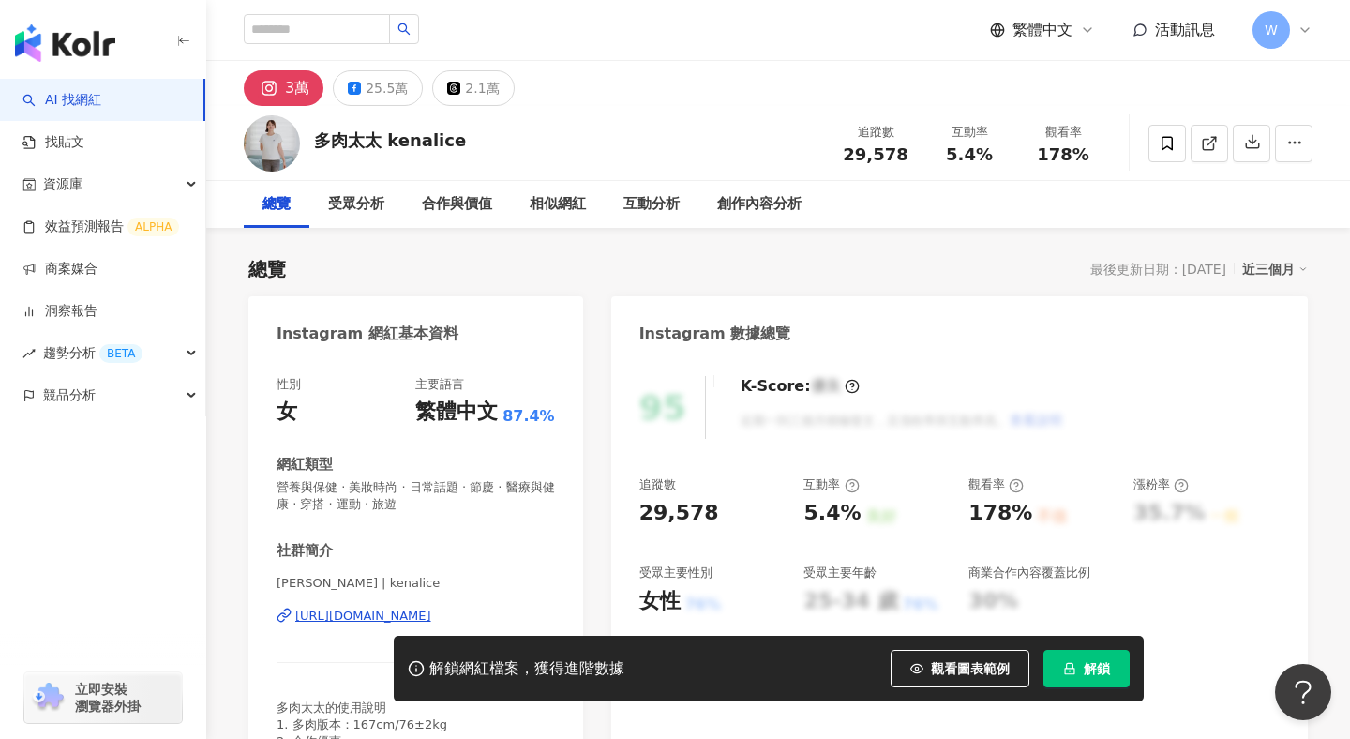
scroll to position [109, 0]
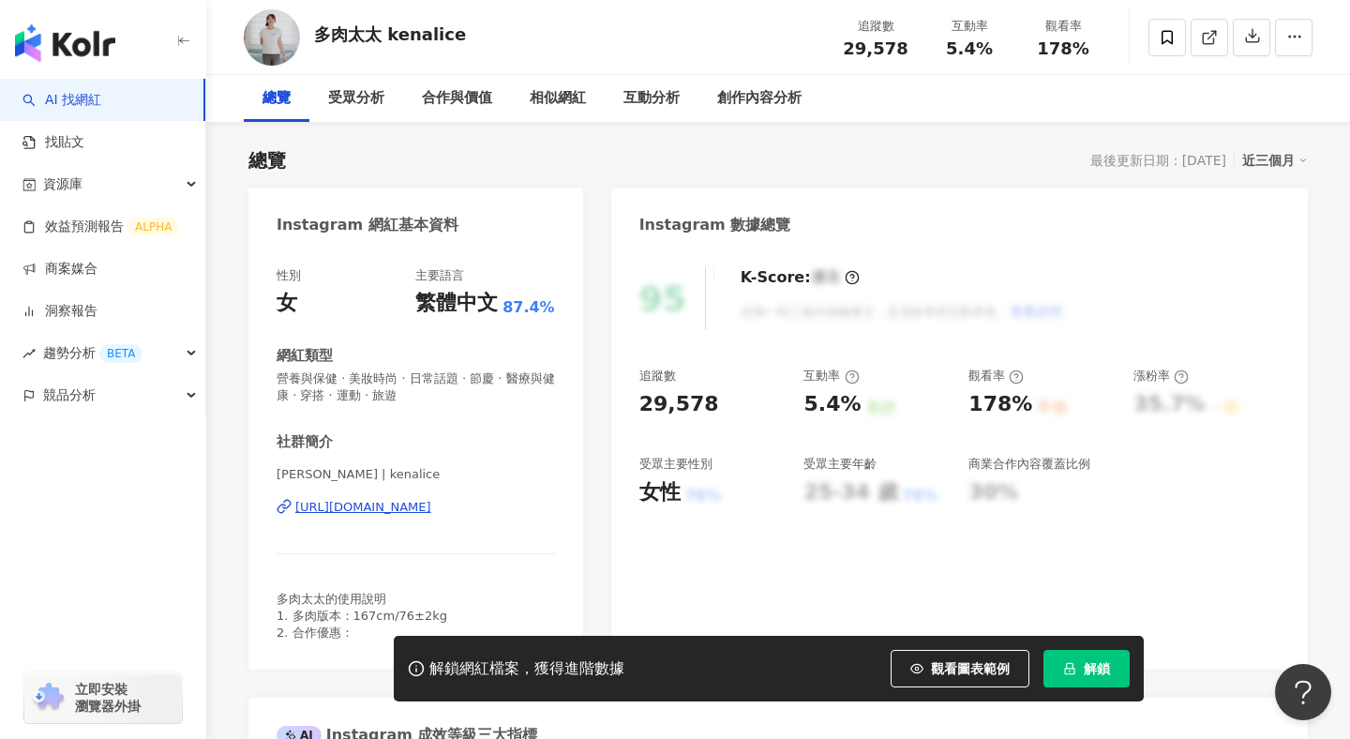
click at [431, 507] on div "[URL][DOMAIN_NAME]" at bounding box center [363, 507] width 136 height 17
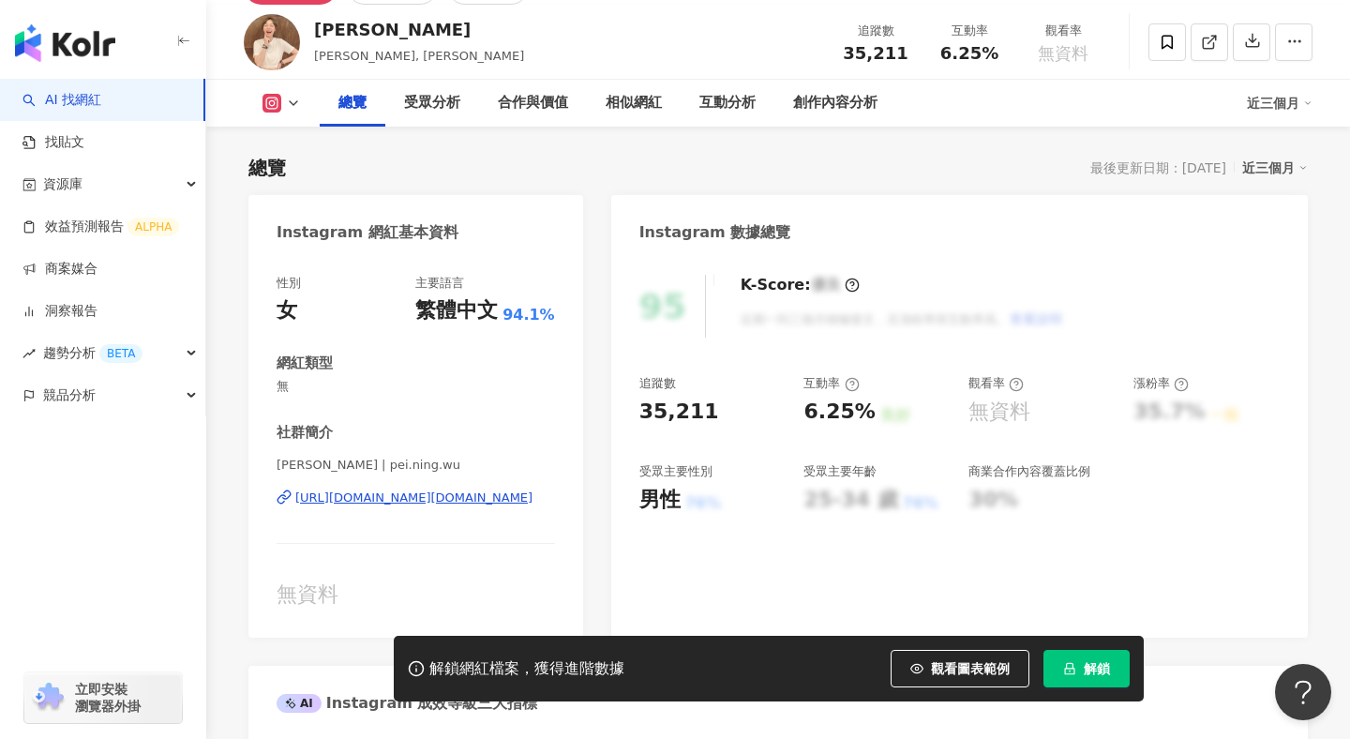
scroll to position [107, 0]
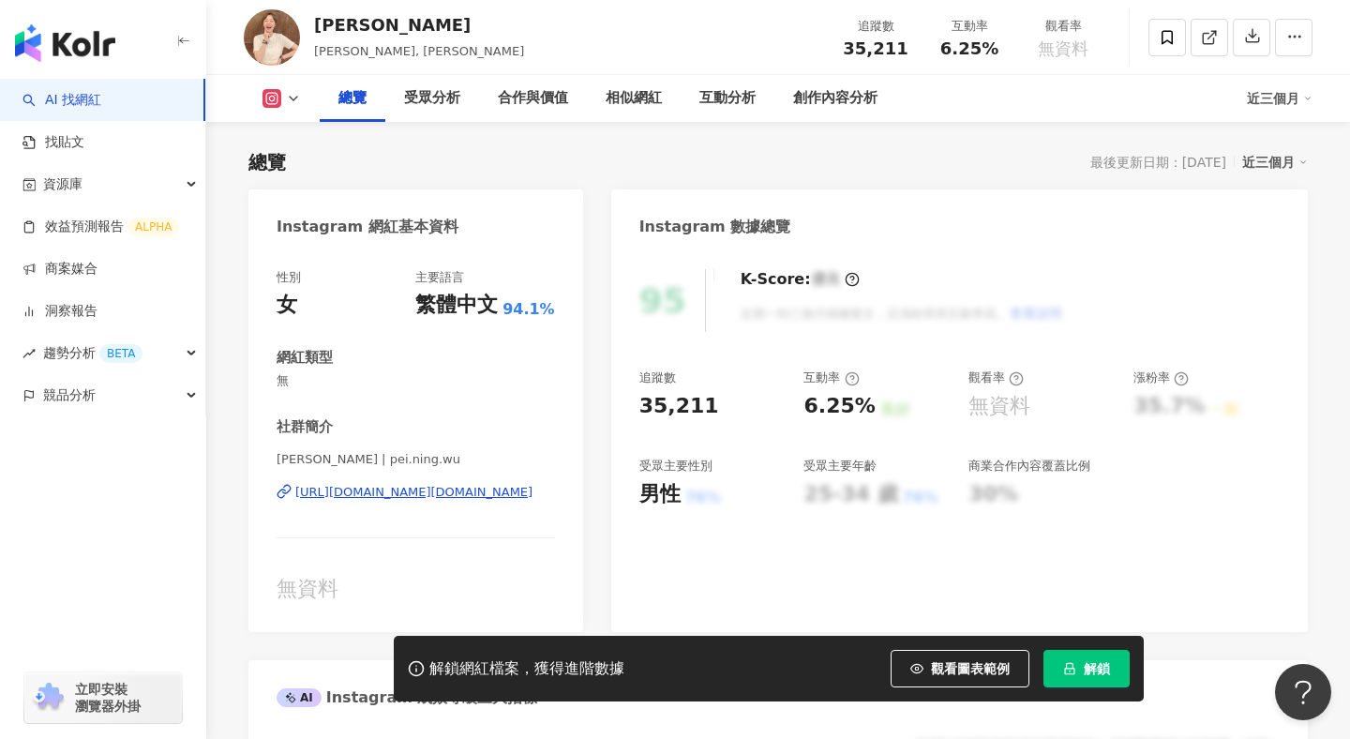
click at [457, 482] on div "吳沛寧 沛沛 | pei.ning.wu https://www.instagram.com/pei.ning.wu/" at bounding box center [416, 506] width 279 height 110
click at [454, 501] on div "https://www.instagram.com/pei.ning.wu/" at bounding box center [413, 492] width 237 height 17
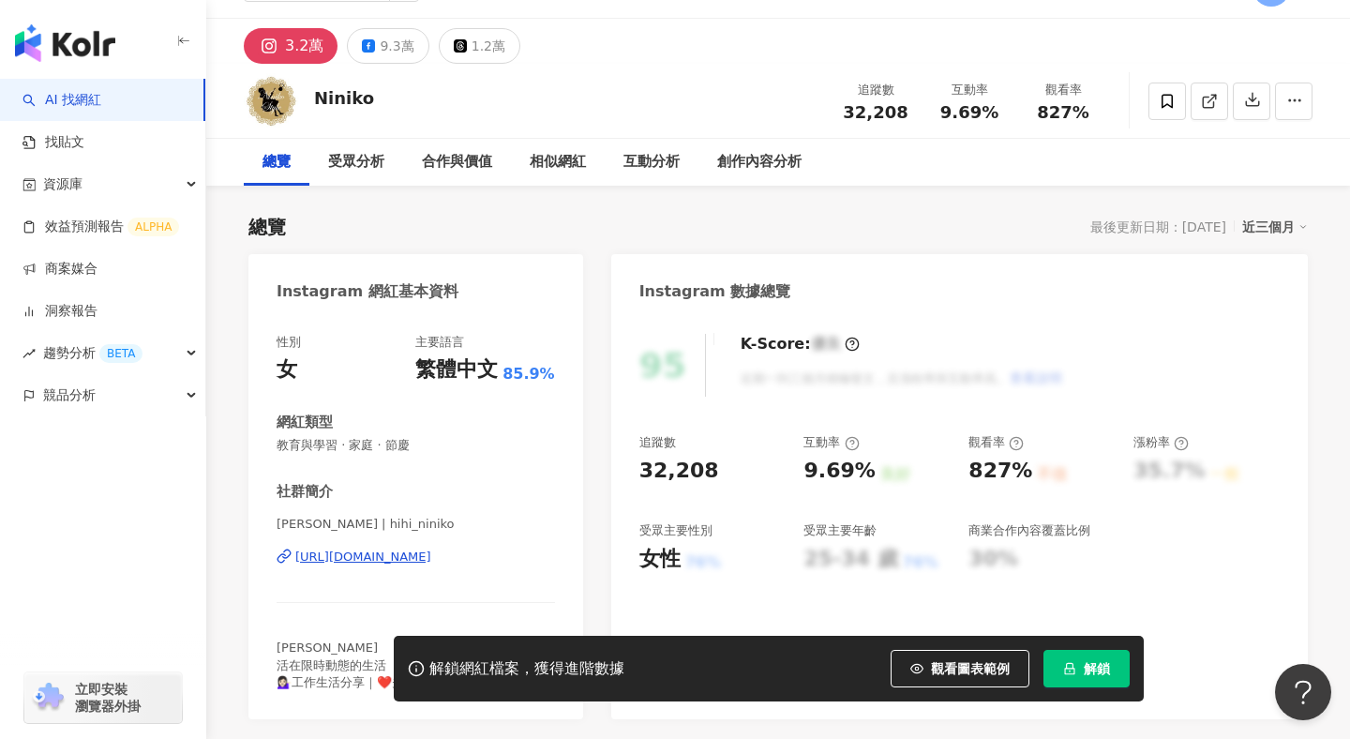
click at [431, 563] on div "[URL][DOMAIN_NAME]" at bounding box center [363, 557] width 136 height 17
